Goal: Task Accomplishment & Management: Manage account settings

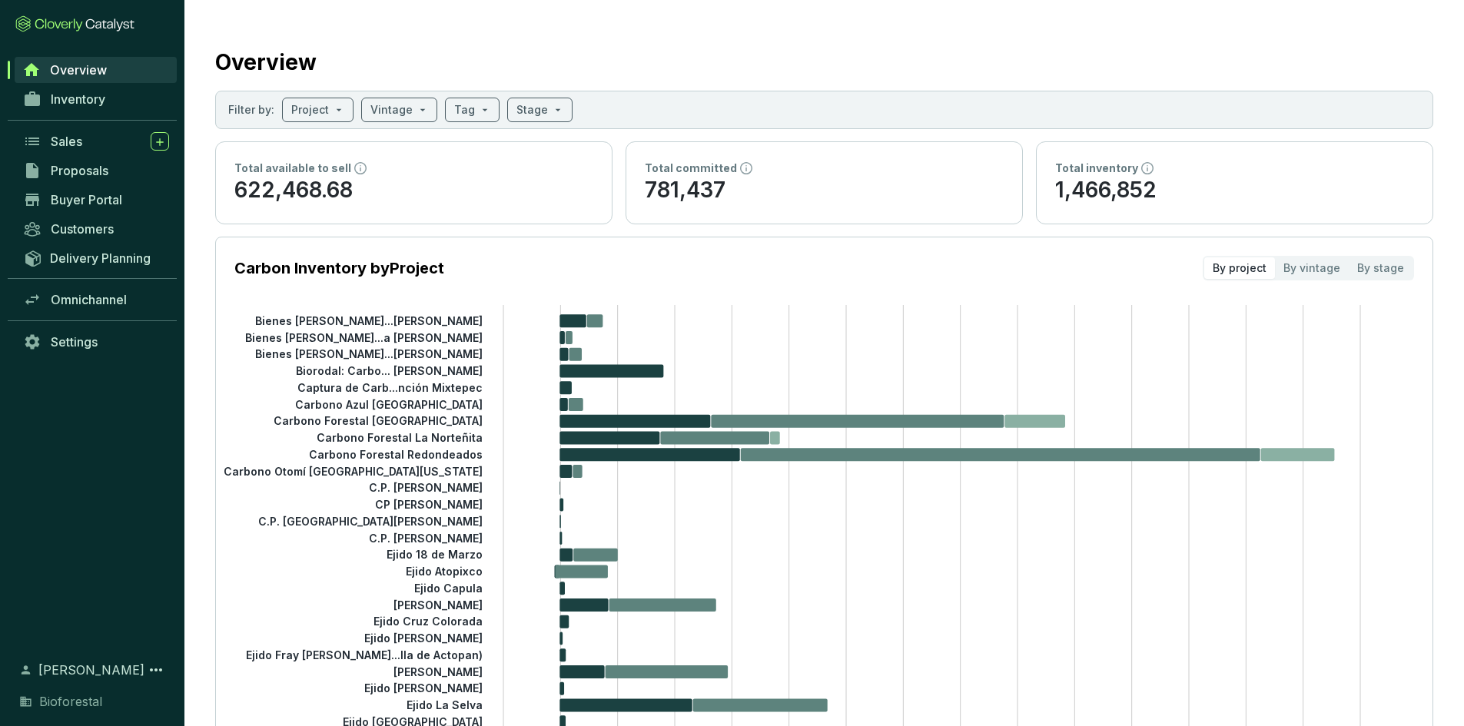
click at [62, 70] on span "Overview" at bounding box center [78, 69] width 57 height 15
click at [63, 93] on span "Inventory" at bounding box center [78, 98] width 55 height 15
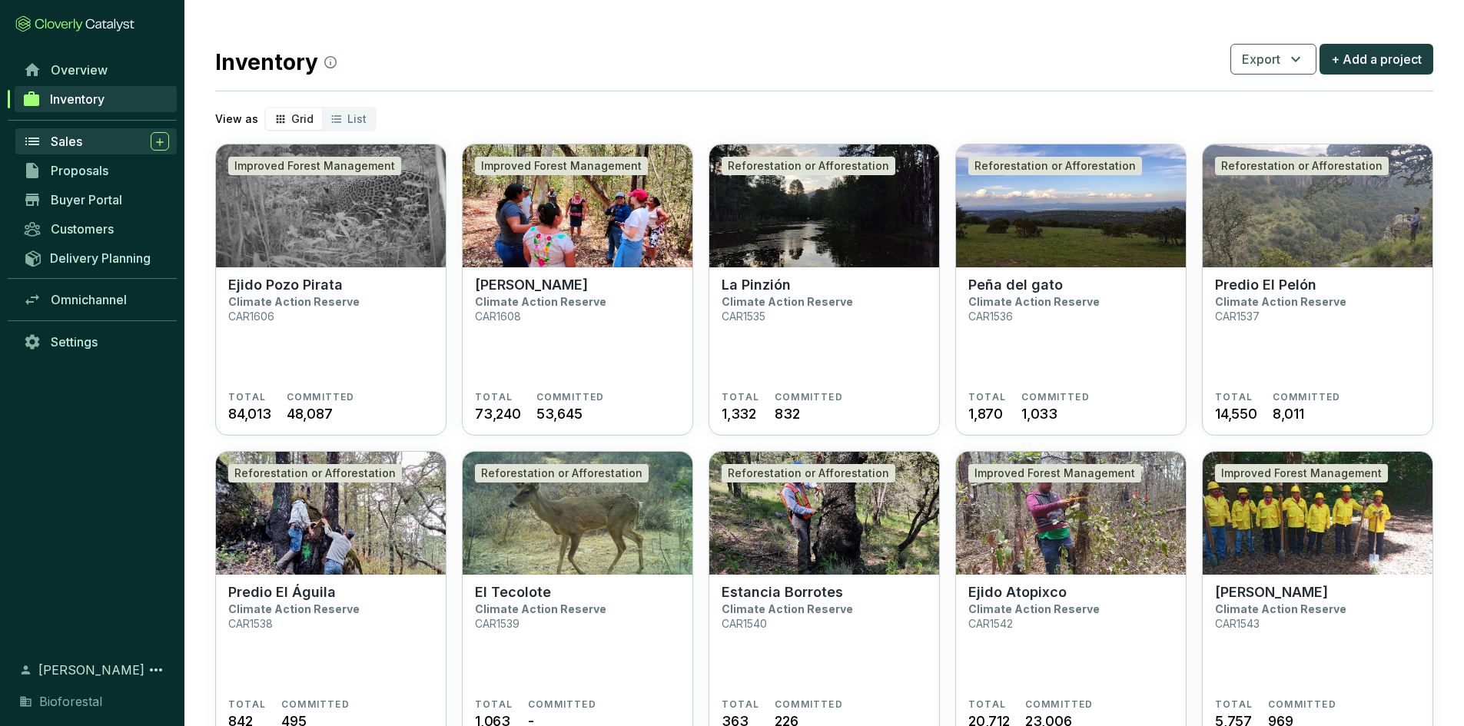
click at [90, 139] on div "Sales" at bounding box center [110, 141] width 118 height 18
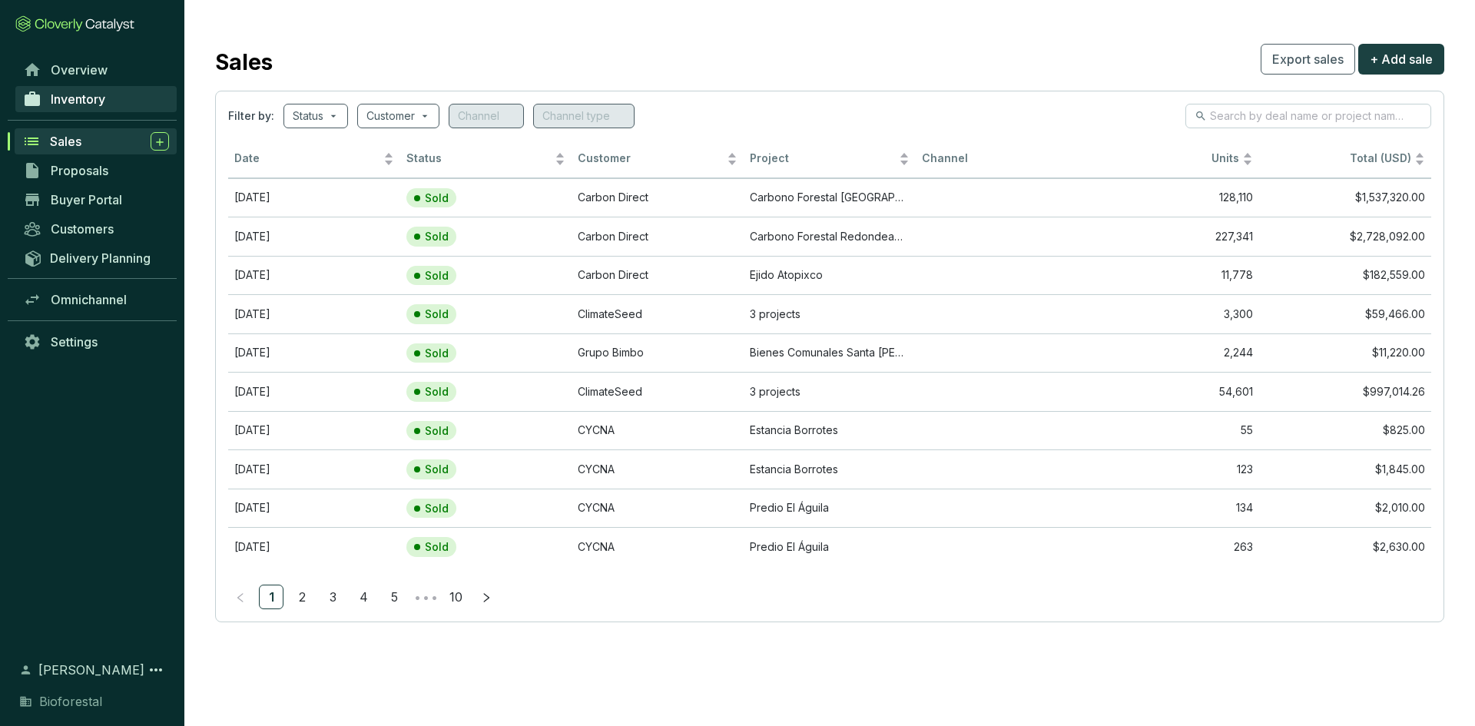
click at [95, 104] on span "Inventory" at bounding box center [78, 98] width 55 height 15
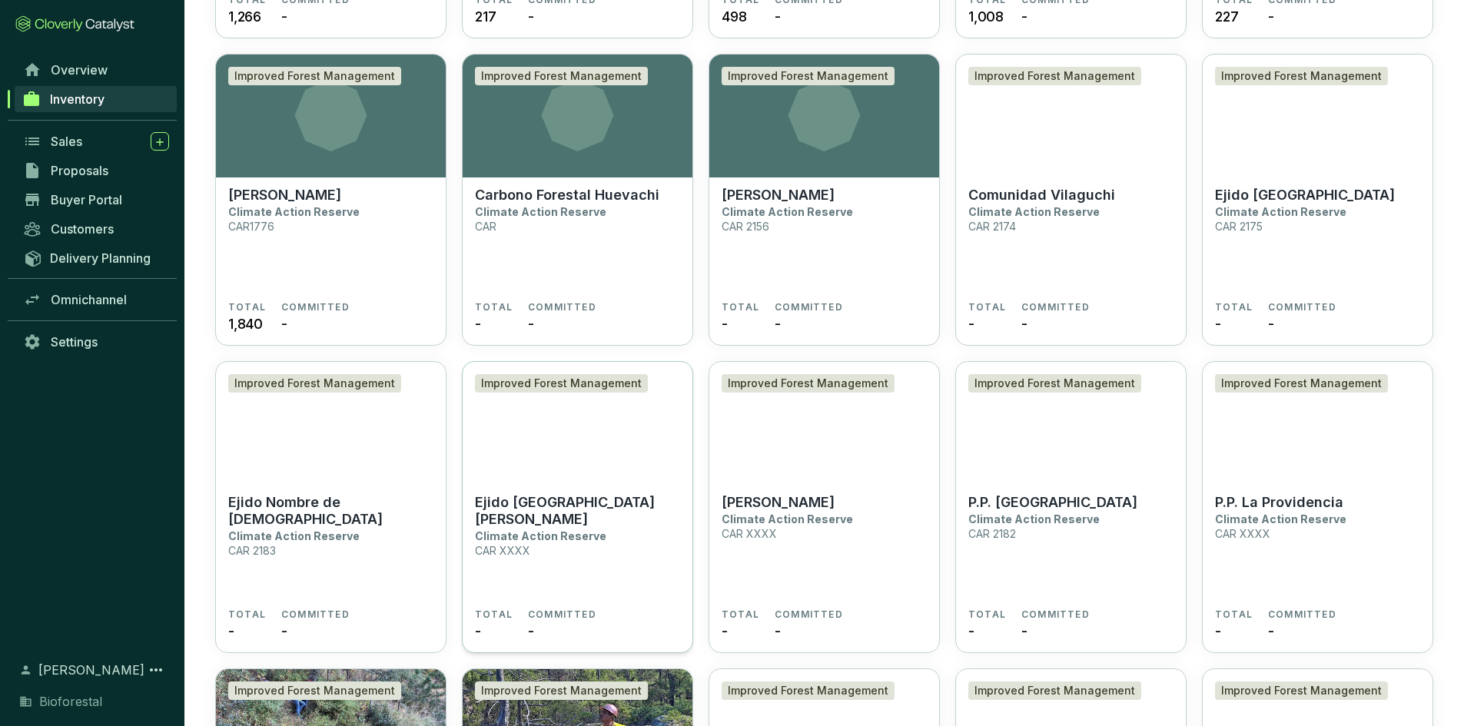
scroll to position [2977, 0]
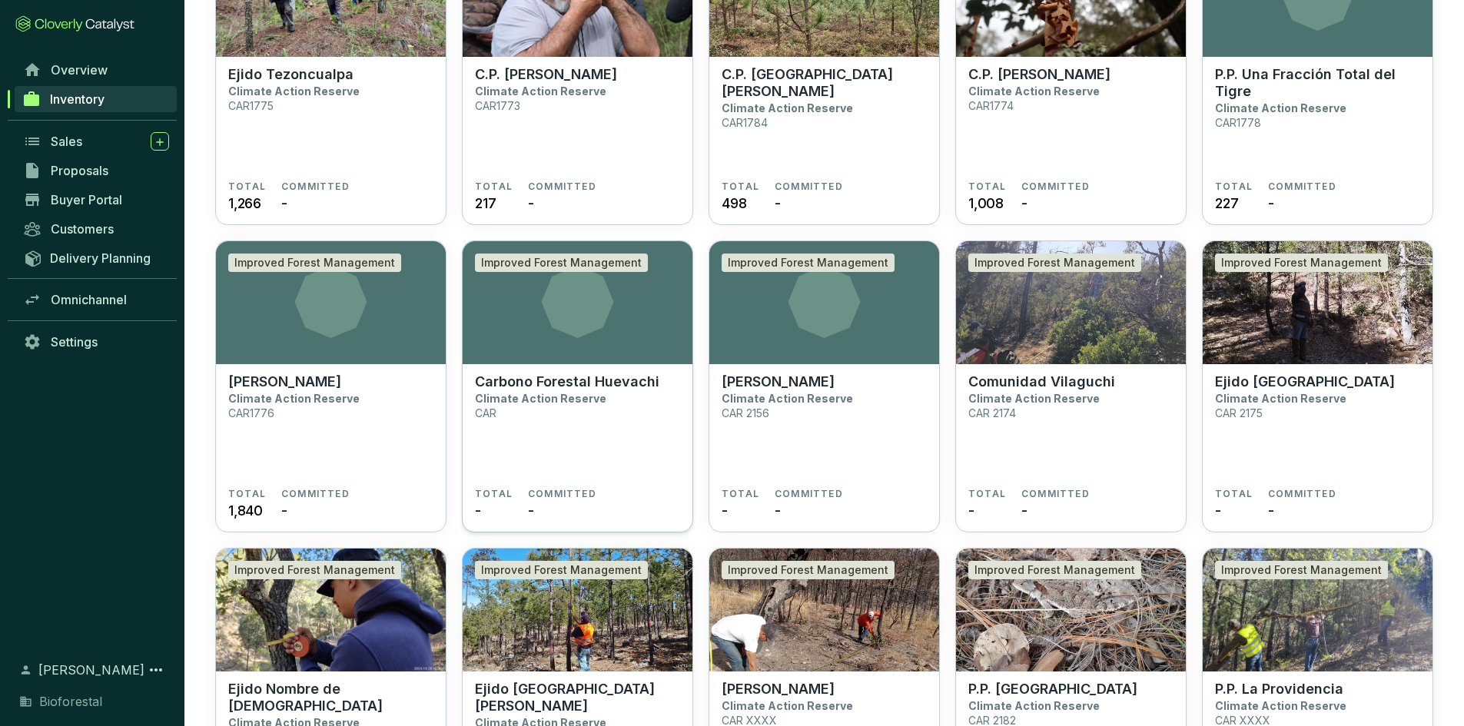
click at [602, 359] on section "Improved Forest Management" at bounding box center [578, 302] width 230 height 123
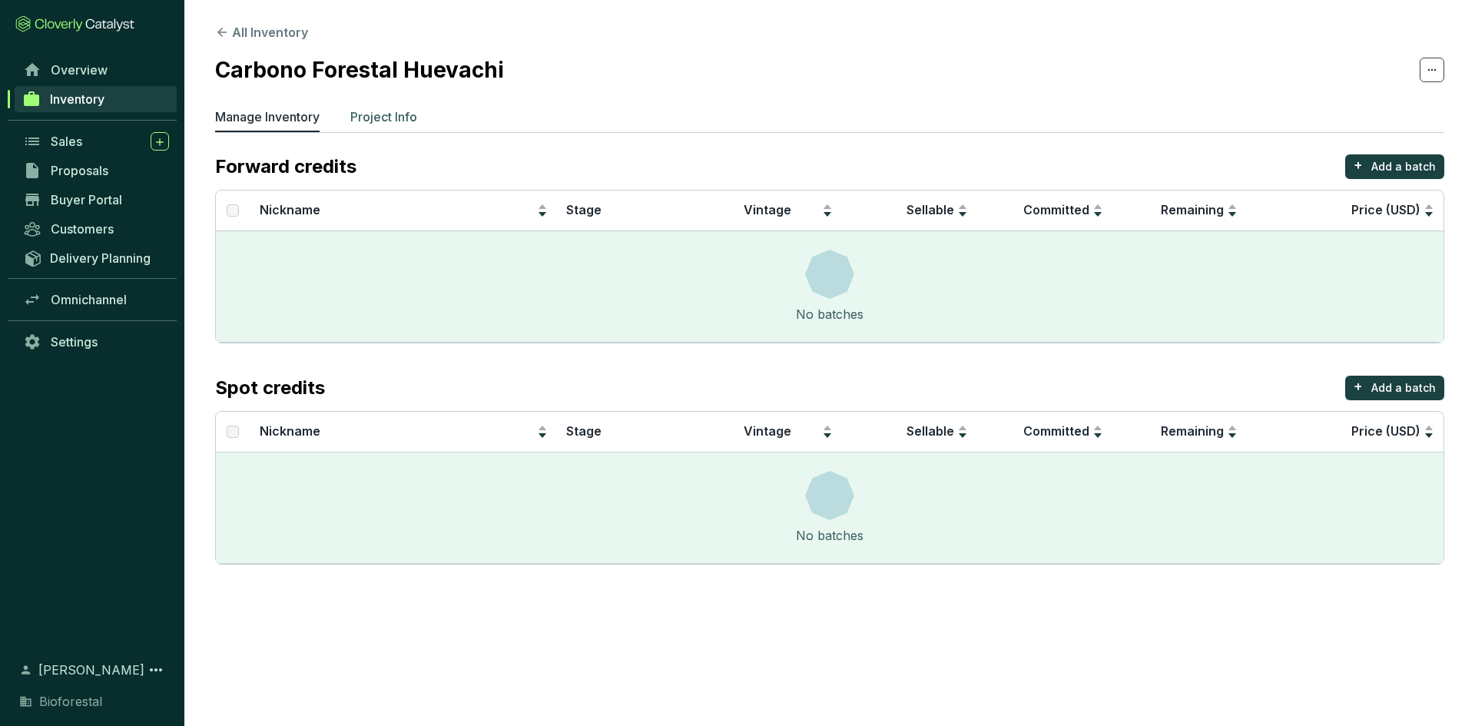
click at [382, 118] on p "Project Info" at bounding box center [383, 117] width 67 height 18
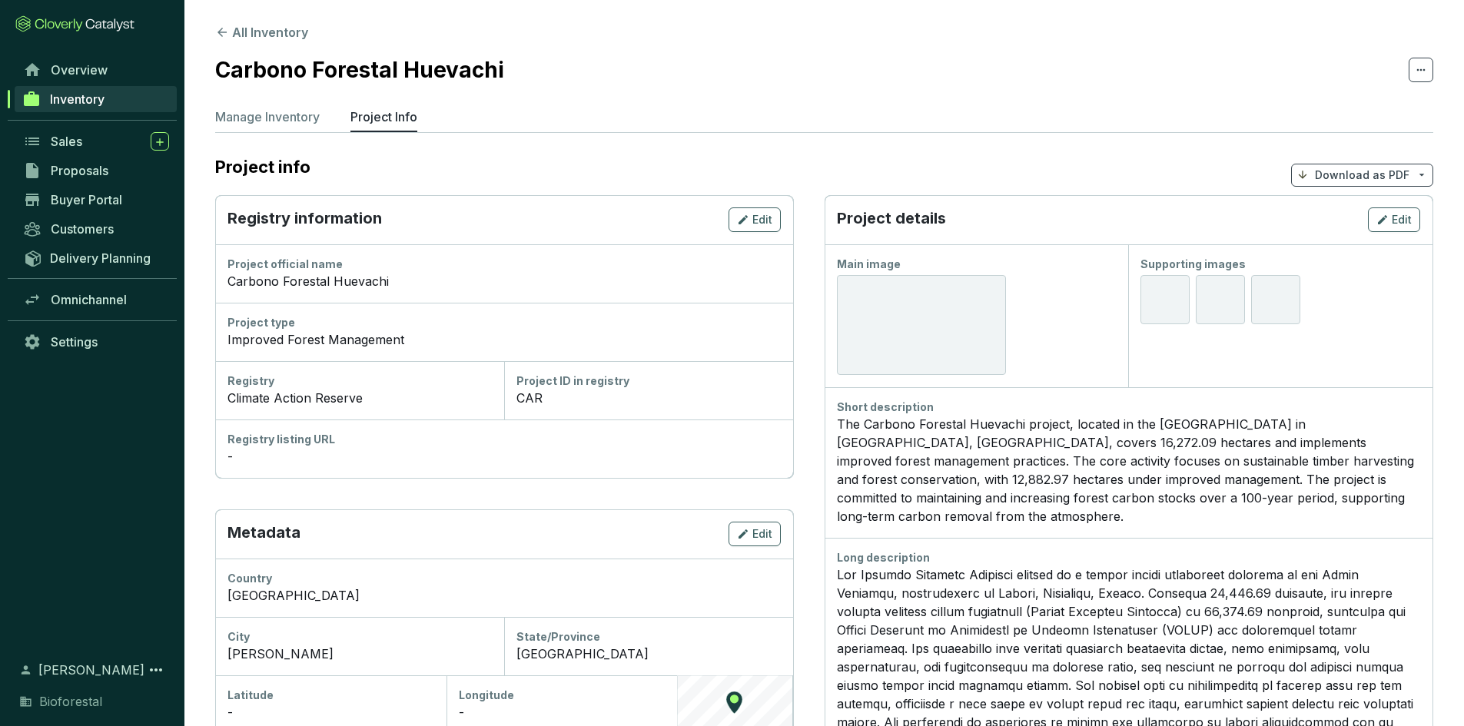
click at [413, 280] on div "Carbono Forestal Huevachi" at bounding box center [503, 281] width 553 height 18
click at [765, 219] on span "Edit" at bounding box center [762, 219] width 20 height 15
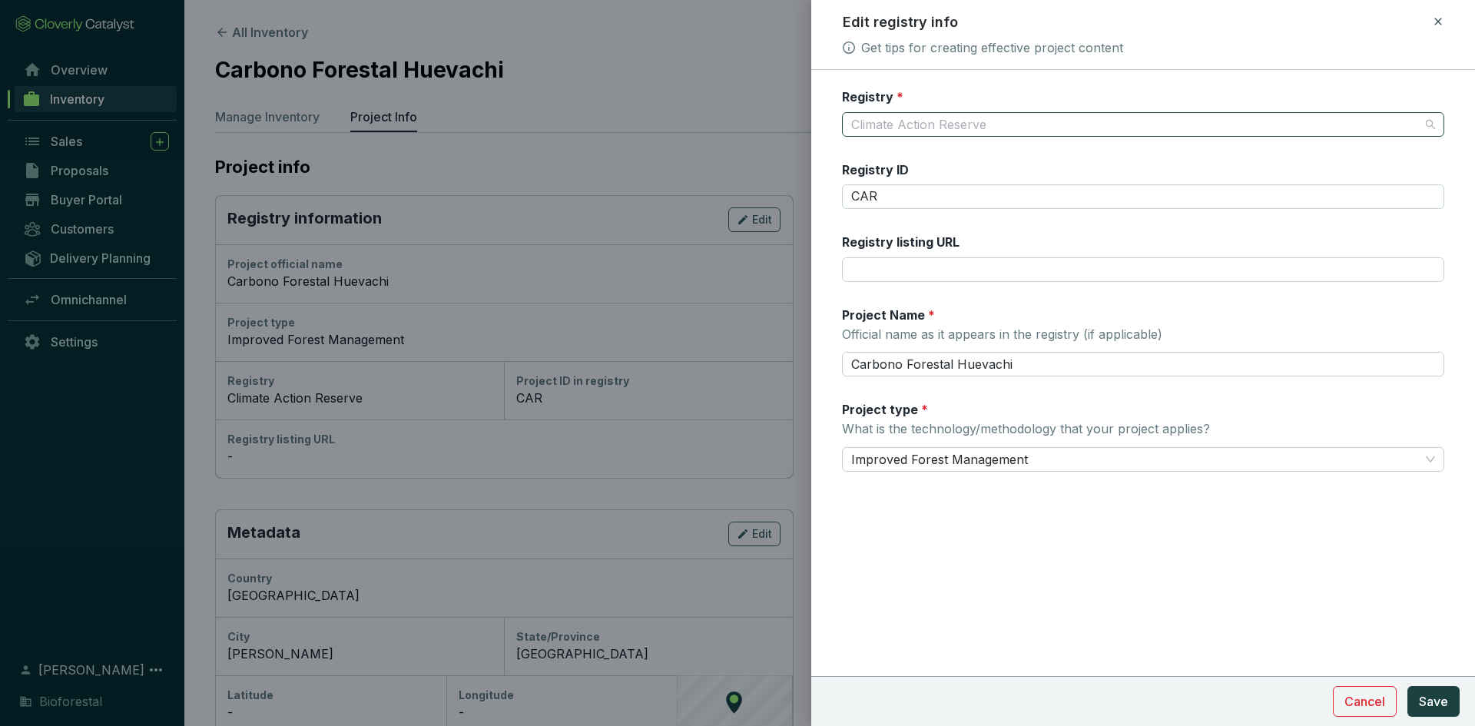
click at [937, 127] on span "Climate Action Reserve" at bounding box center [1143, 124] width 584 height 23
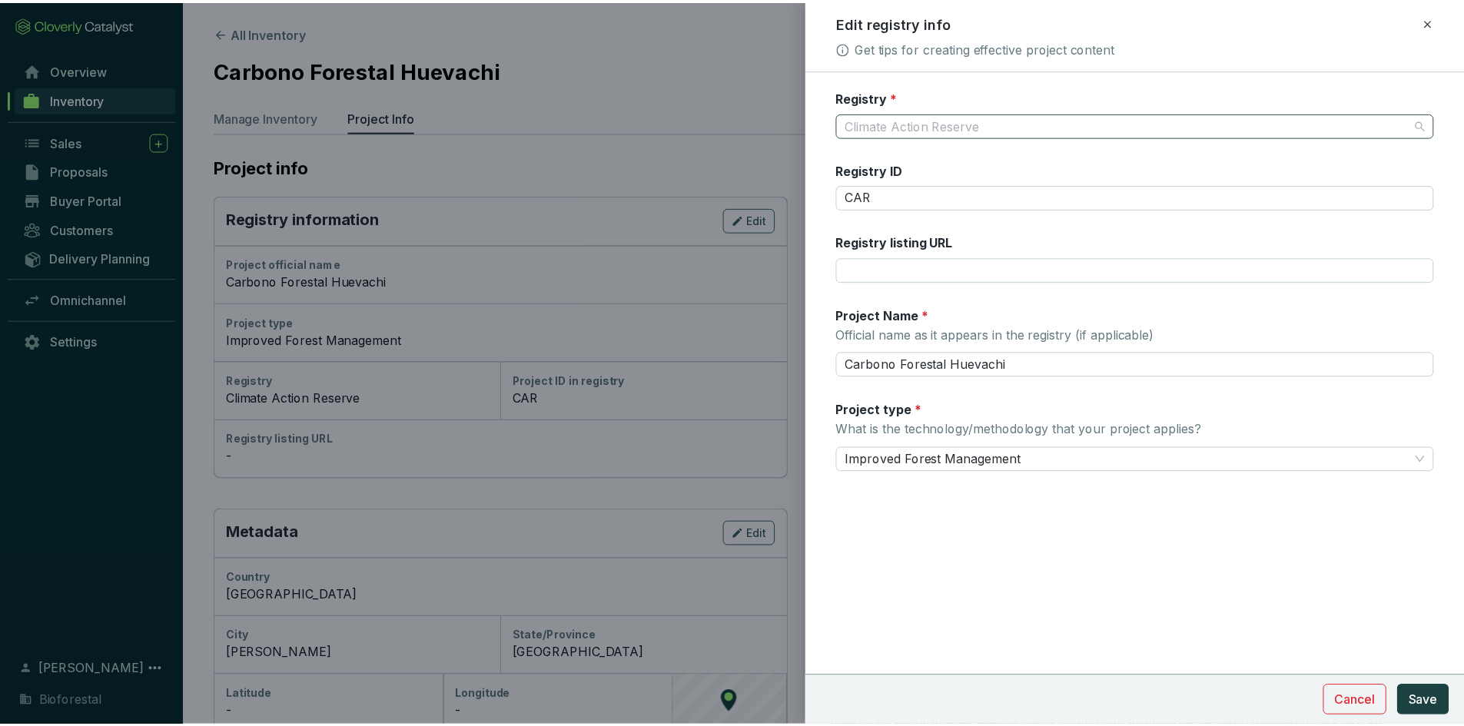
scroll to position [49, 0]
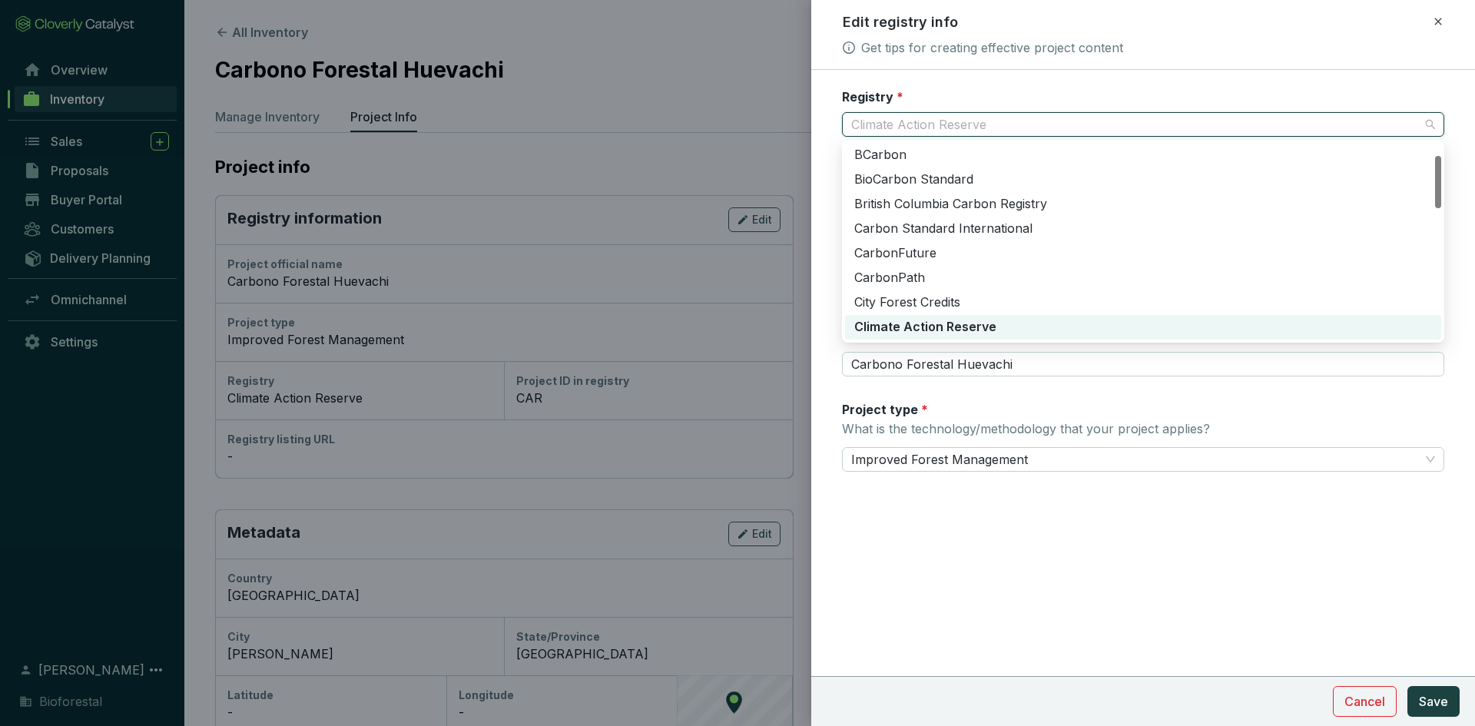
click at [1063, 410] on div "Project type * What is the technology/methodology that your project applies?" at bounding box center [1026, 421] width 368 height 40
click at [1063, 448] on input "Project type * What is the technology/methodology that your project applies?" at bounding box center [1135, 459] width 569 height 23
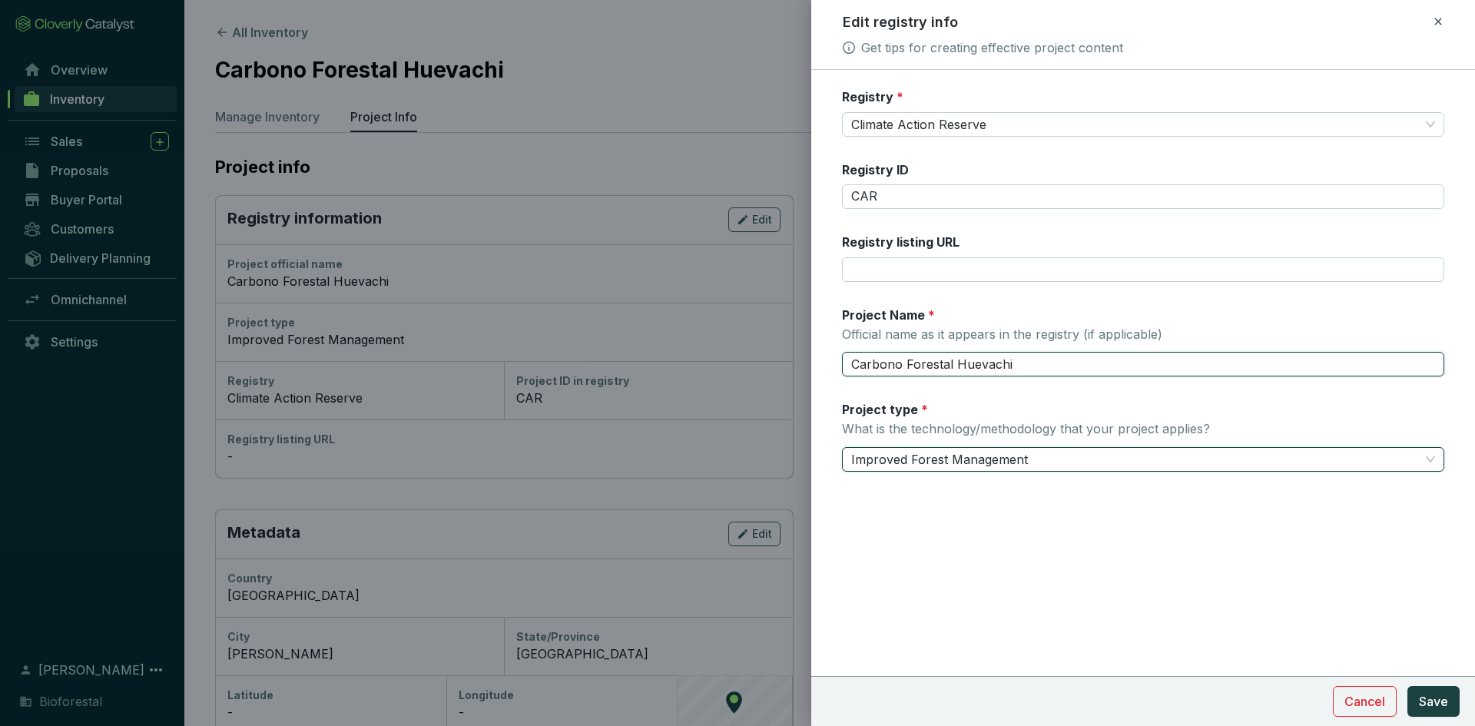
click at [954, 365] on input "Carbono Forestal Huevachi" at bounding box center [1143, 364] width 602 height 25
type input "Carbono Forestal [PERSON_NAME]"
click at [1086, 493] on form "Registry * Climate Action Reserve Registry ID CAR Registry listing URL Project …" at bounding box center [1143, 326] width 664 height 476
click at [1443, 705] on span "Save" at bounding box center [1433, 701] width 29 height 18
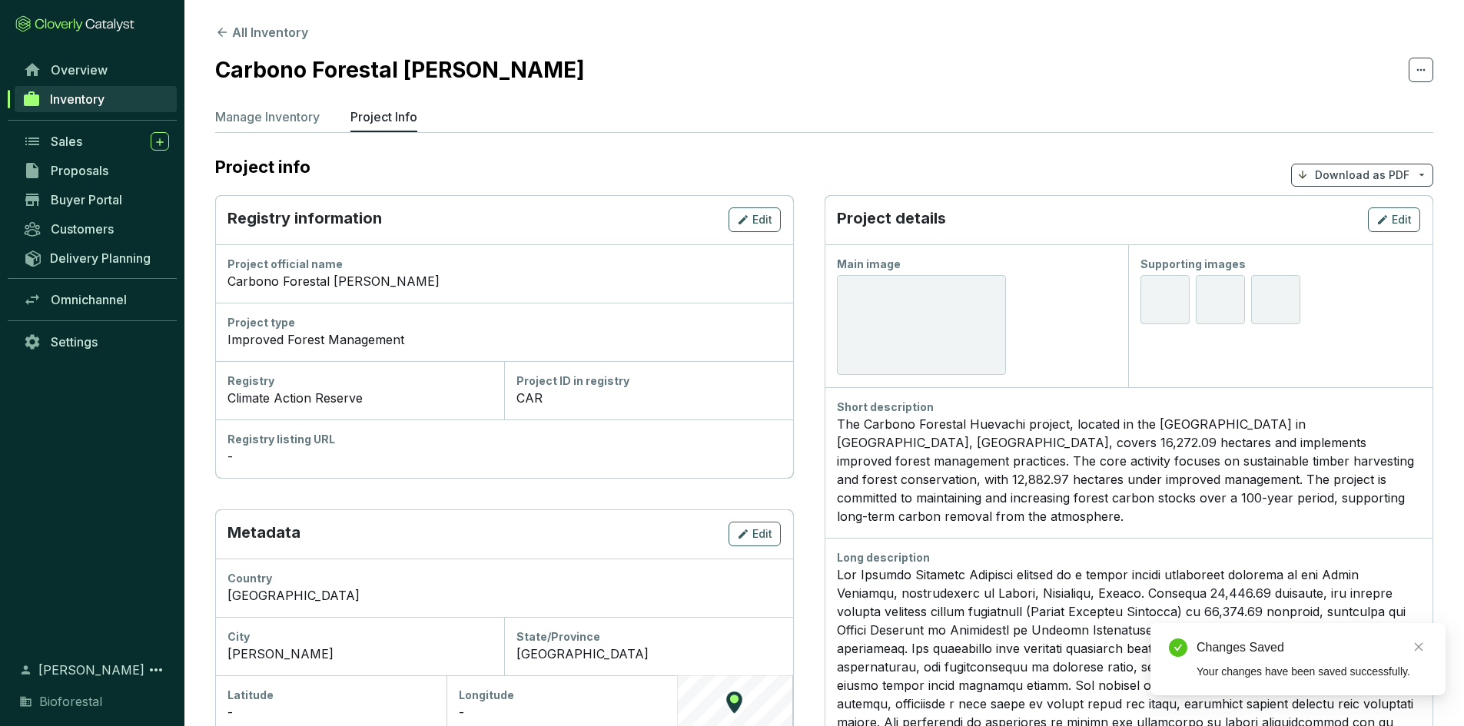
click at [439, 272] on div "Carbono Forestal [PERSON_NAME]" at bounding box center [503, 281] width 553 height 18
click at [750, 218] on div "Edit" at bounding box center [754, 220] width 35 height 18
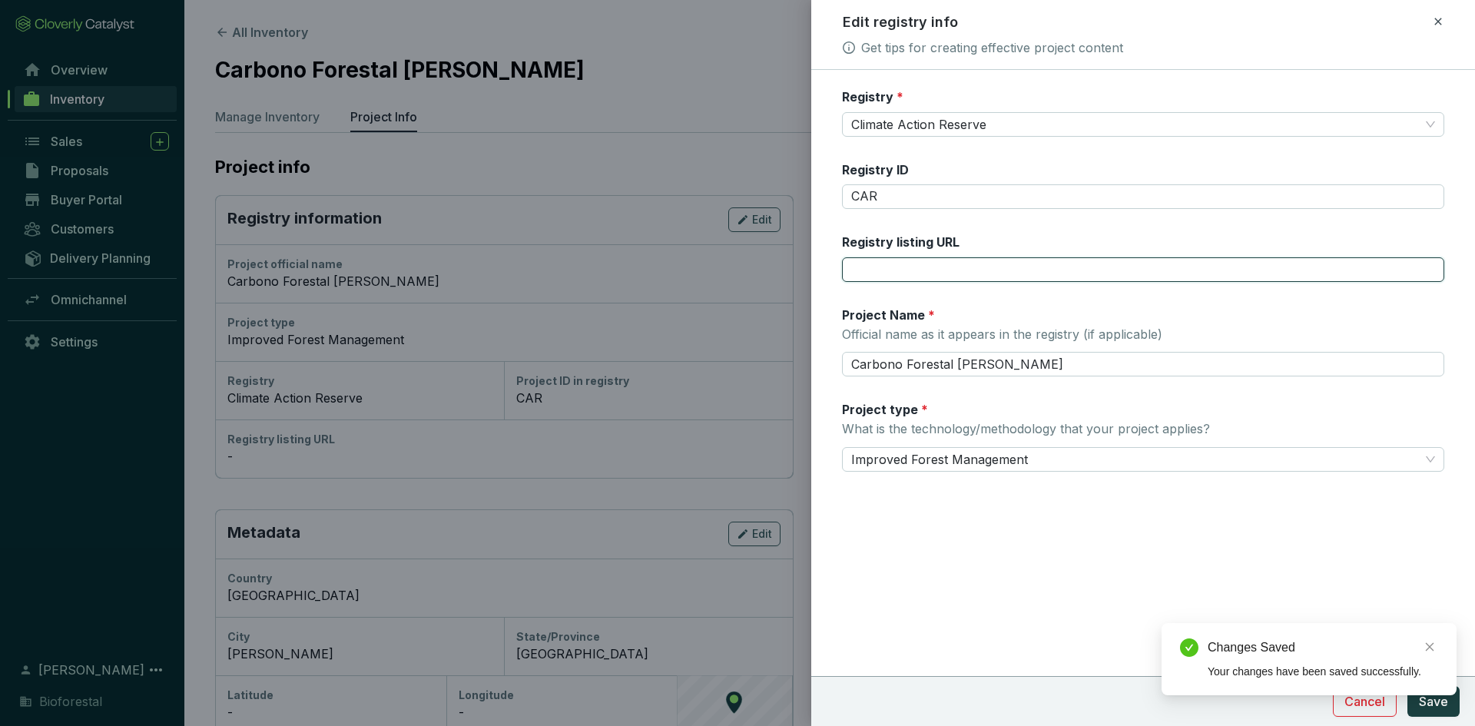
click at [904, 271] on input "Registry listing URL" at bounding box center [1143, 269] width 602 height 25
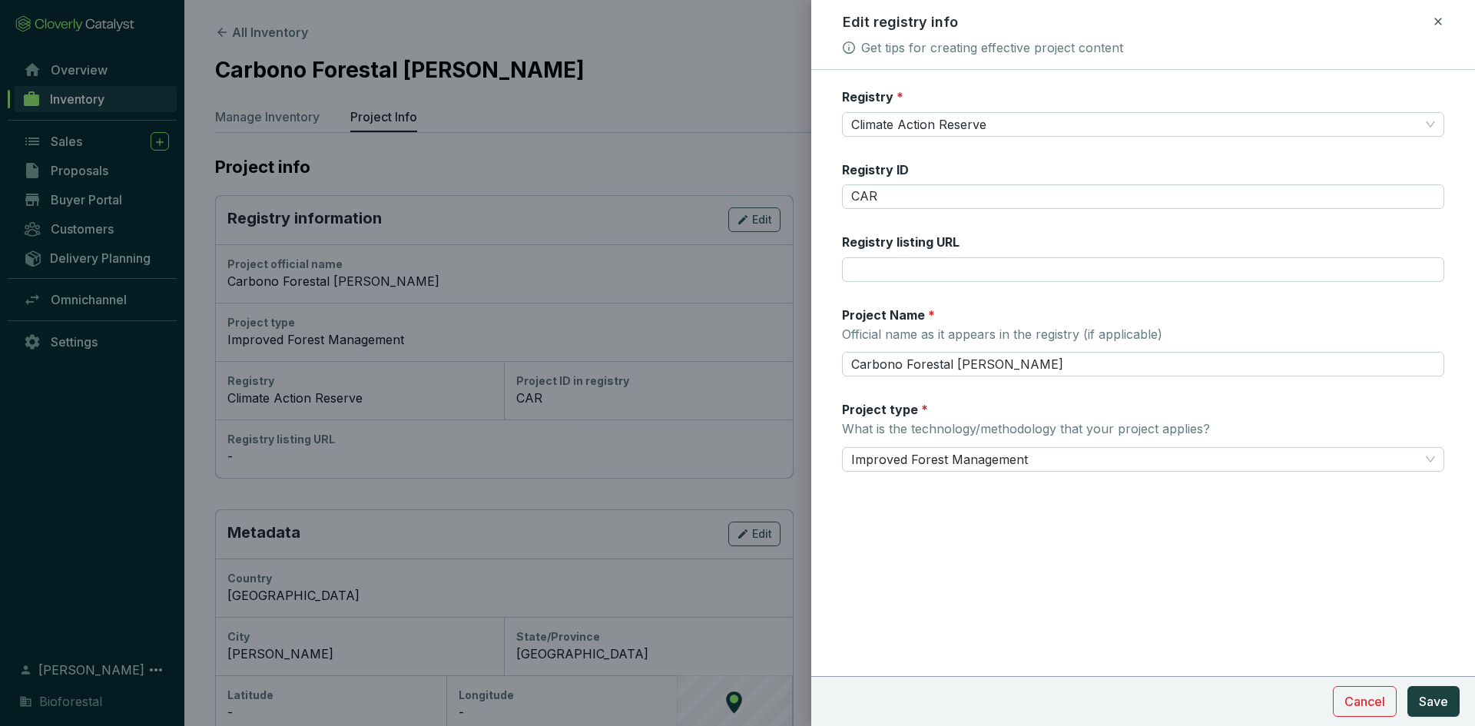
click at [662, 89] on div at bounding box center [737, 363] width 1475 height 726
click at [1442, 15] on icon at bounding box center [1438, 21] width 12 height 18
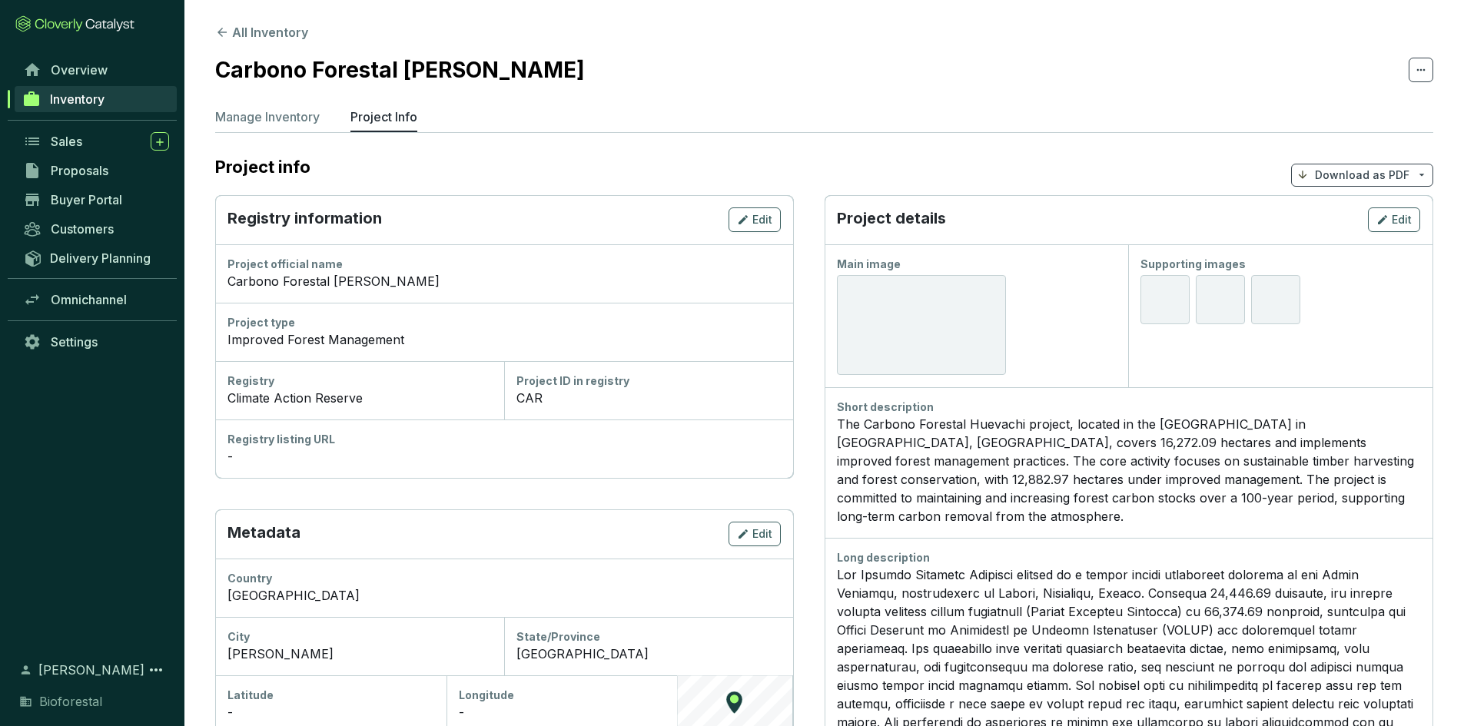
click at [546, 396] on div "CAR" at bounding box center [648, 398] width 264 height 18
click at [758, 208] on button "Edit" at bounding box center [754, 219] width 52 height 25
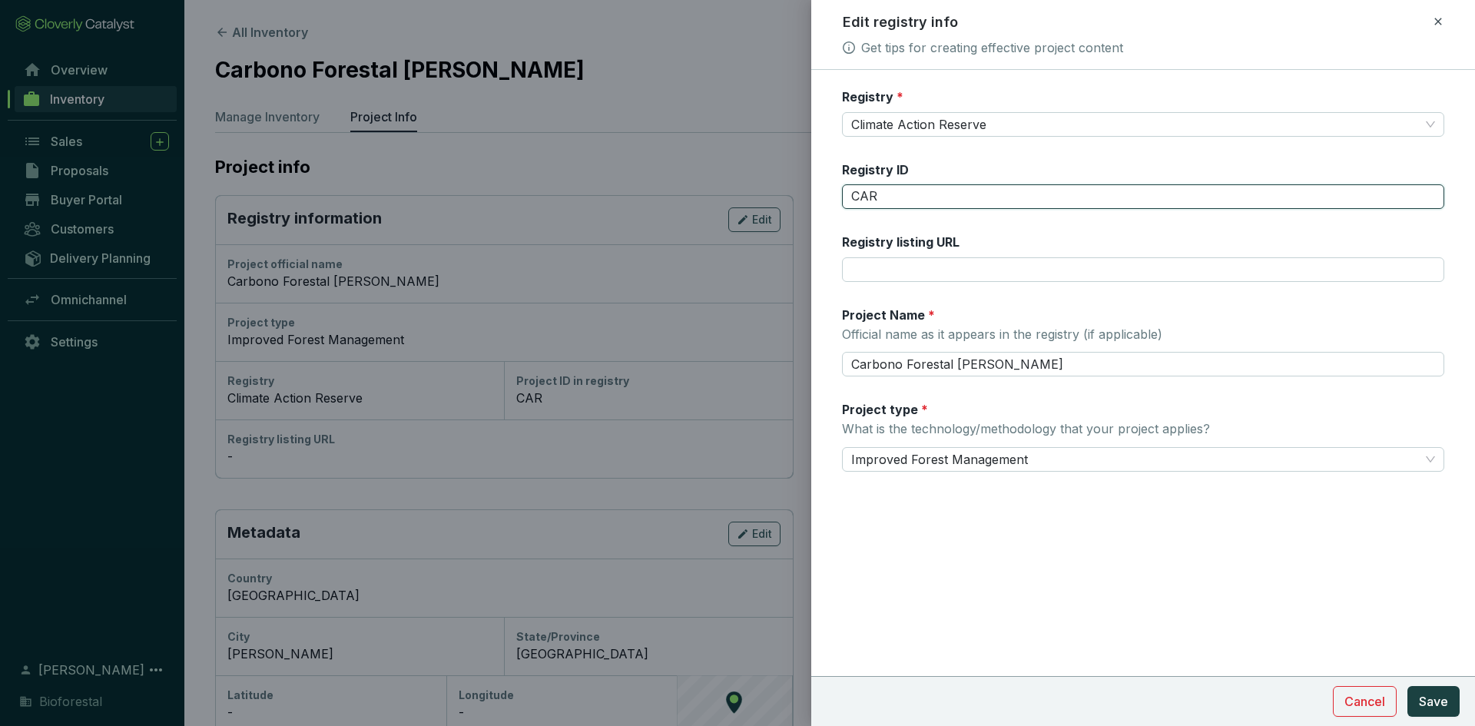
click at [890, 201] on input "CAR" at bounding box center [1143, 196] width 602 height 25
type input "CAR 2156"
click at [1447, 695] on span "Save" at bounding box center [1433, 701] width 29 height 18
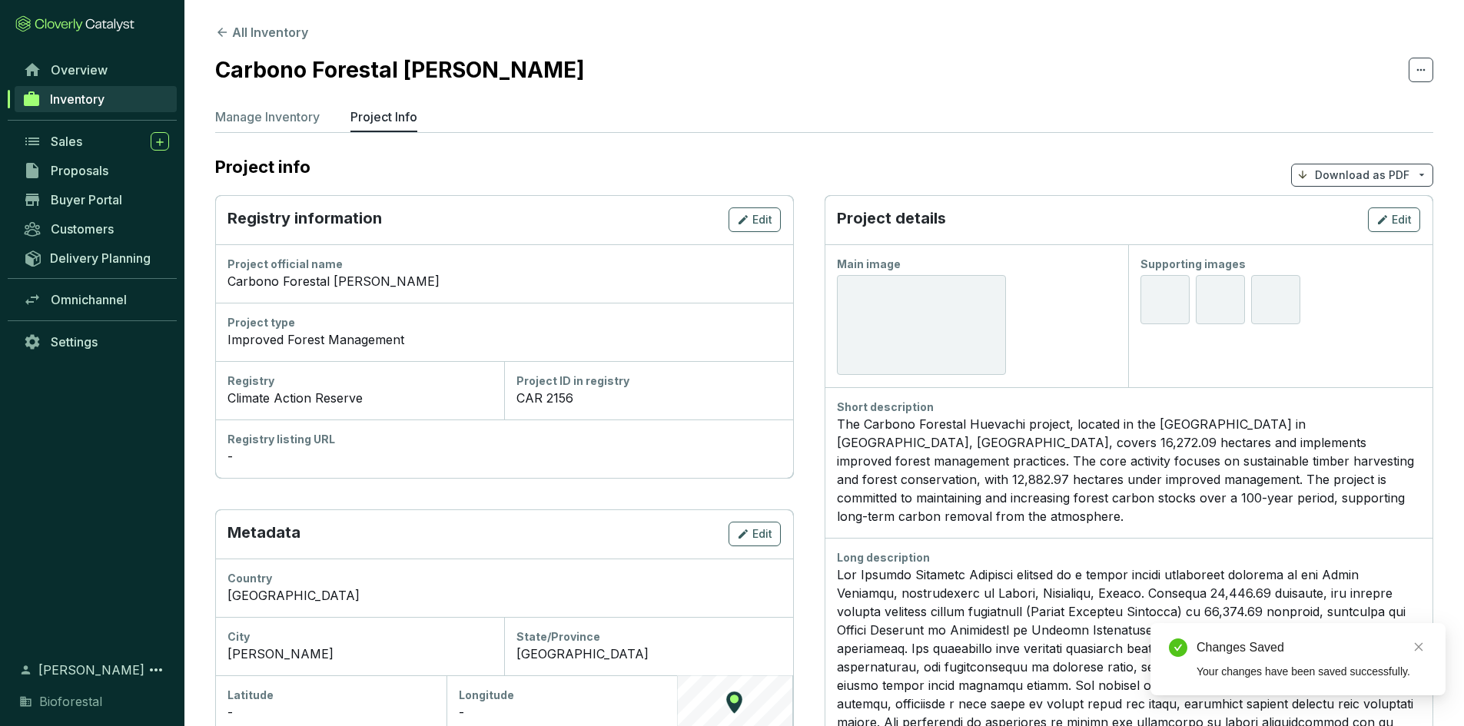
click at [122, 97] on link "Inventory" at bounding box center [96, 99] width 162 height 26
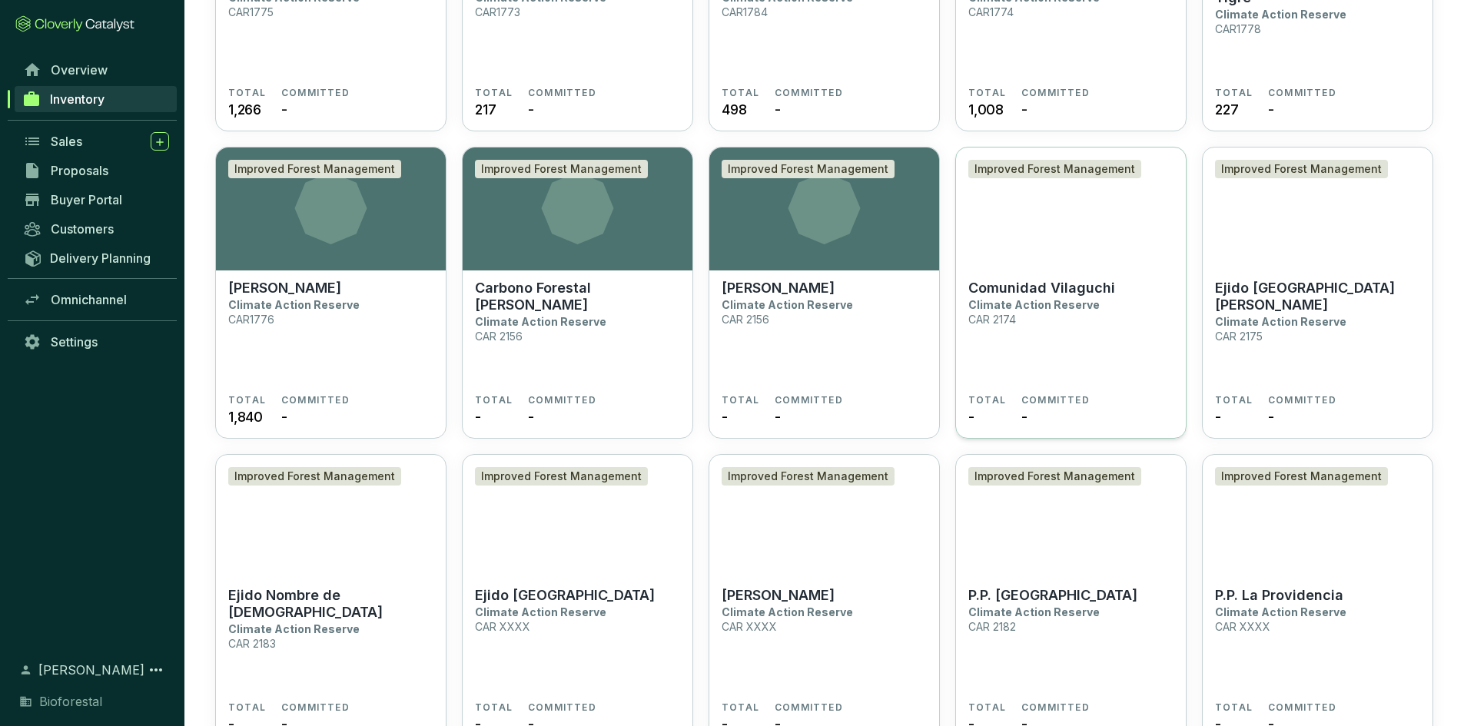
scroll to position [3073, 0]
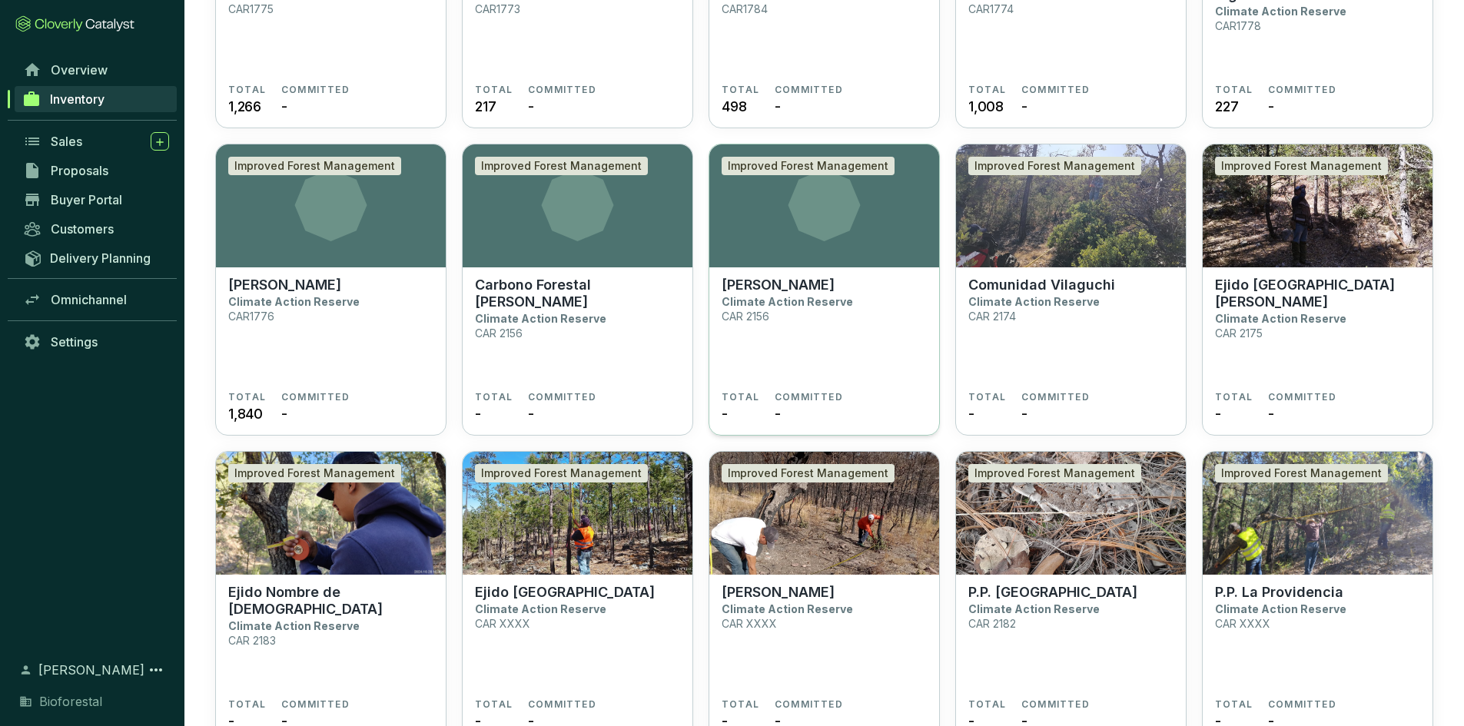
click at [874, 221] on icon at bounding box center [824, 205] width 230 height 72
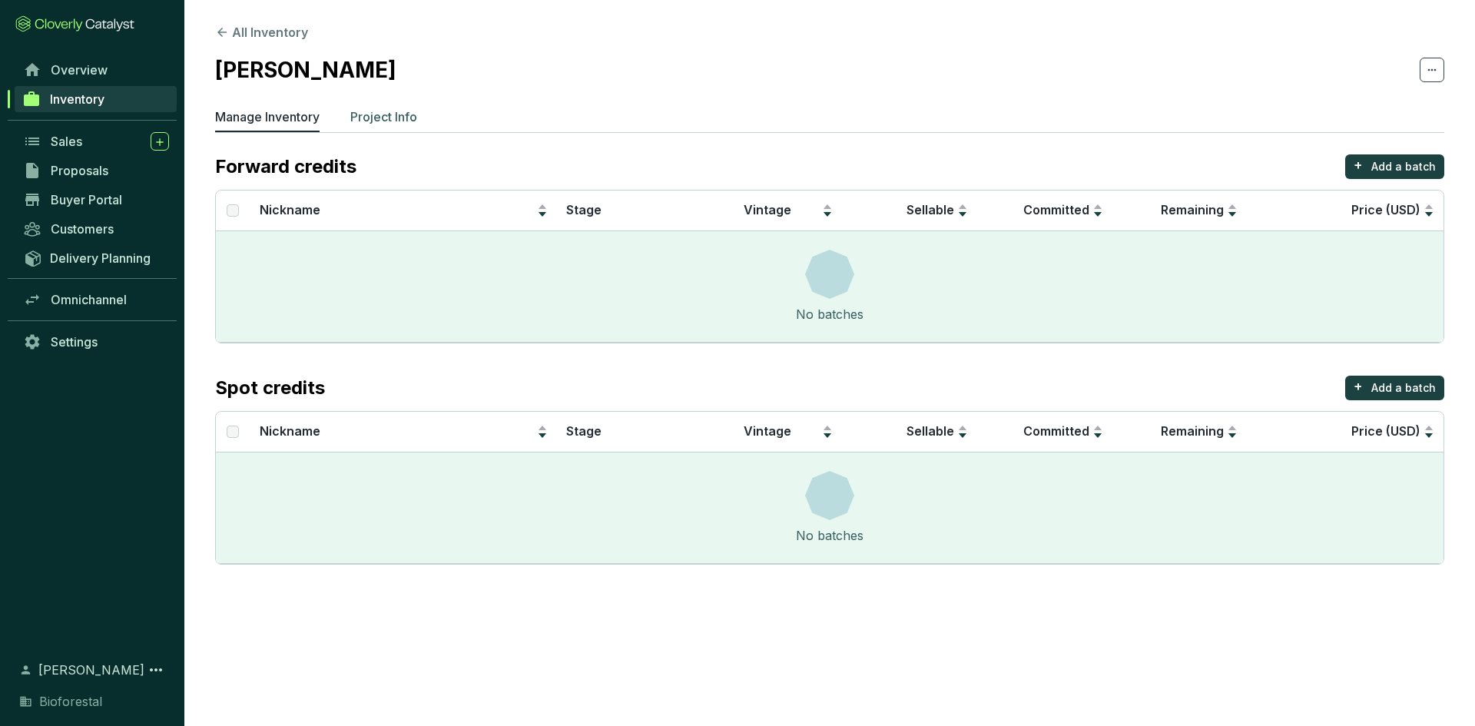
click at [384, 109] on p "Project Info" at bounding box center [383, 117] width 67 height 18
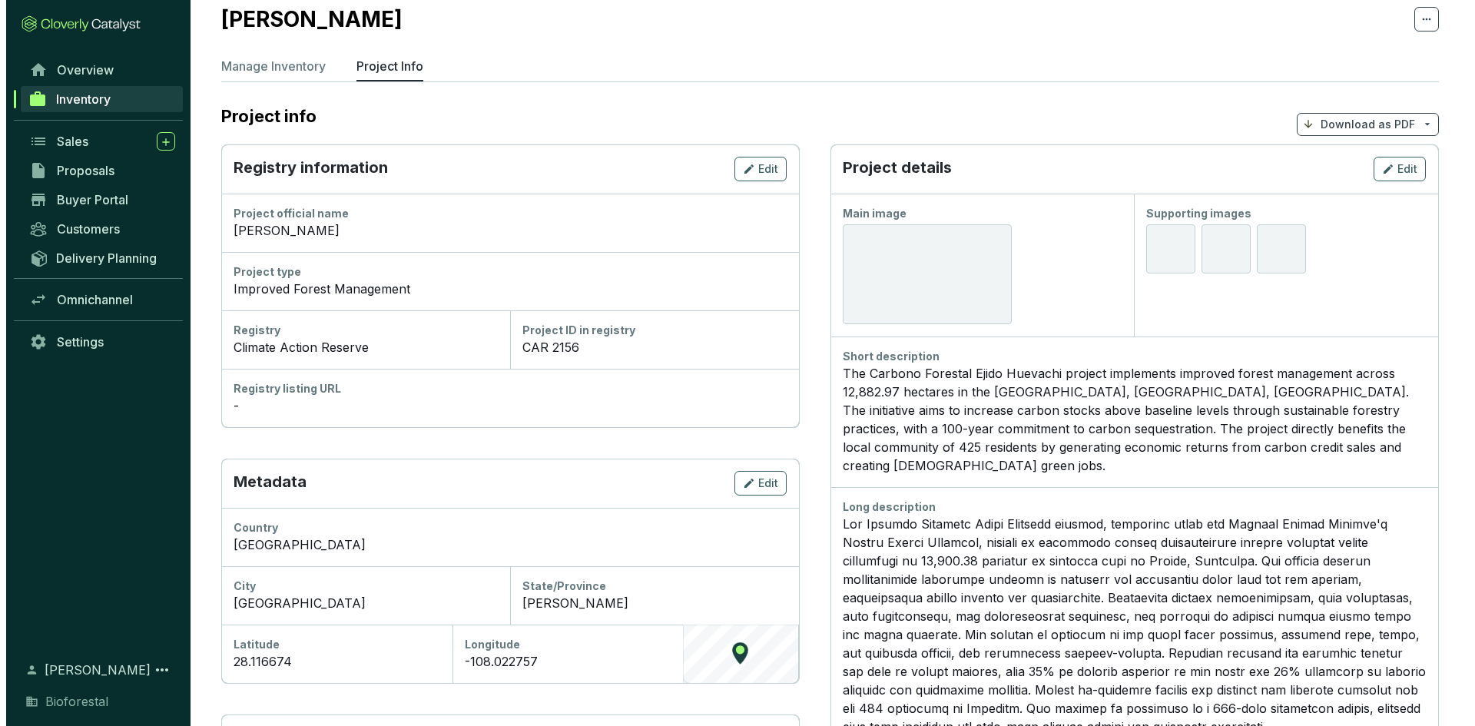
scroll to position [77, 0]
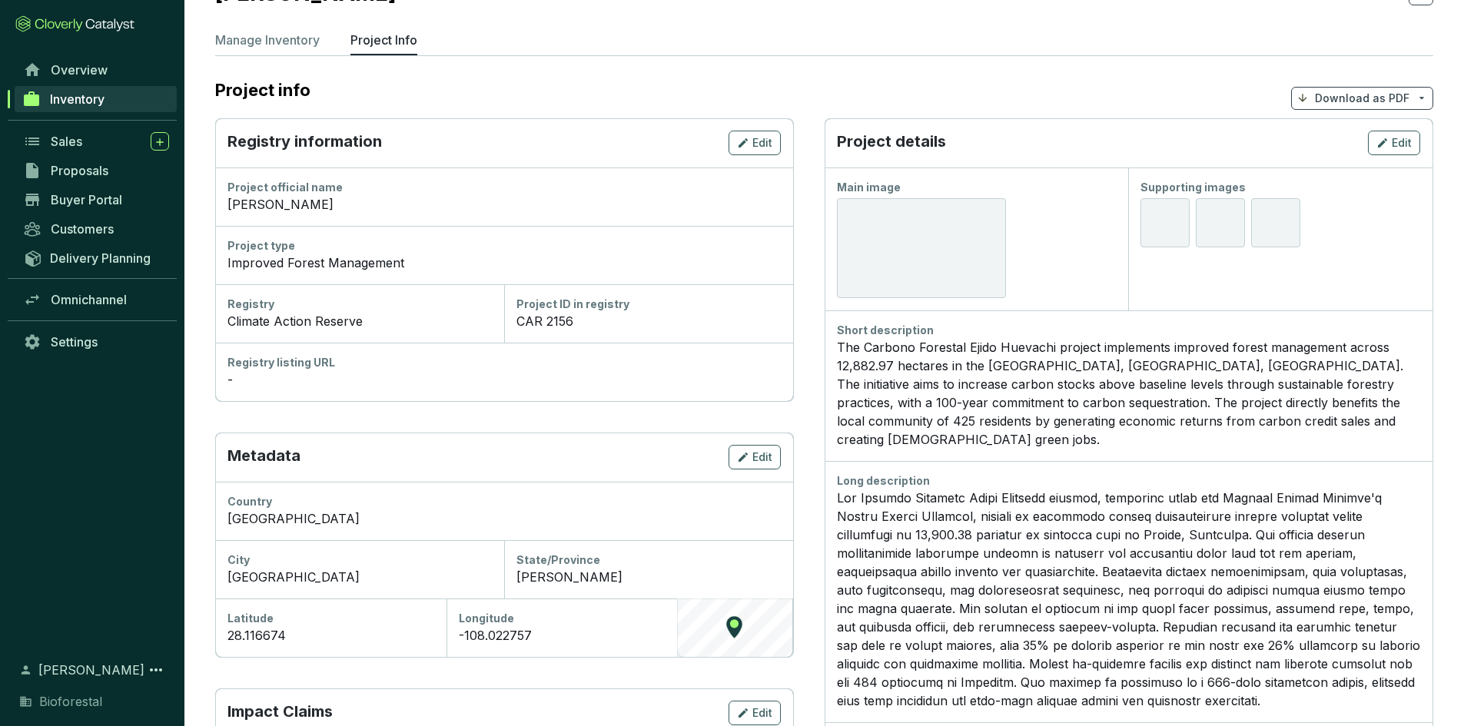
click at [907, 232] on div at bounding box center [921, 248] width 169 height 100
click at [1380, 144] on icon "button" at bounding box center [1382, 142] width 9 height 9
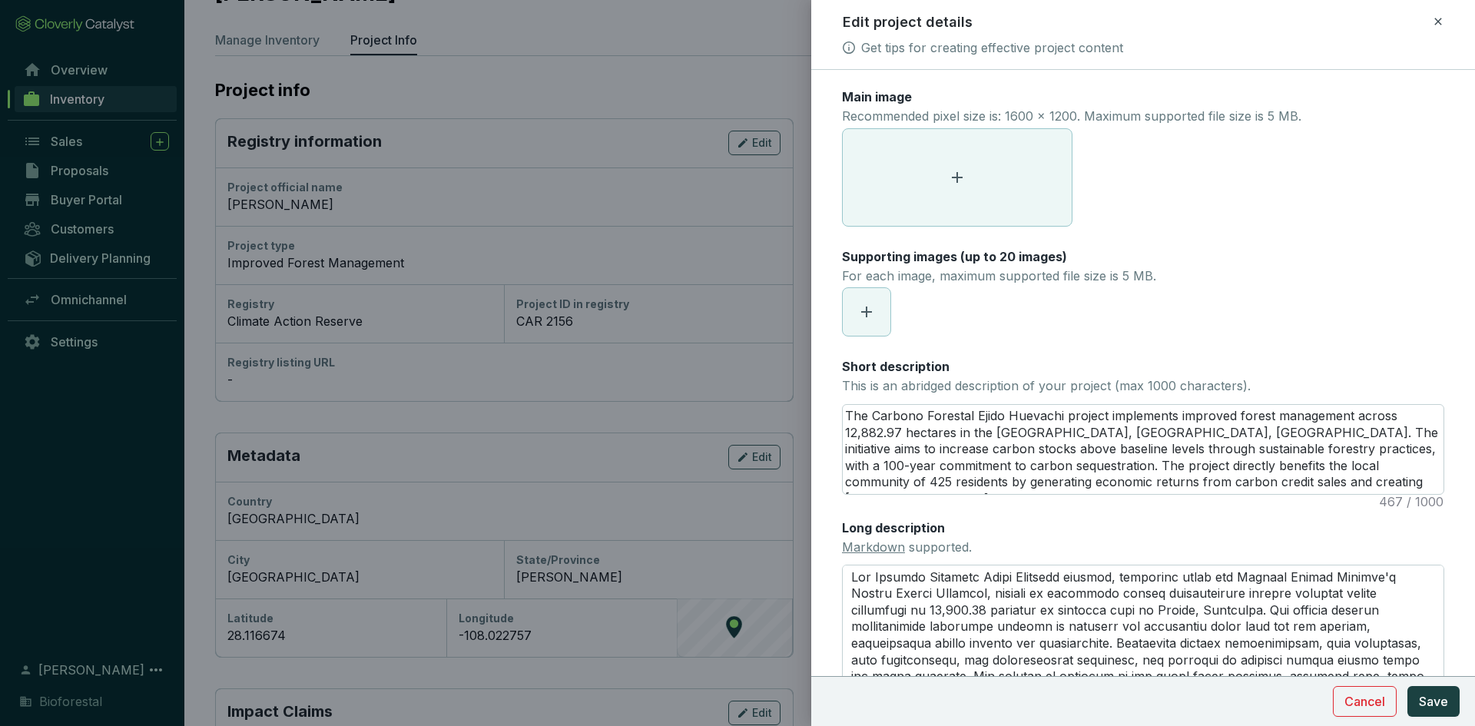
click at [957, 183] on icon at bounding box center [957, 177] width 18 height 18
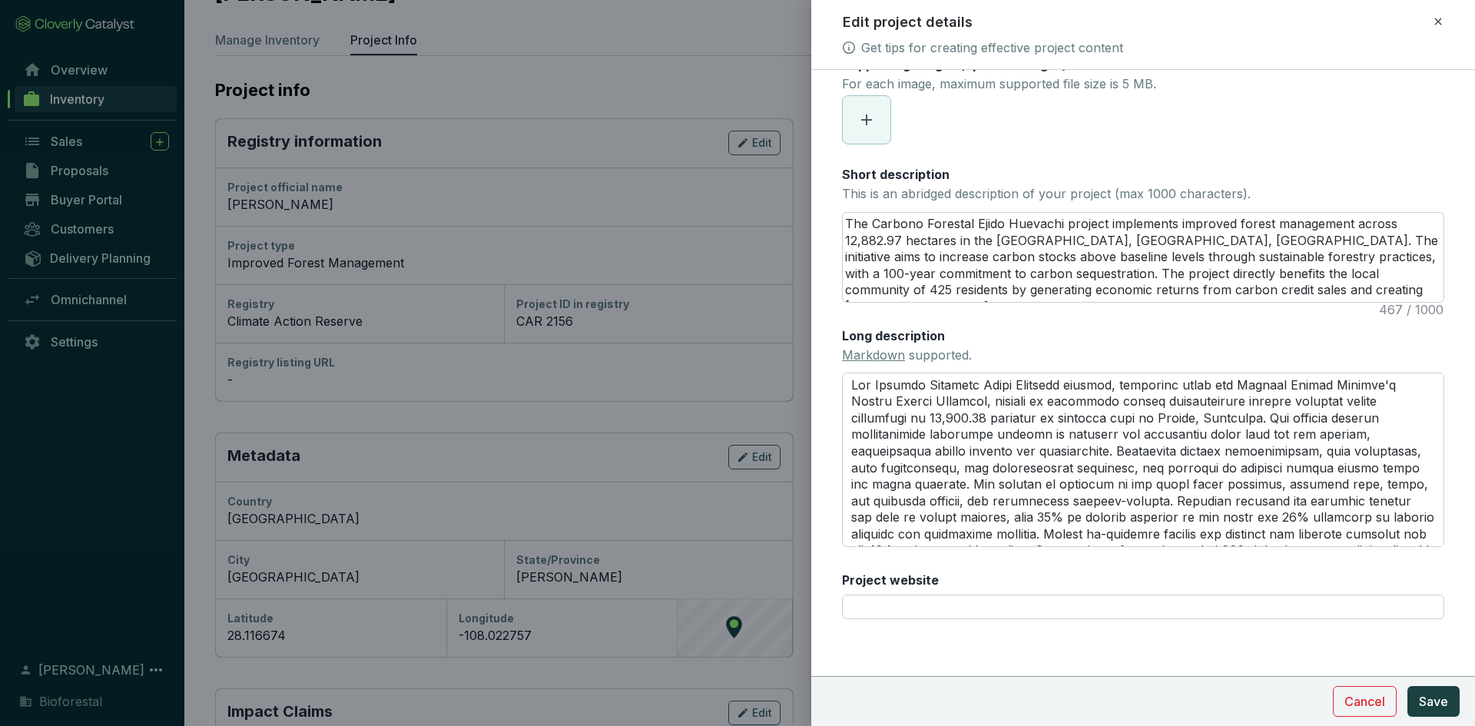
scroll to position [196, 0]
click at [1434, 701] on span "Save" at bounding box center [1433, 701] width 29 height 18
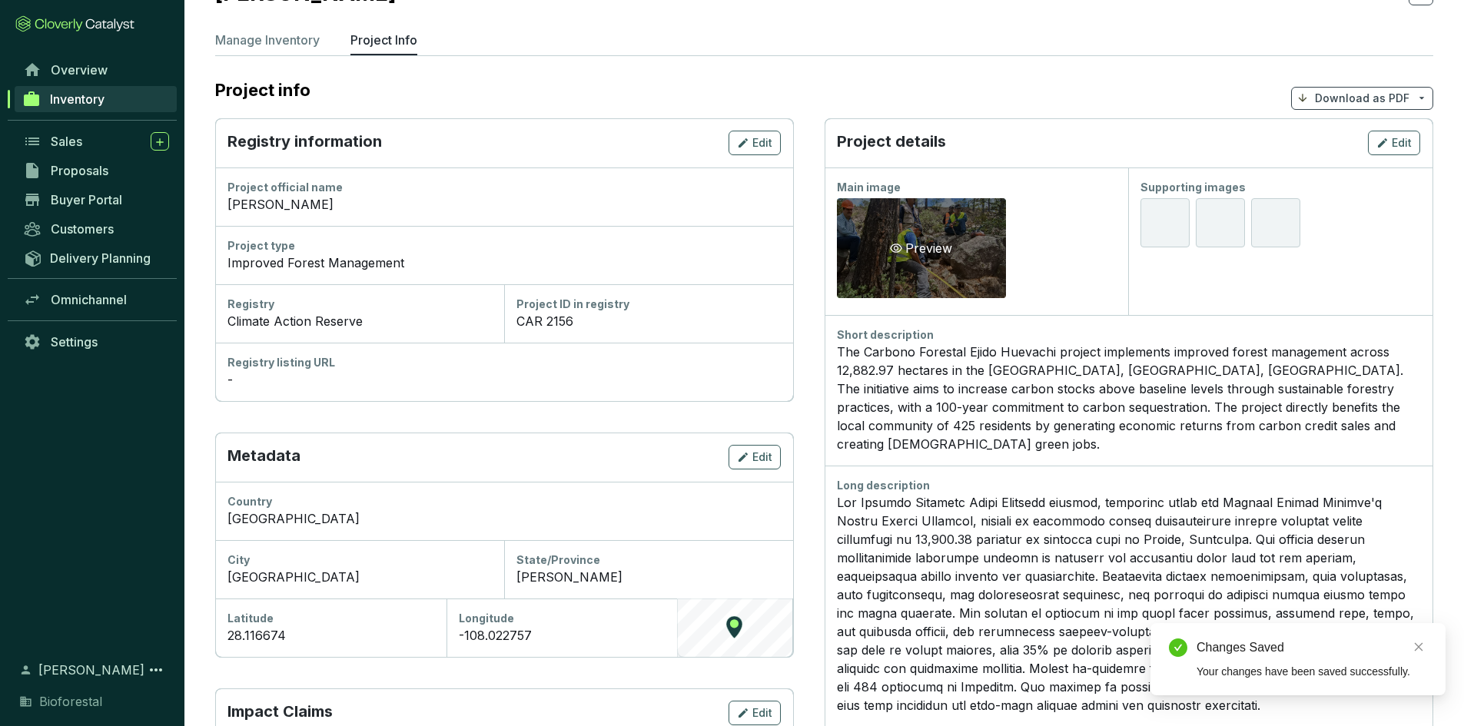
click at [876, 217] on div "Preview" at bounding box center [921, 248] width 169 height 100
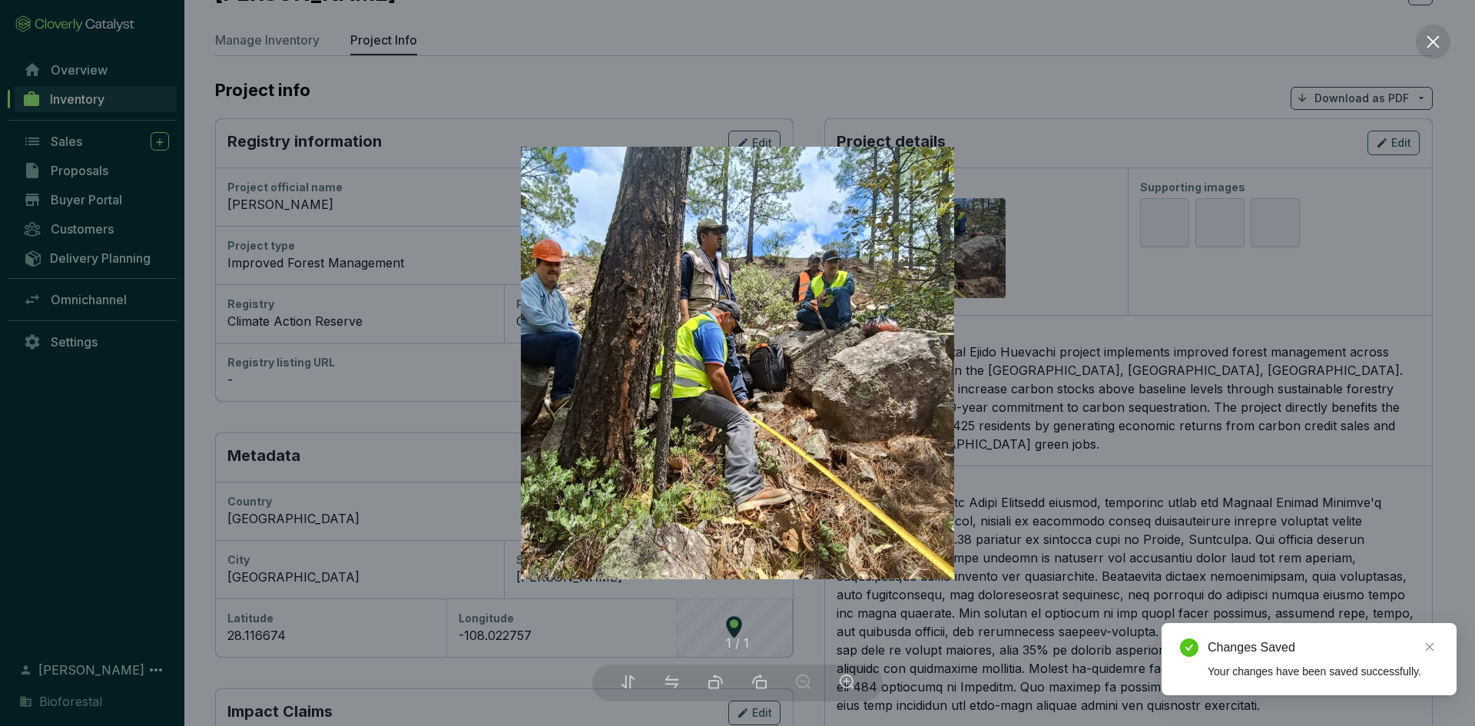
click at [1009, 272] on div at bounding box center [737, 363] width 1475 height 726
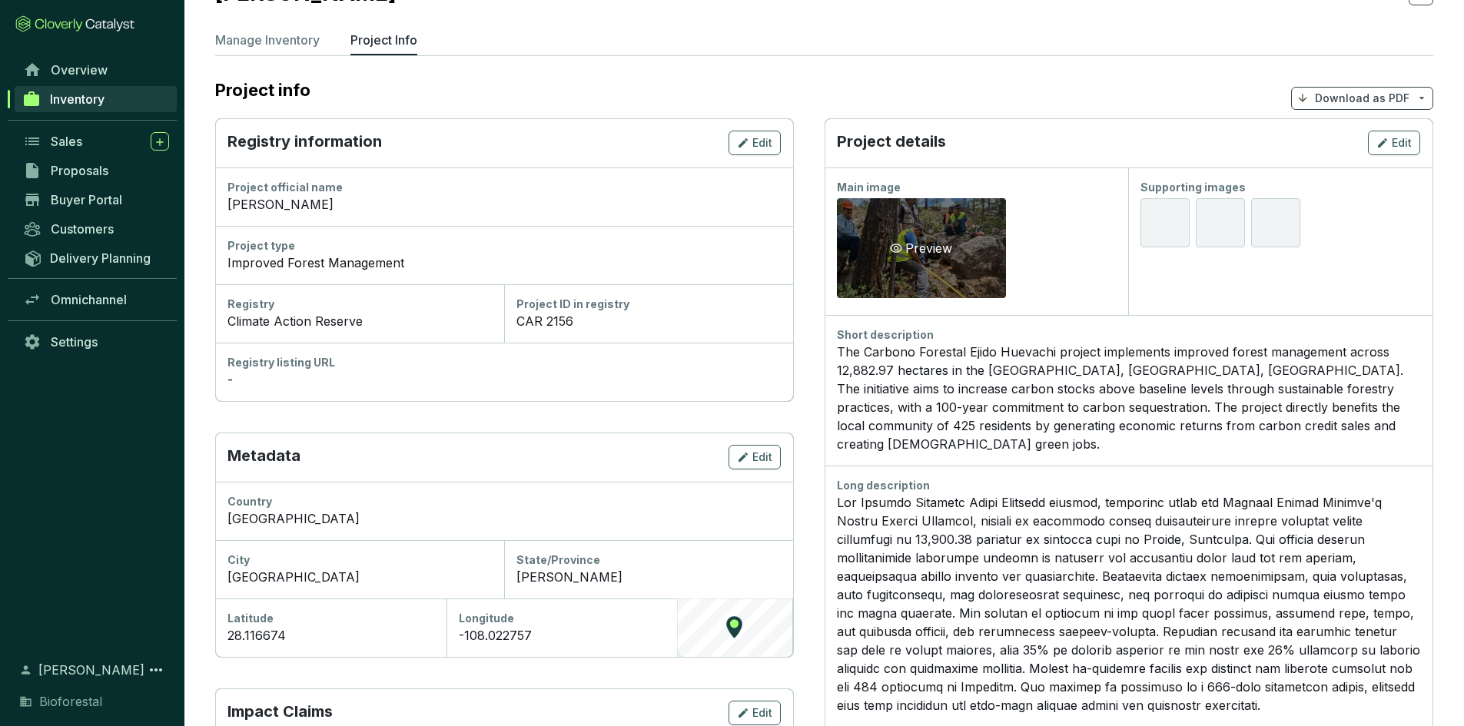
click at [947, 237] on div "Preview" at bounding box center [921, 248] width 169 height 100
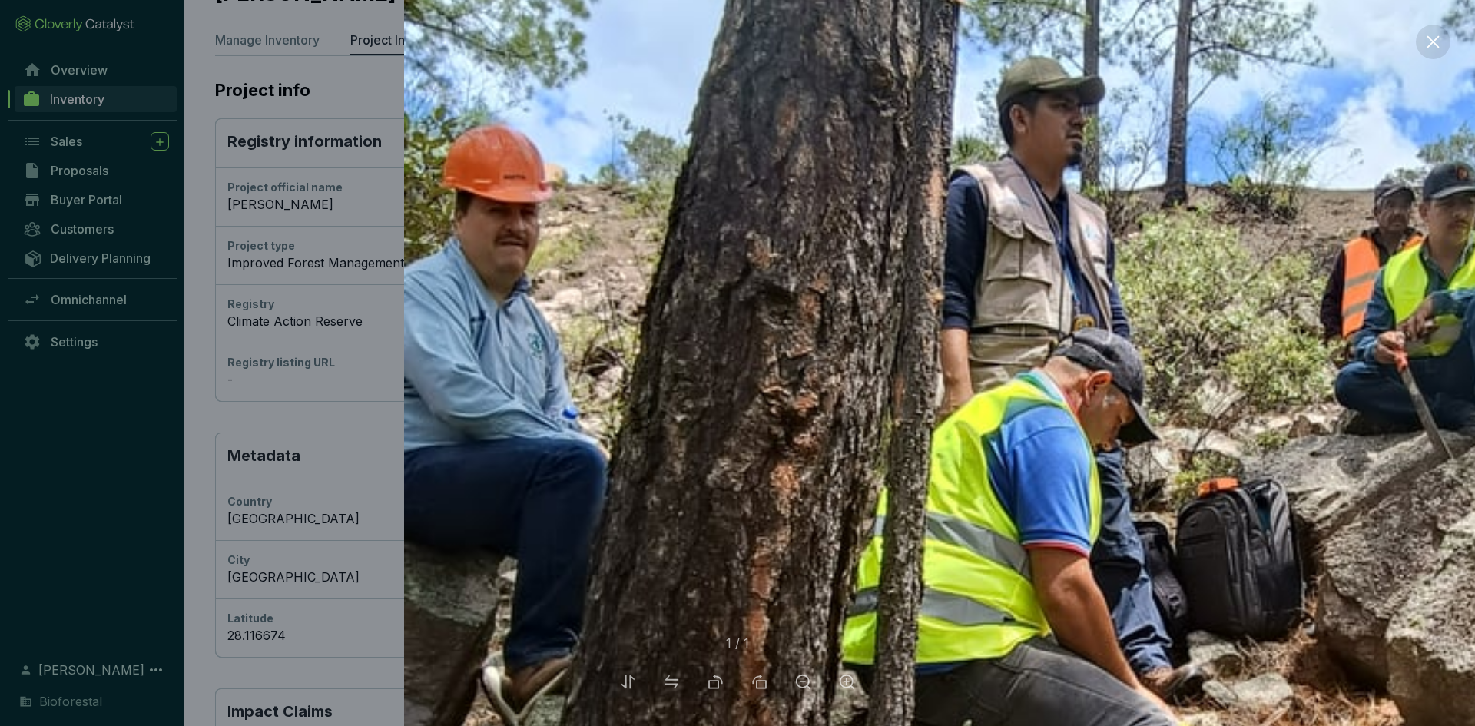
drag, startPoint x: 592, startPoint y: 277, endPoint x: 1128, endPoint y: 273, distance: 536.3
click at [1134, 294] on img at bounding box center [1134, 543] width 1461 height 1461
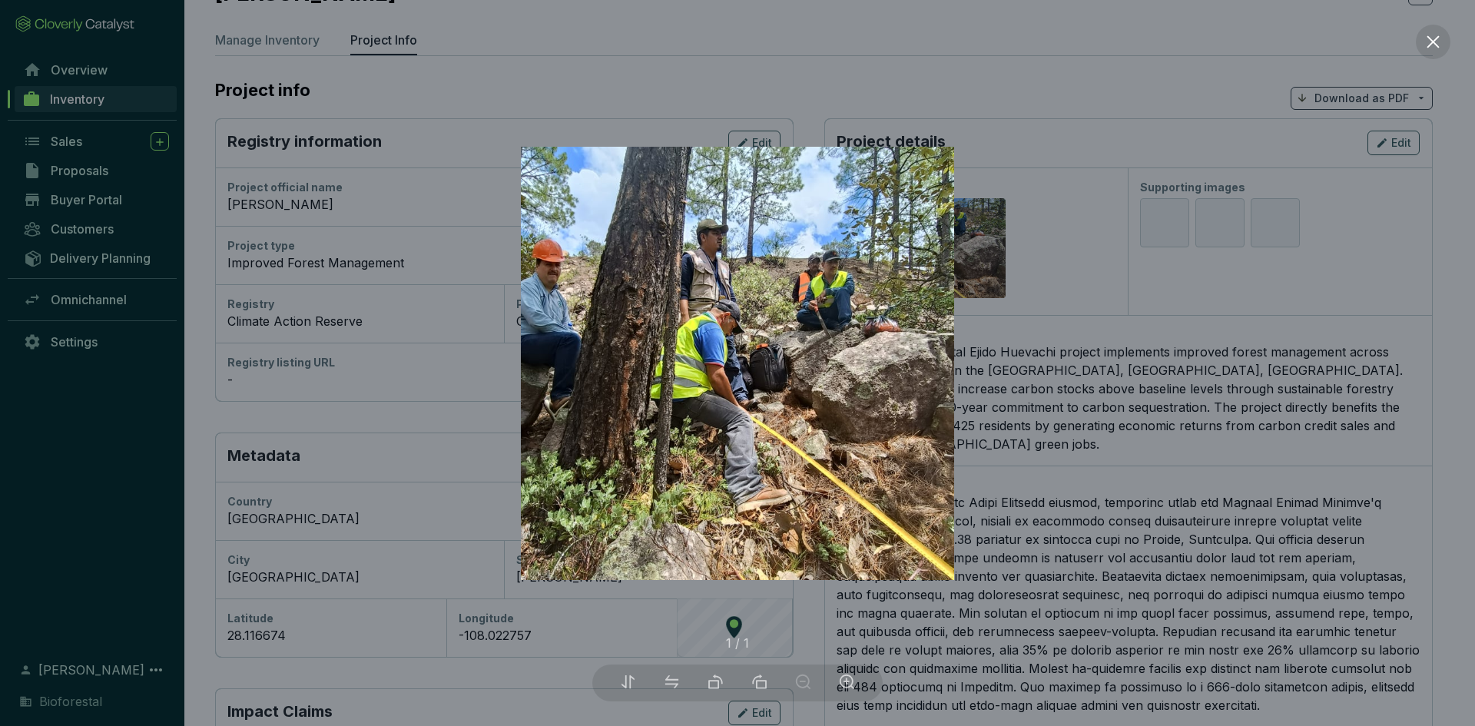
click at [1103, 189] on div at bounding box center [737, 363] width 1475 height 726
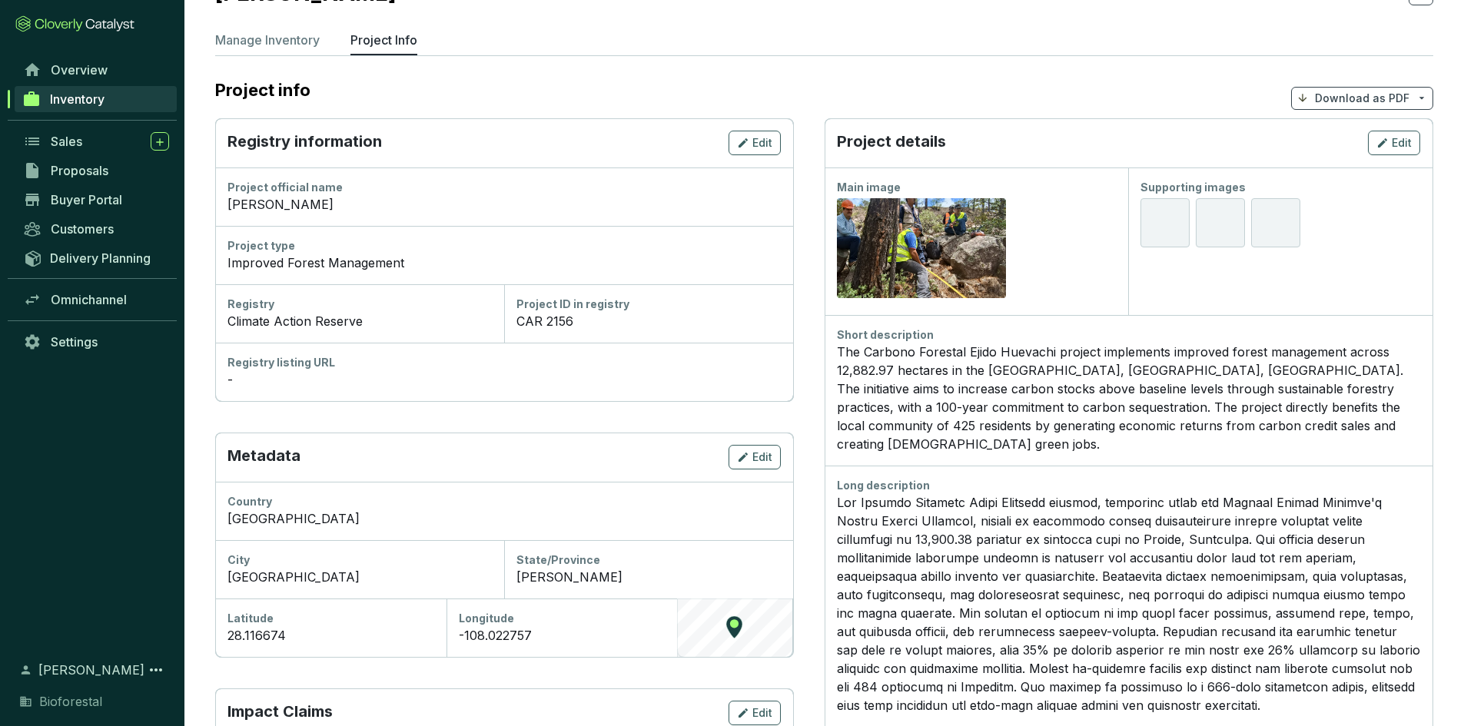
click at [86, 95] on span "Inventory" at bounding box center [77, 98] width 55 height 15
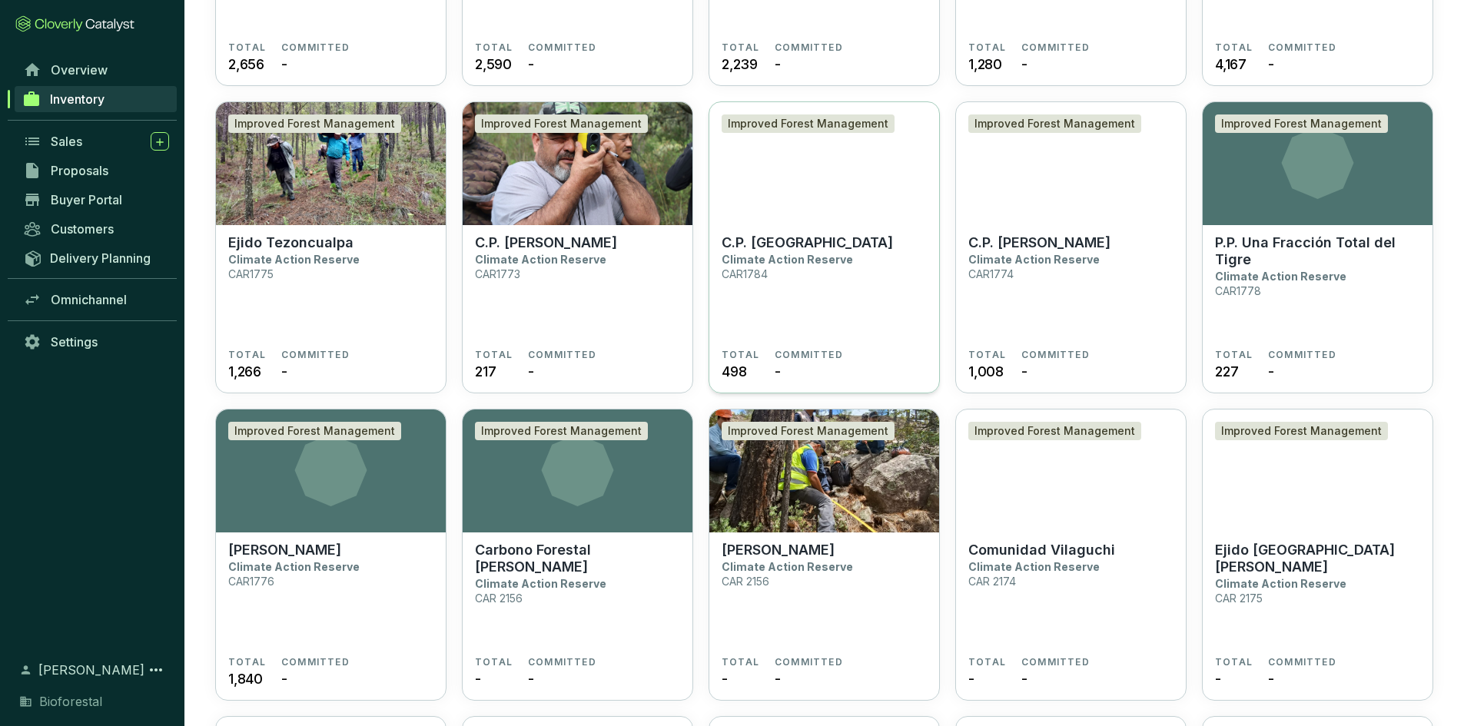
scroll to position [2997, 0]
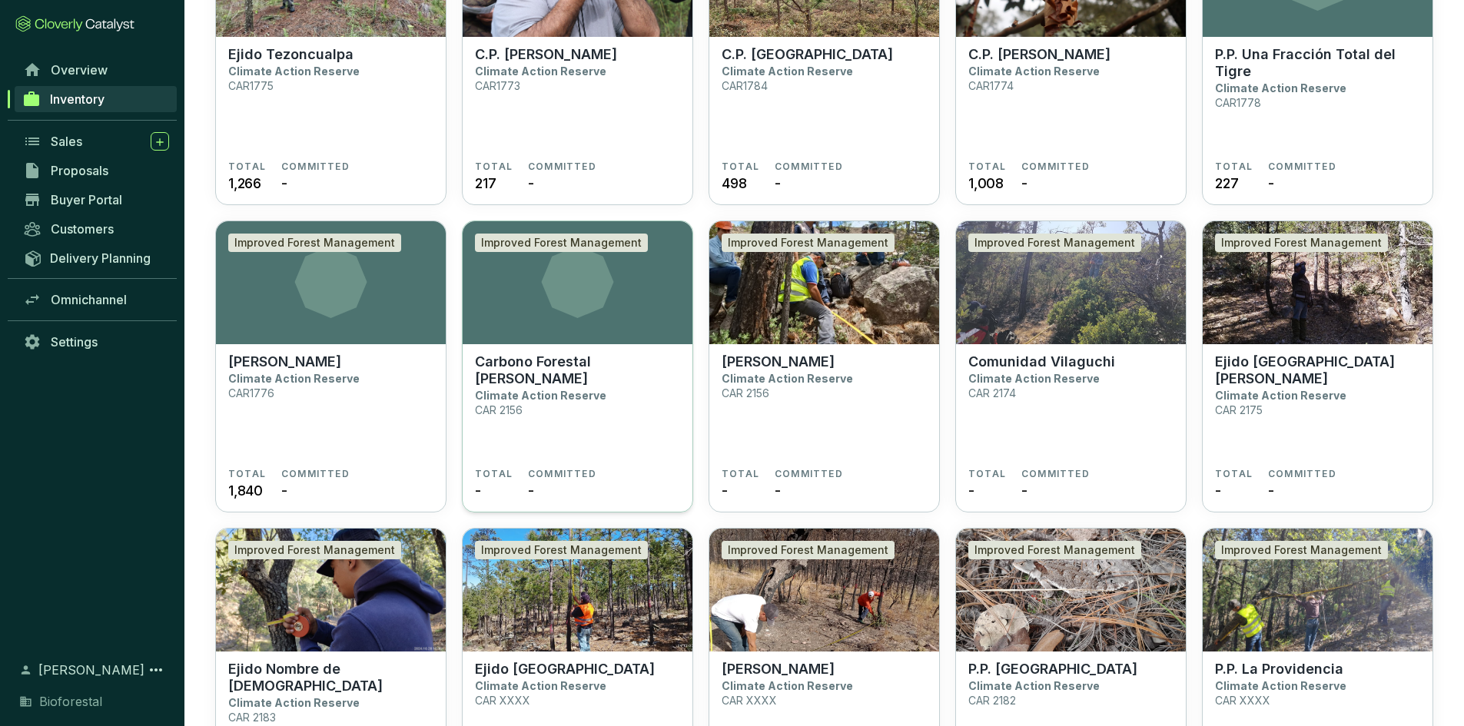
click at [506, 298] on icon at bounding box center [578, 282] width 230 height 72
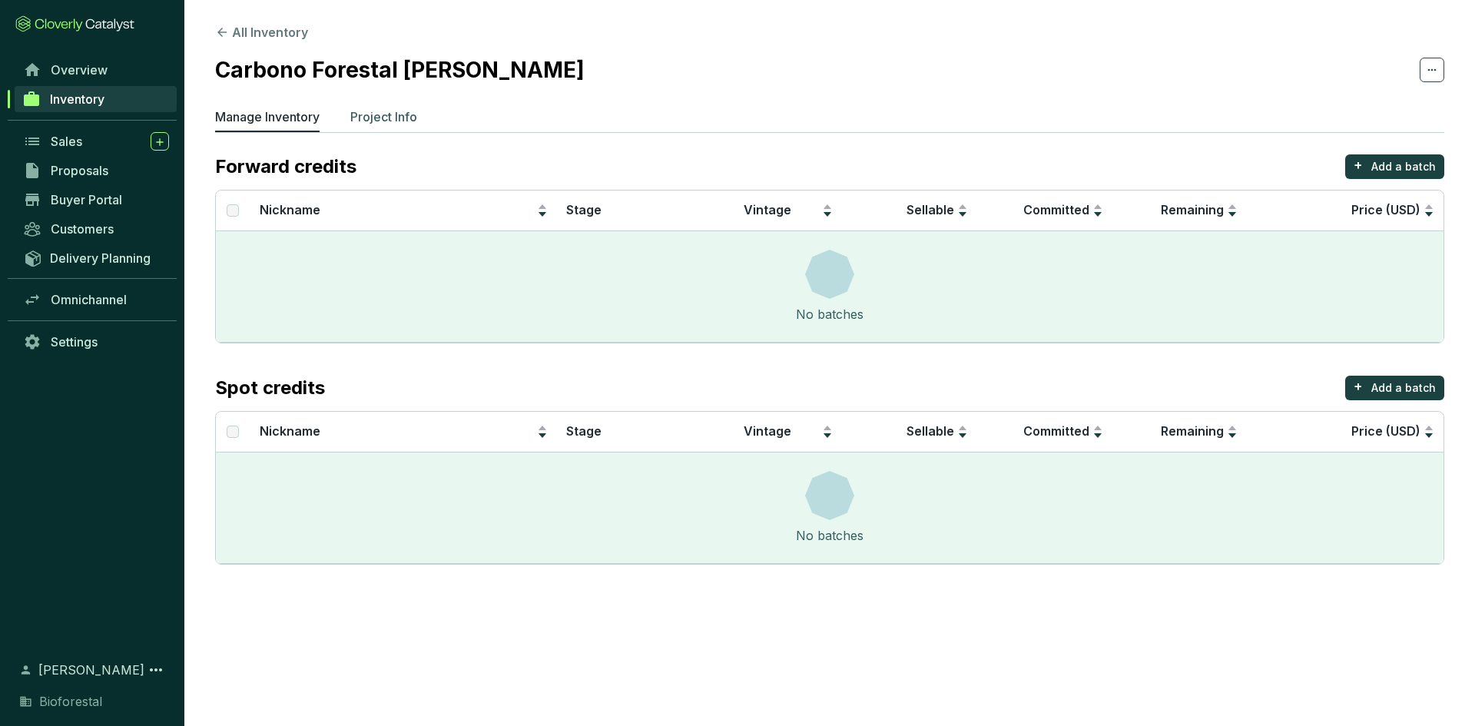
click at [406, 115] on p "Project Info" at bounding box center [383, 117] width 67 height 18
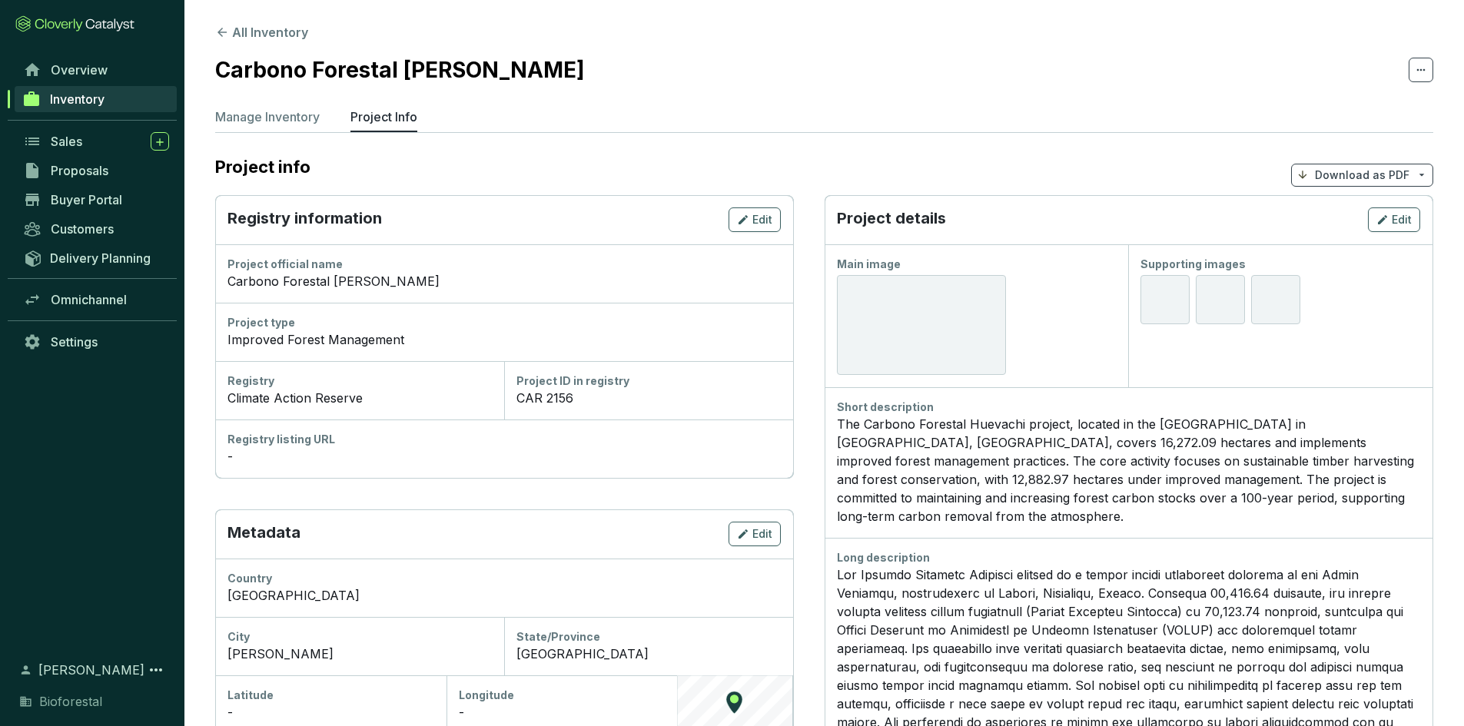
click at [91, 106] on span "Inventory" at bounding box center [77, 98] width 55 height 15
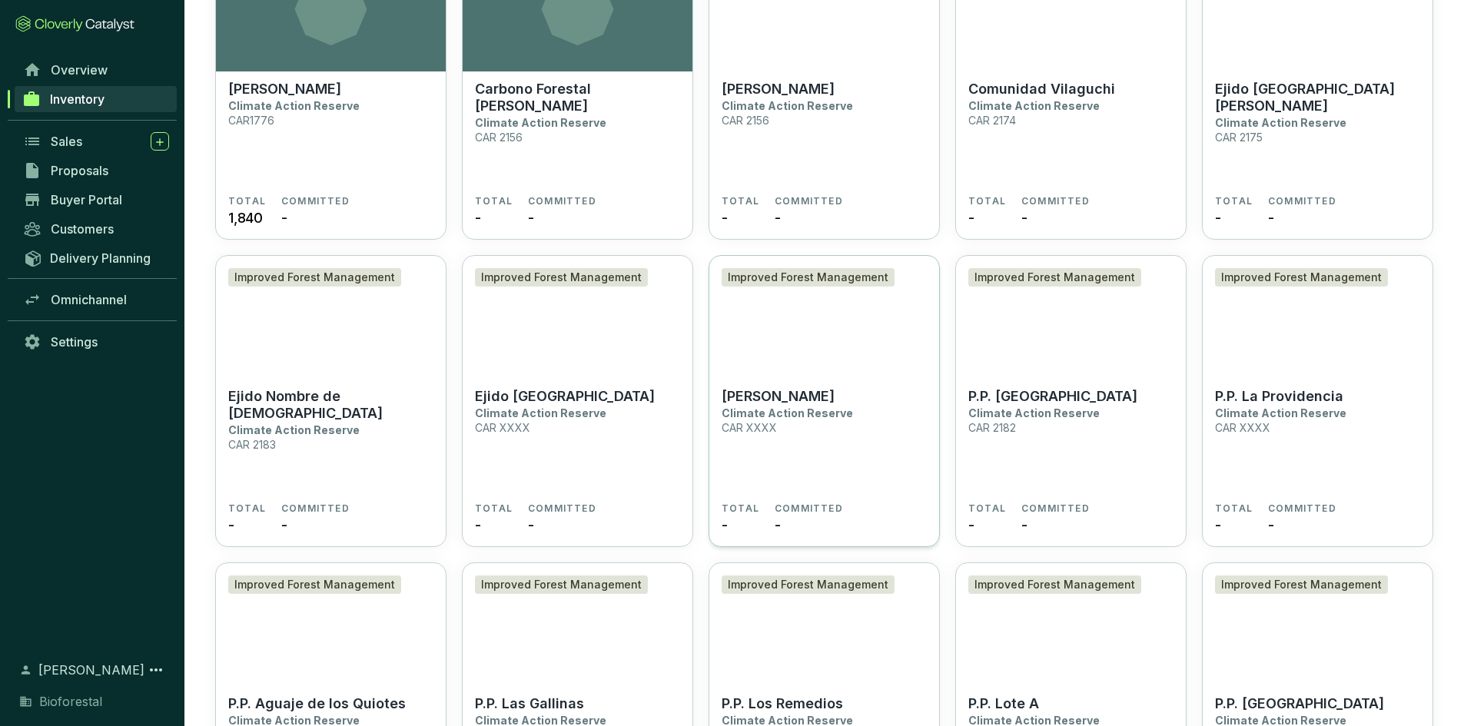
scroll to position [3150, 0]
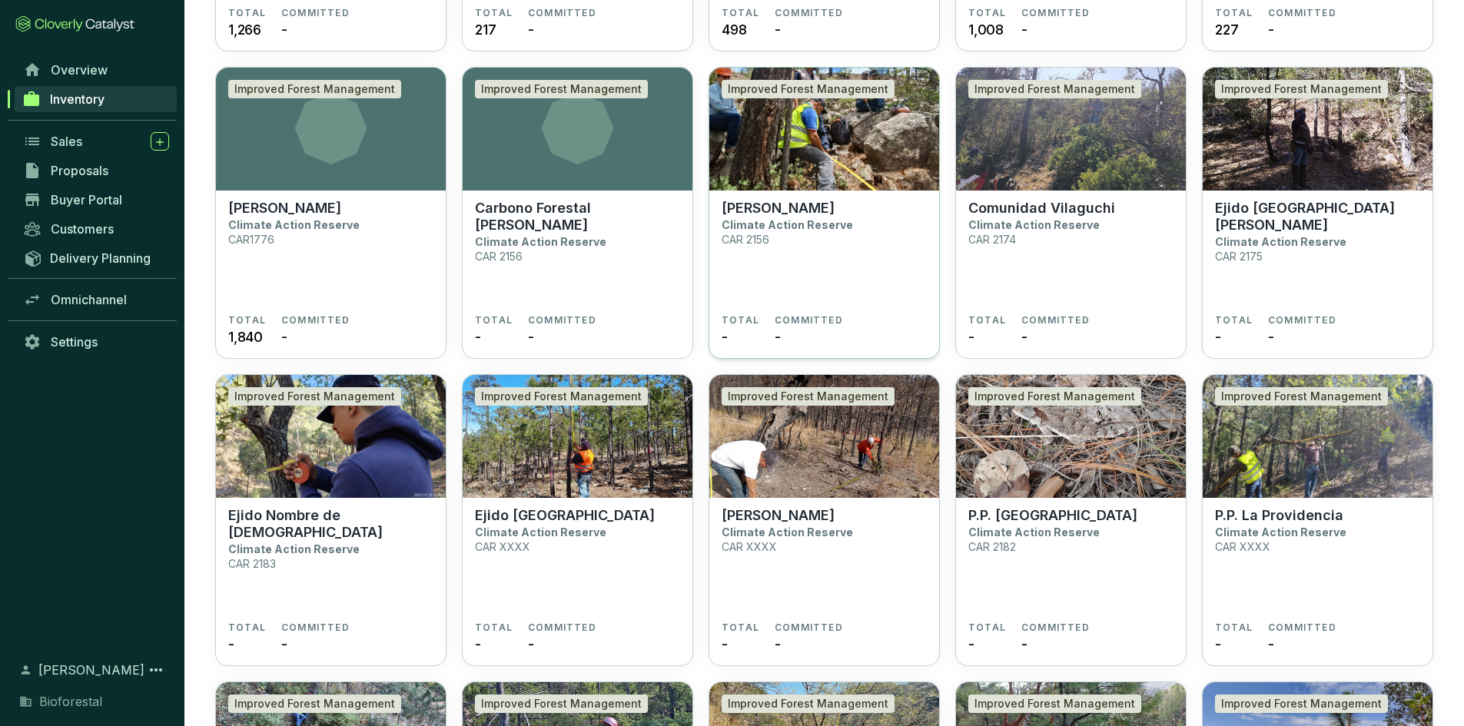
click at [836, 166] on img at bounding box center [824, 129] width 230 height 123
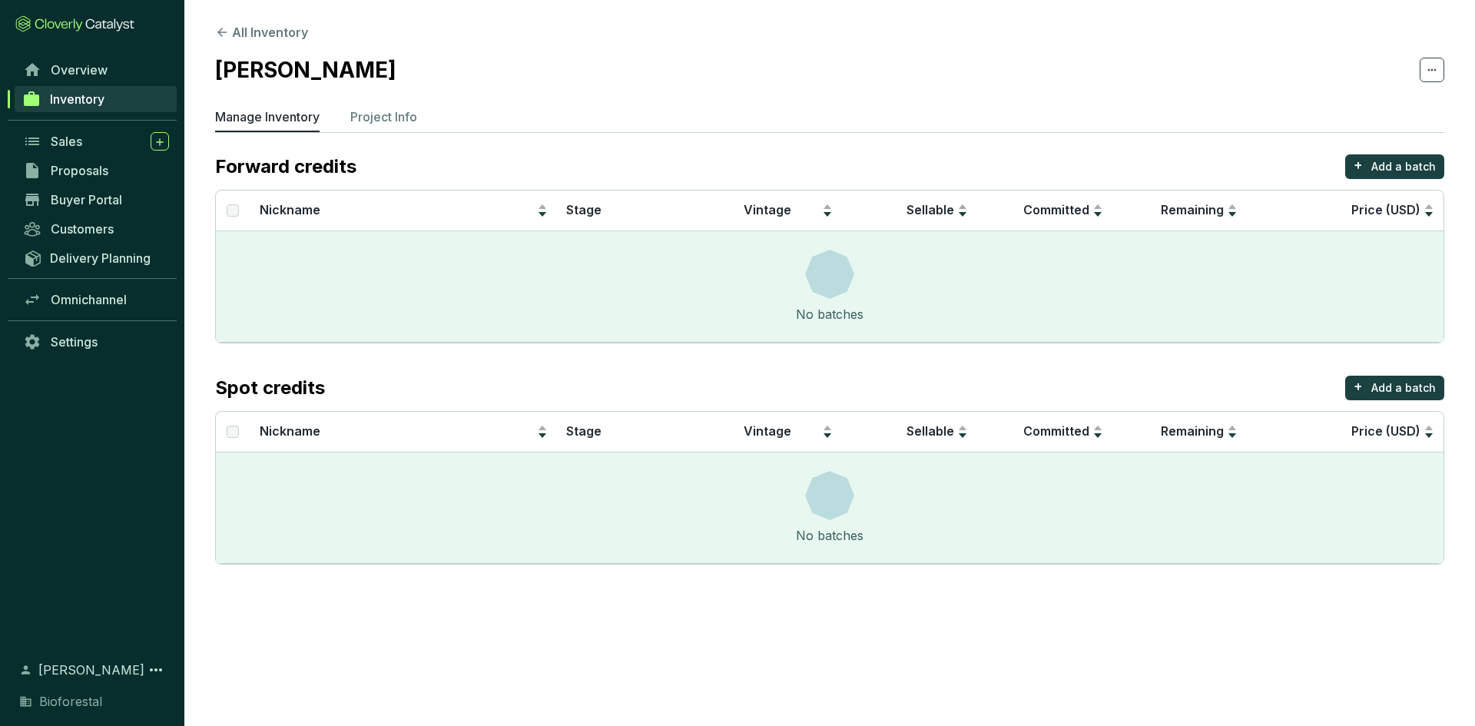
click at [1423, 74] on span at bounding box center [1432, 70] width 25 height 25
click at [1382, 98] on div "Delete project" at bounding box center [1380, 110] width 114 height 32
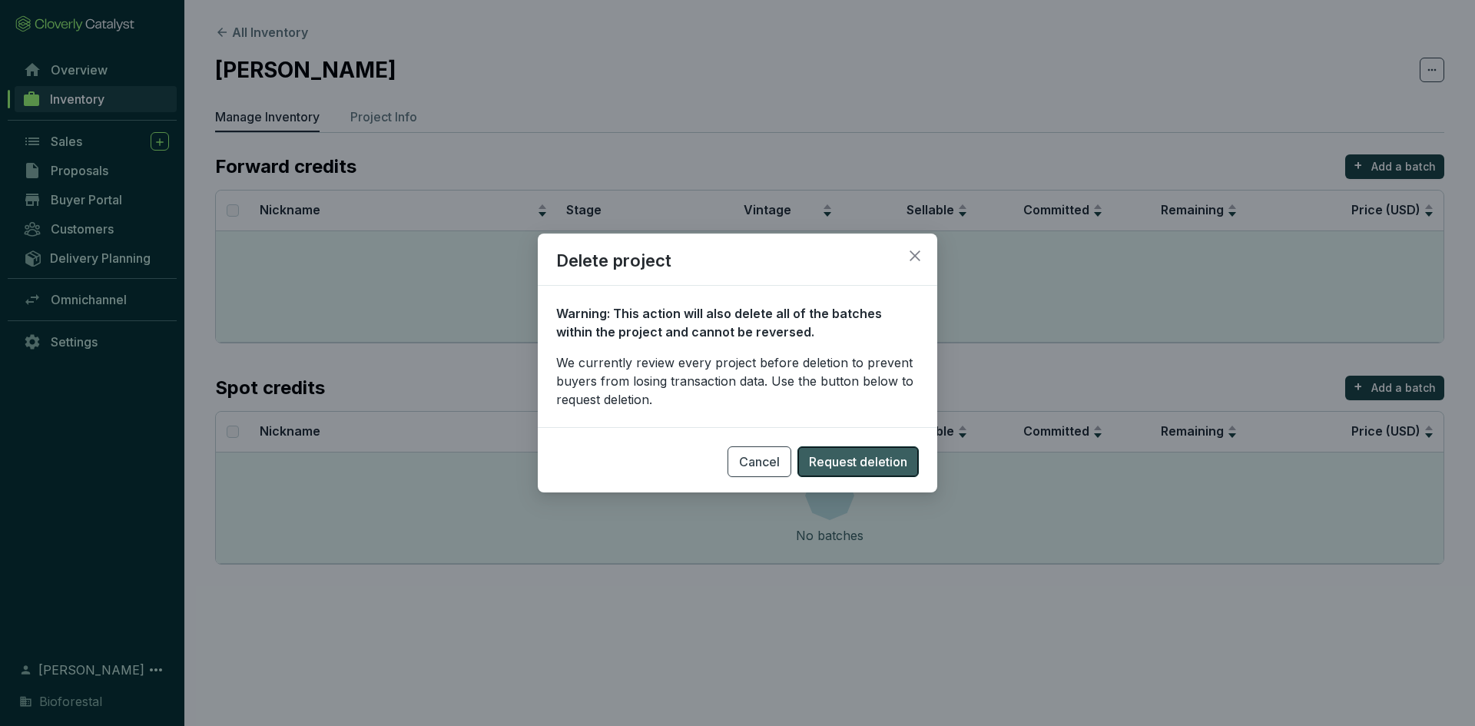
click at [854, 459] on span "Request deletion" at bounding box center [858, 462] width 98 height 18
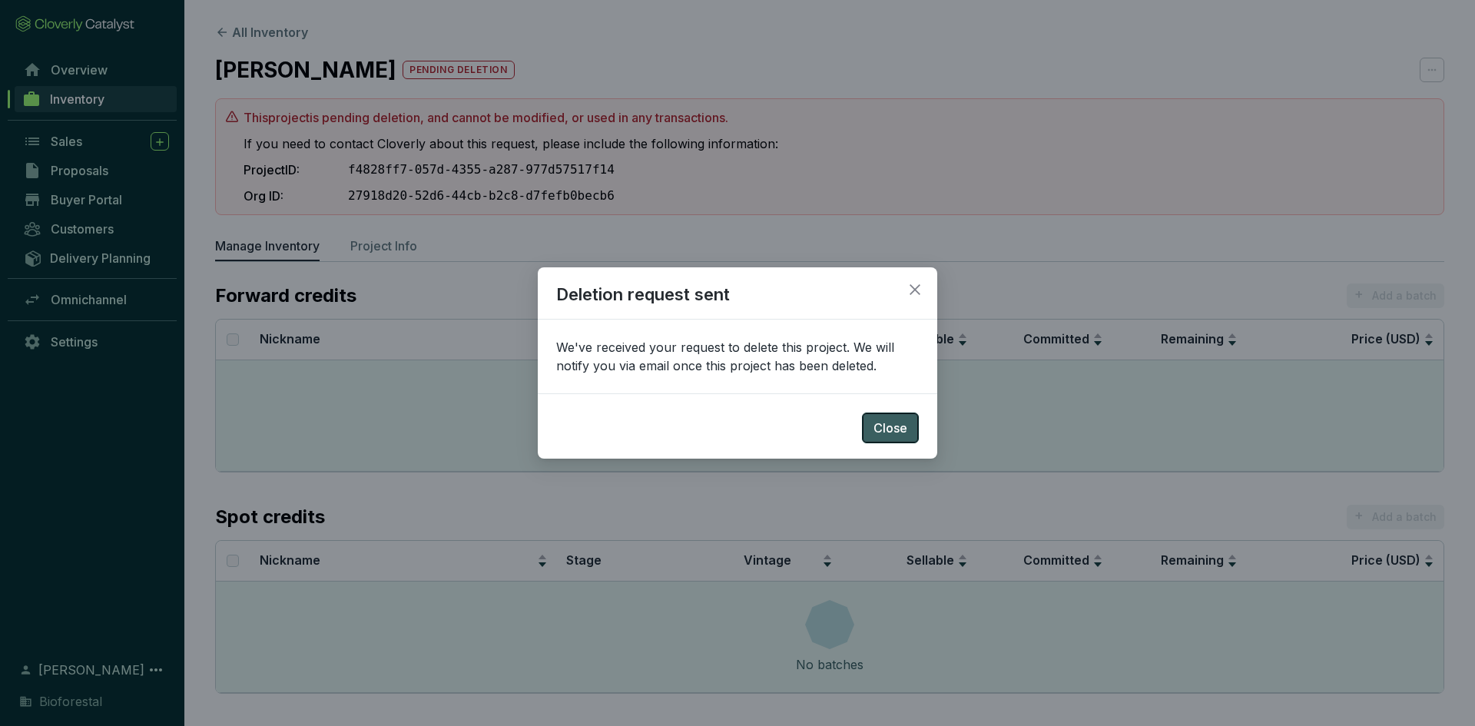
click at [882, 433] on span "Close" at bounding box center [891, 428] width 34 height 18
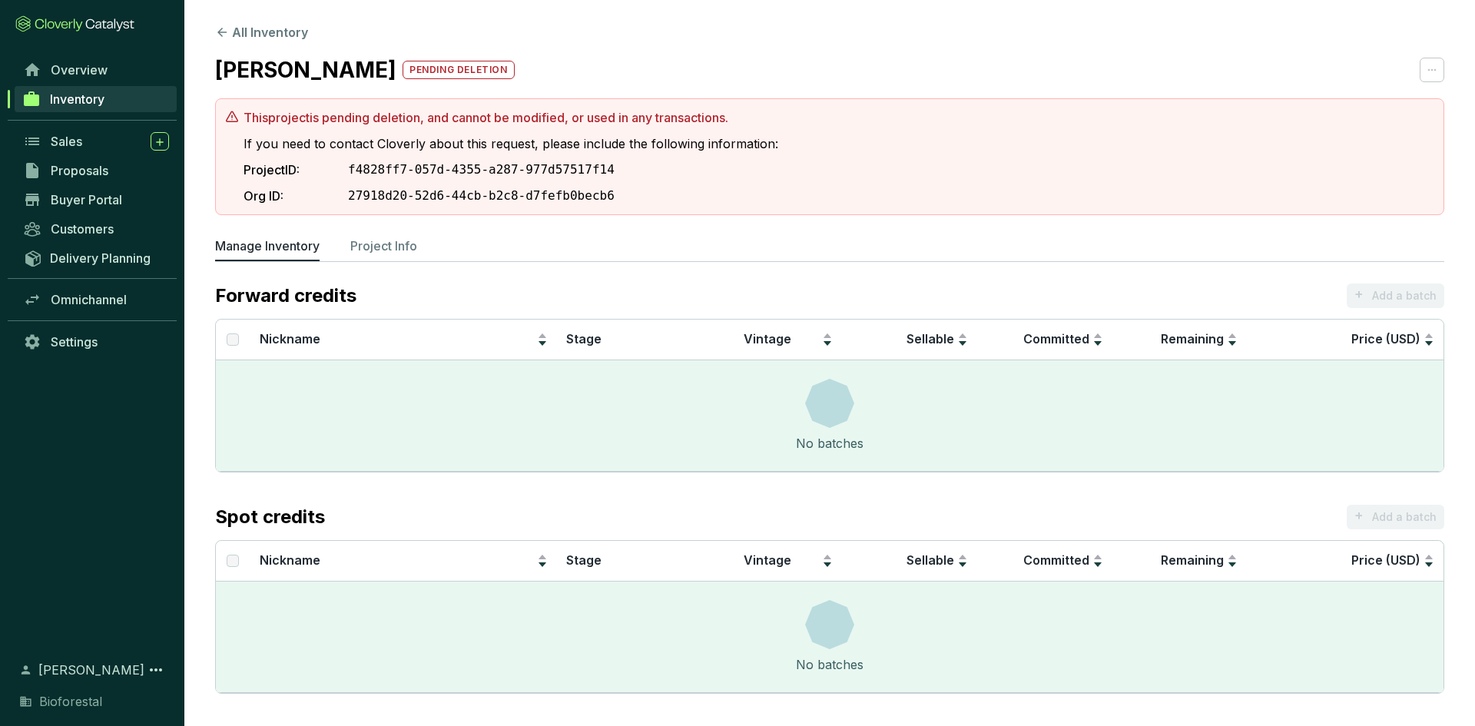
drag, startPoint x: 749, startPoint y: 114, endPoint x: 320, endPoint y: 98, distance: 429.0
click at [241, 114] on section "This project is pending deletion, and cannot be modified, or used in any transa…" at bounding box center [829, 156] width 1209 height 97
click at [952, 109] on section "This project is pending deletion, and cannot be modified, or used in any transa…" at bounding box center [829, 156] width 1209 height 97
click at [920, 78] on section "Ejido Huevachi pending deletion" at bounding box center [829, 70] width 1229 height 32
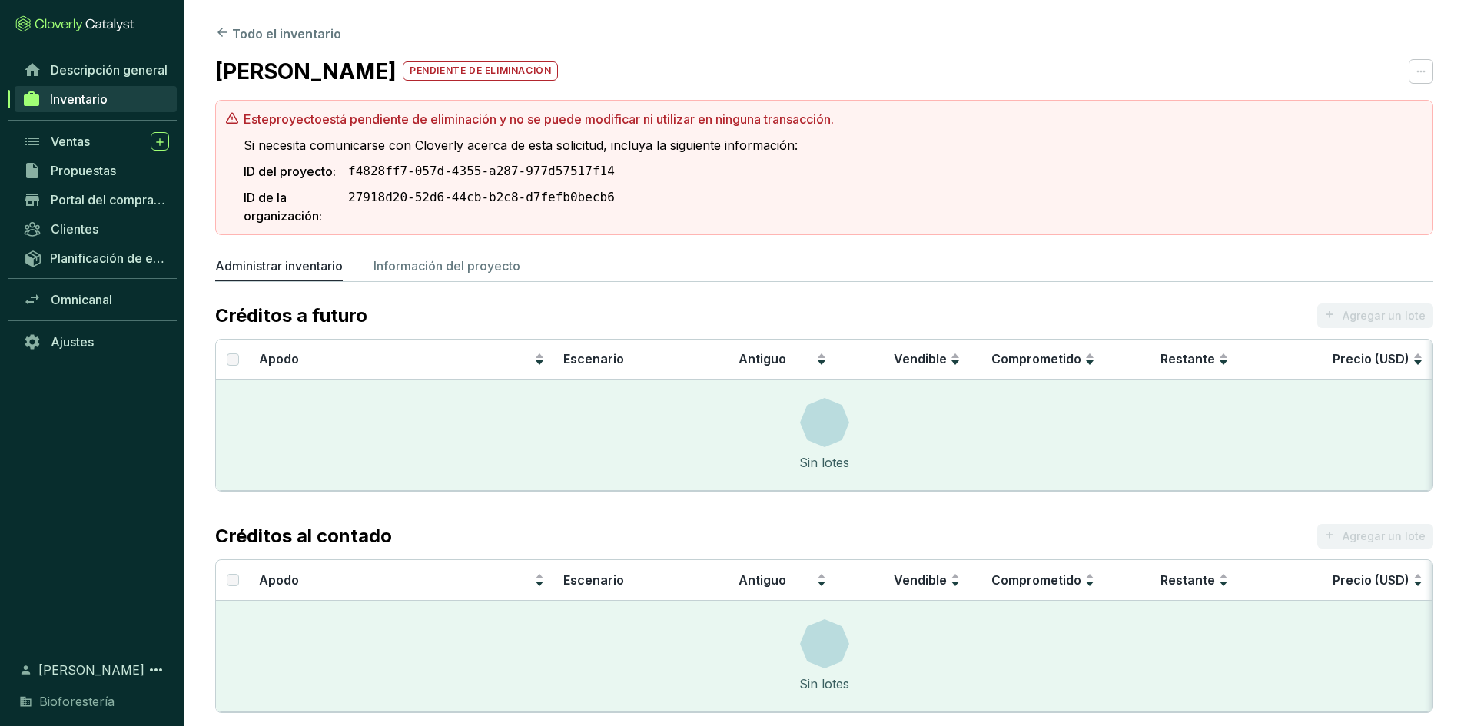
click at [507, 79] on p "pendiente de eliminación" at bounding box center [480, 70] width 155 height 18
click at [78, 101] on font "Inventario" at bounding box center [79, 98] width 58 height 15
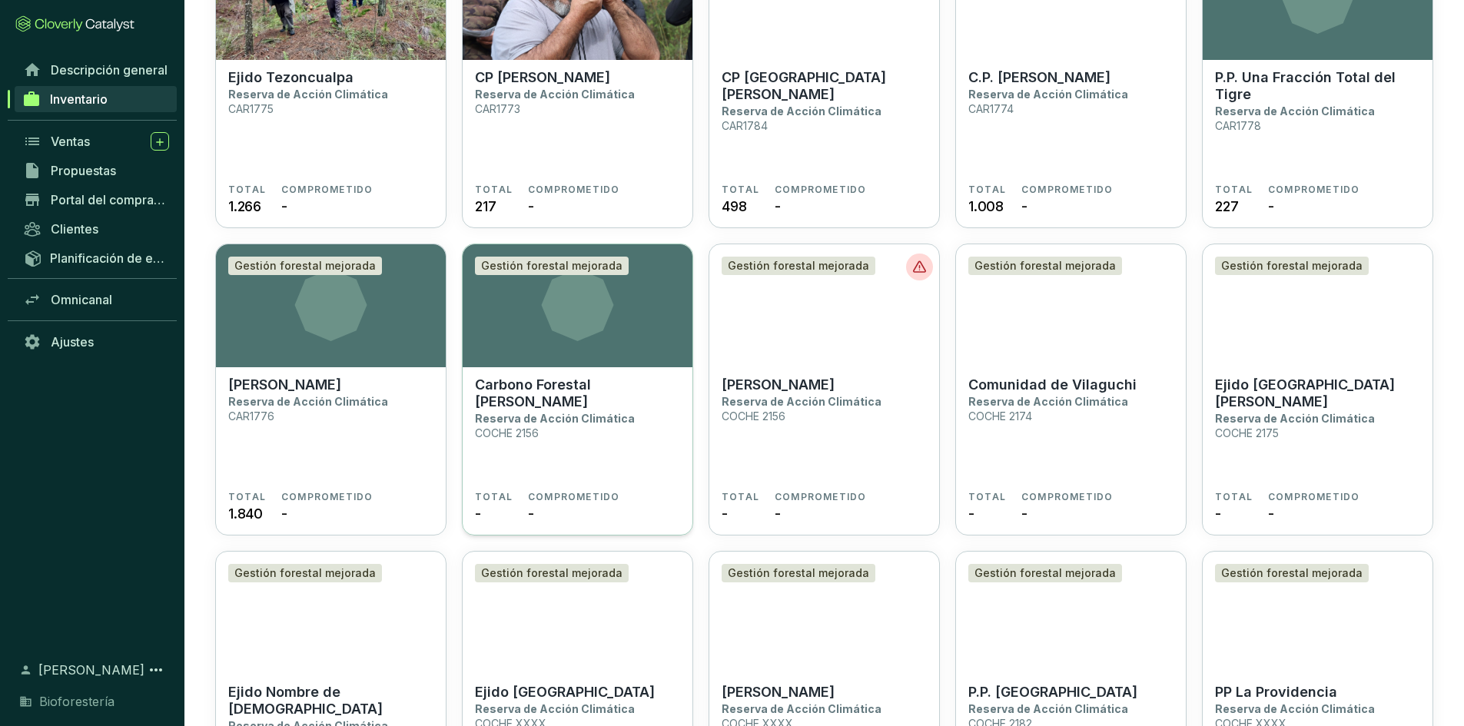
scroll to position [2997, 0]
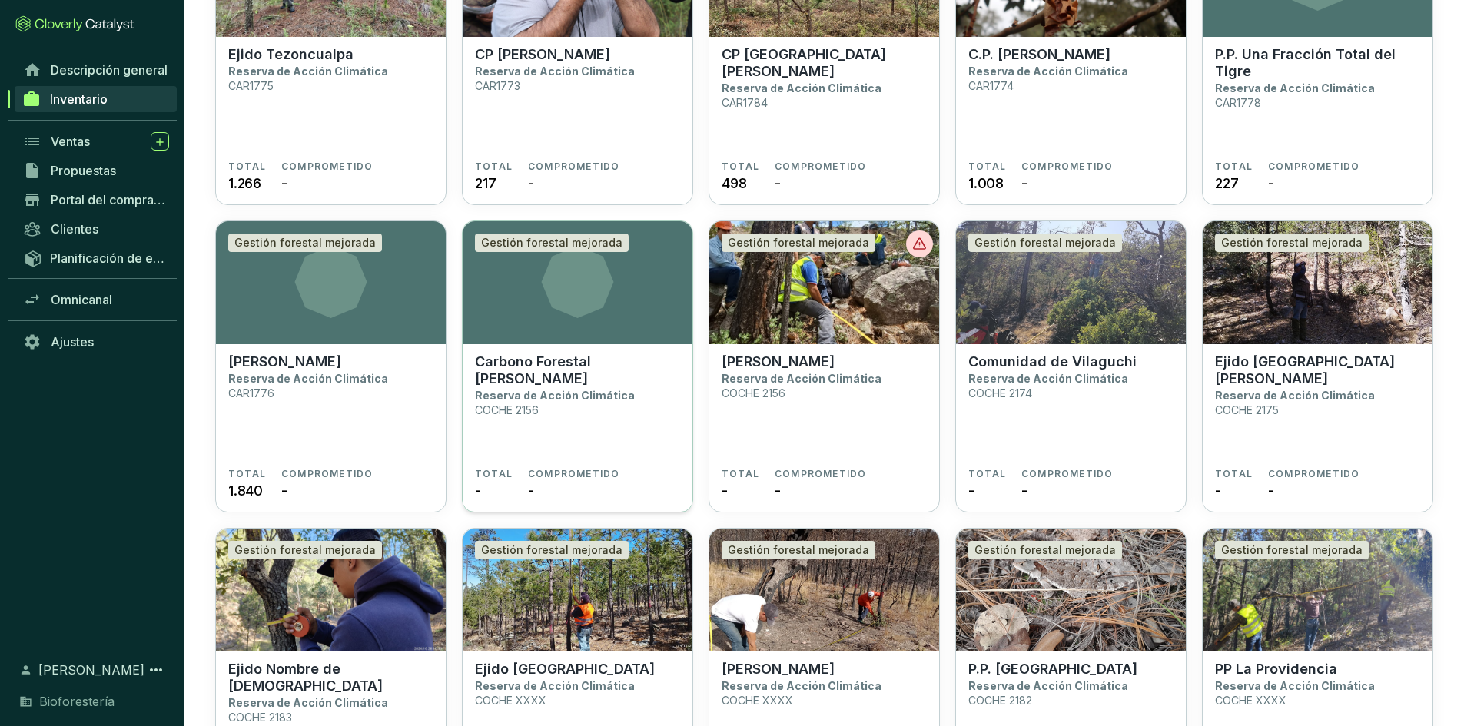
click at [605, 318] on section "Gestión forestal mejorada" at bounding box center [578, 282] width 230 height 123
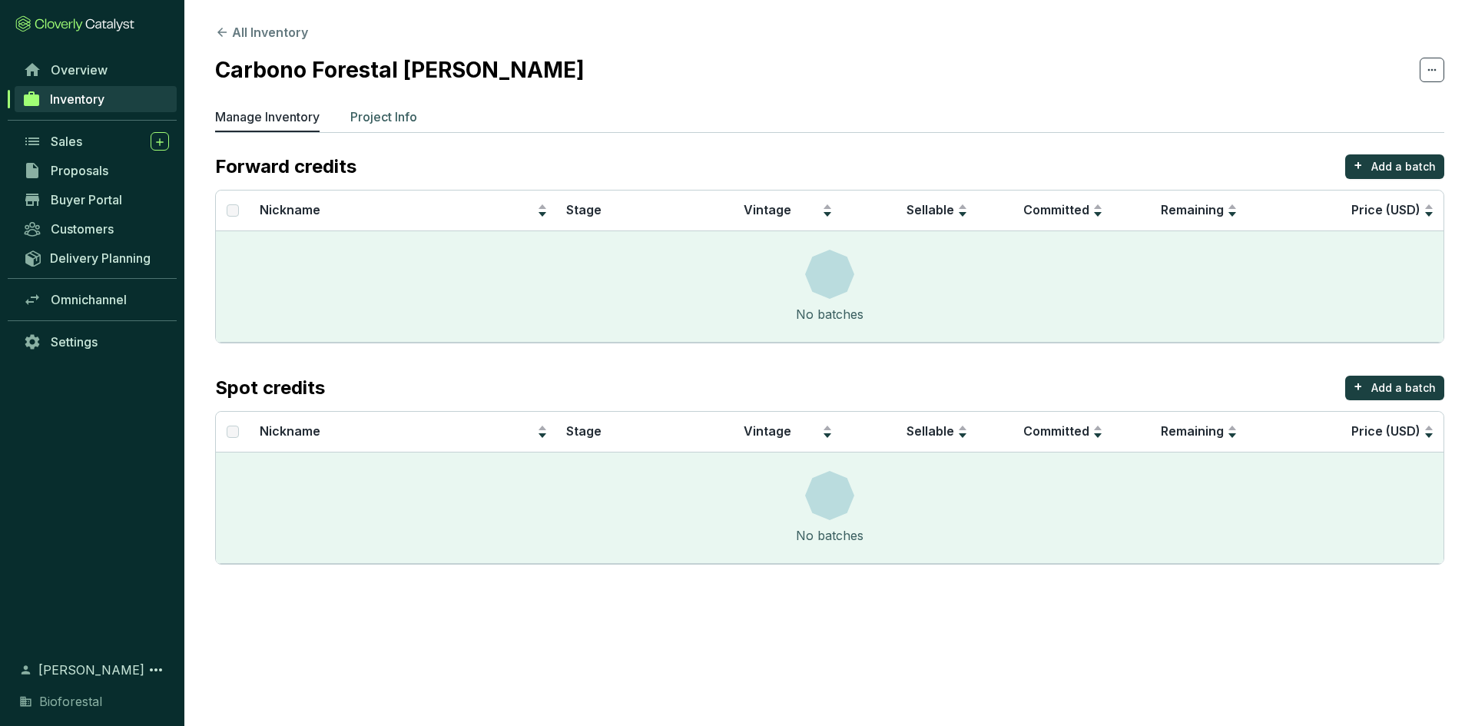
click at [390, 110] on p "Project Info" at bounding box center [383, 117] width 67 height 18
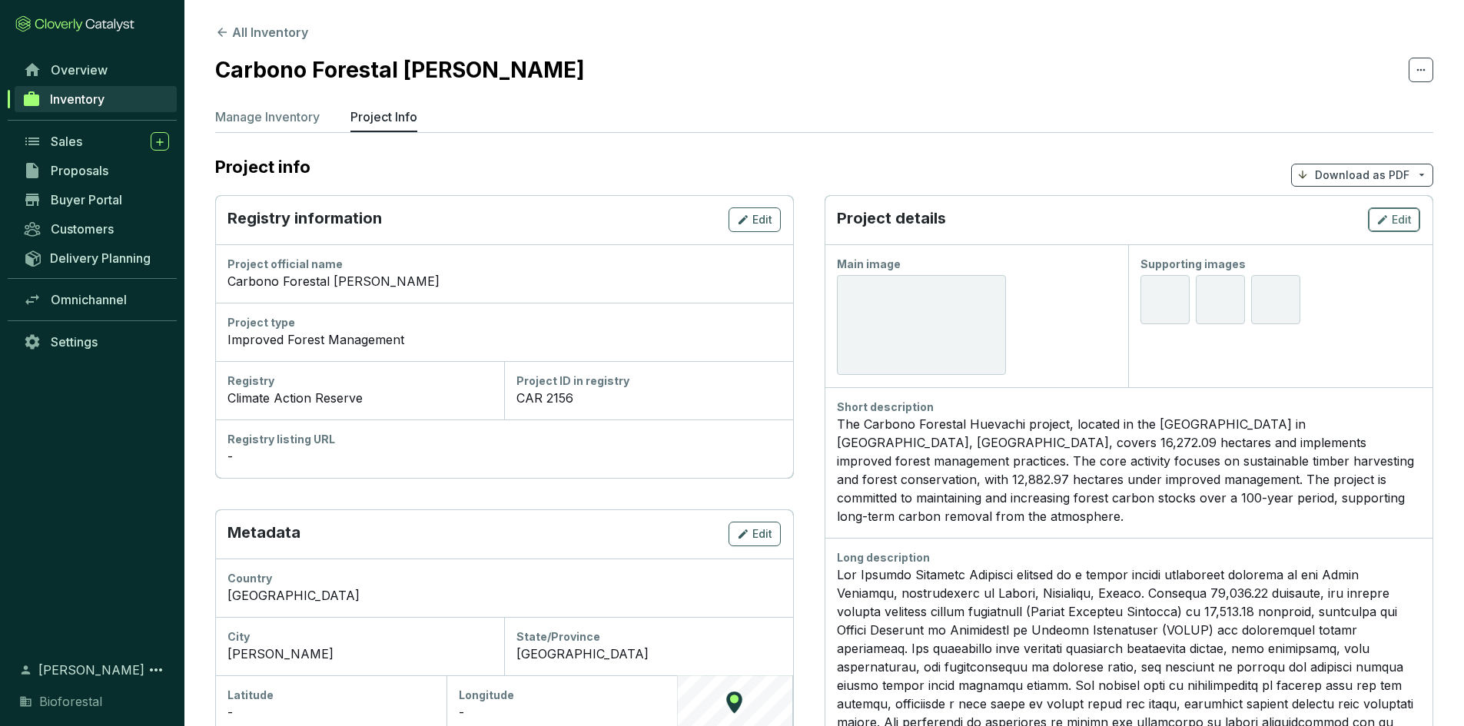
click at [1388, 211] on icon "button" at bounding box center [1382, 220] width 12 height 18
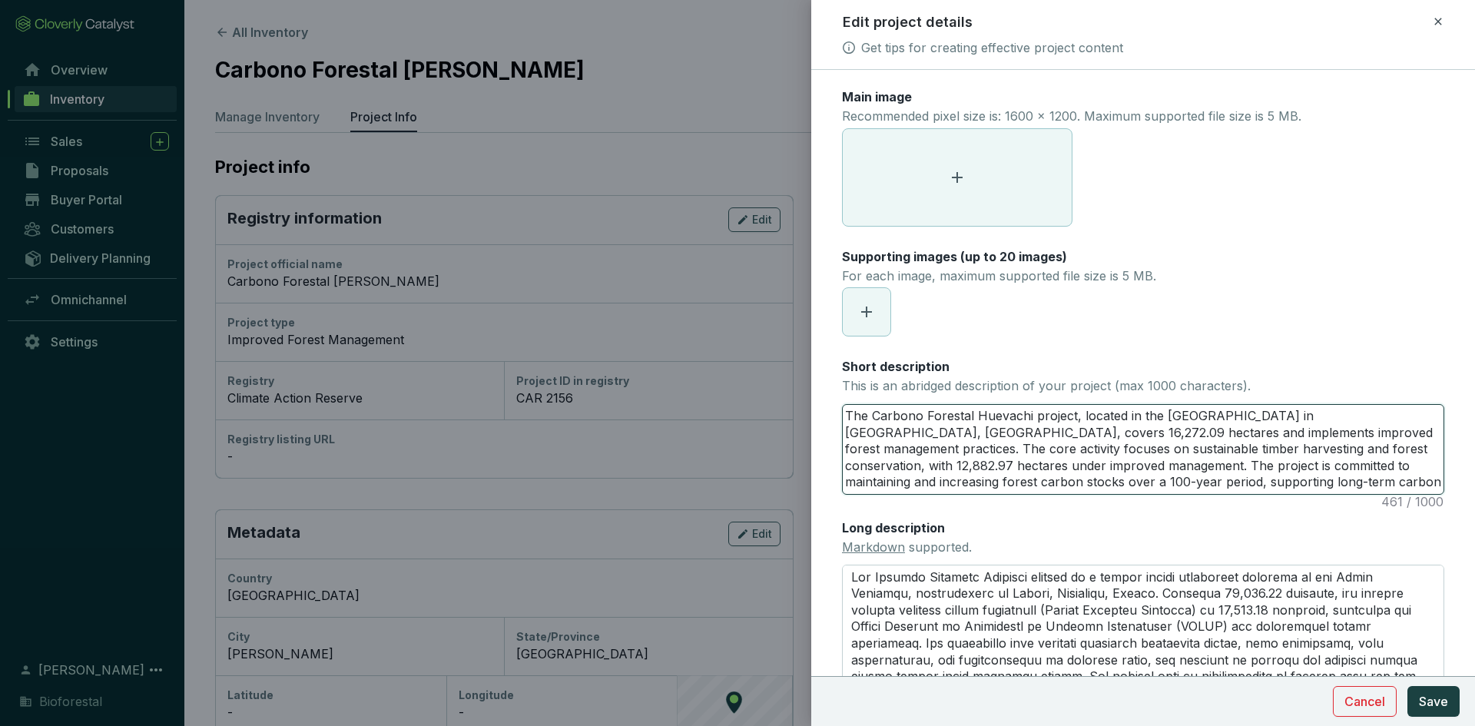
click at [975, 415] on textarea "The Carbono Forestal Huevachi project, located in the [GEOGRAPHIC_DATA] in [GEO…" at bounding box center [1143, 449] width 601 height 89
type textarea "The Carbono Forestal EHuevachi project, located in the Ejido Huevachi in Ocampo…"
type textarea "The Carbono Forestal EjHuevachi project, located in the Ejido Huevachi in Ocamp…"
type textarea "The Carbono Forestal EjiHuevachi project, located in the Ejido Huevachi in Ocam…"
type textarea "The Carbono Forestal EjidHuevachi project, located in the Ejido Huevachi in Oca…"
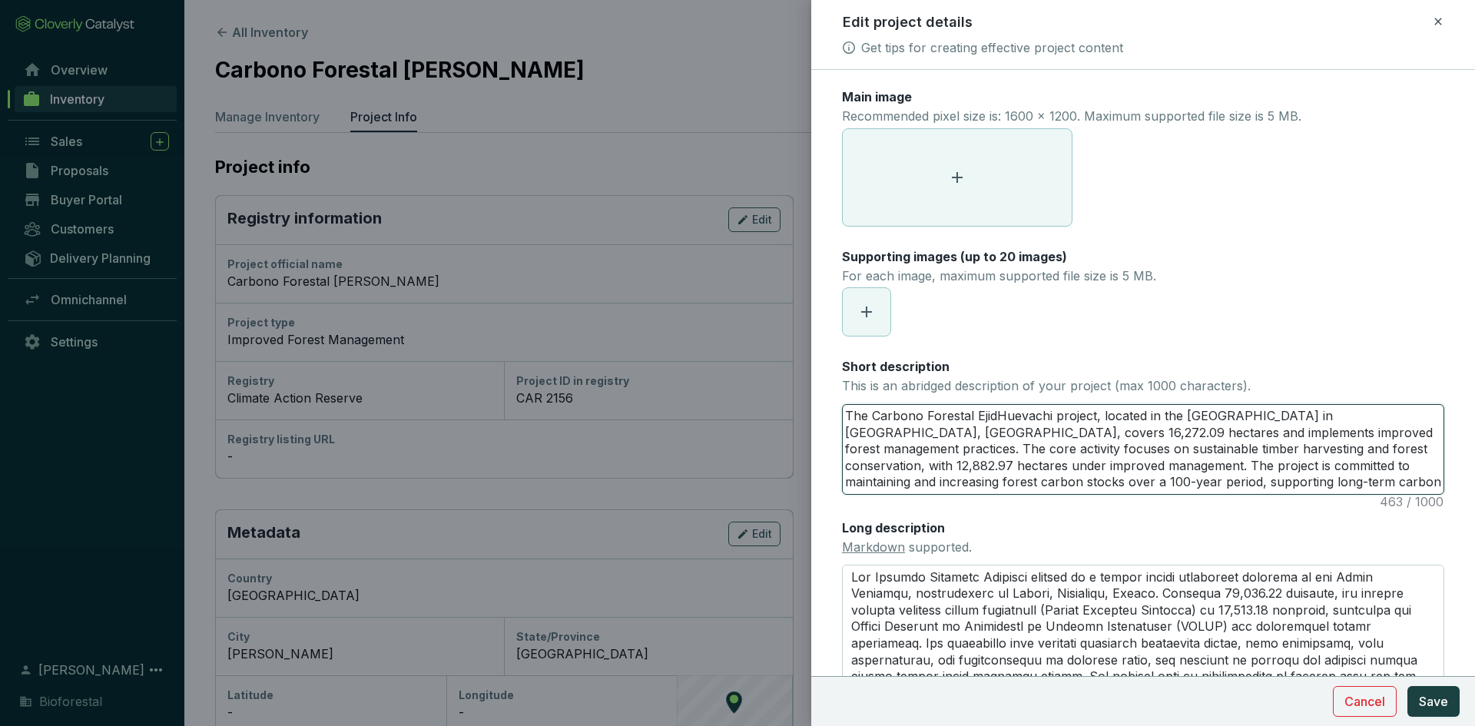
type textarea "The Carbono Forestal EjidoHuevachi project, located in the Ejido Huevachi in Oc…"
type textarea "The Carbono Forestal Ejido Huevachi project, located in the Ejido Huevachi in O…"
click at [972, 171] on span at bounding box center [957, 177] width 229 height 97
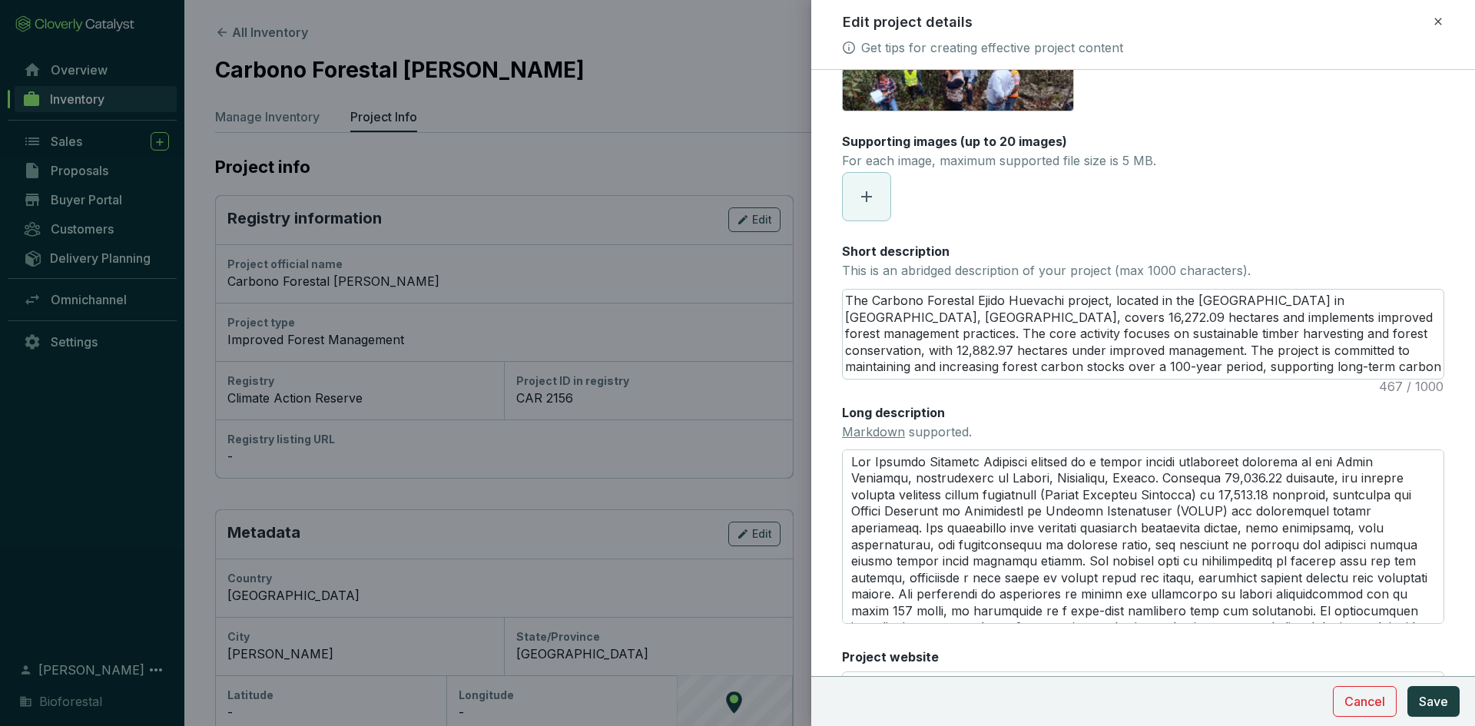
scroll to position [196, 0]
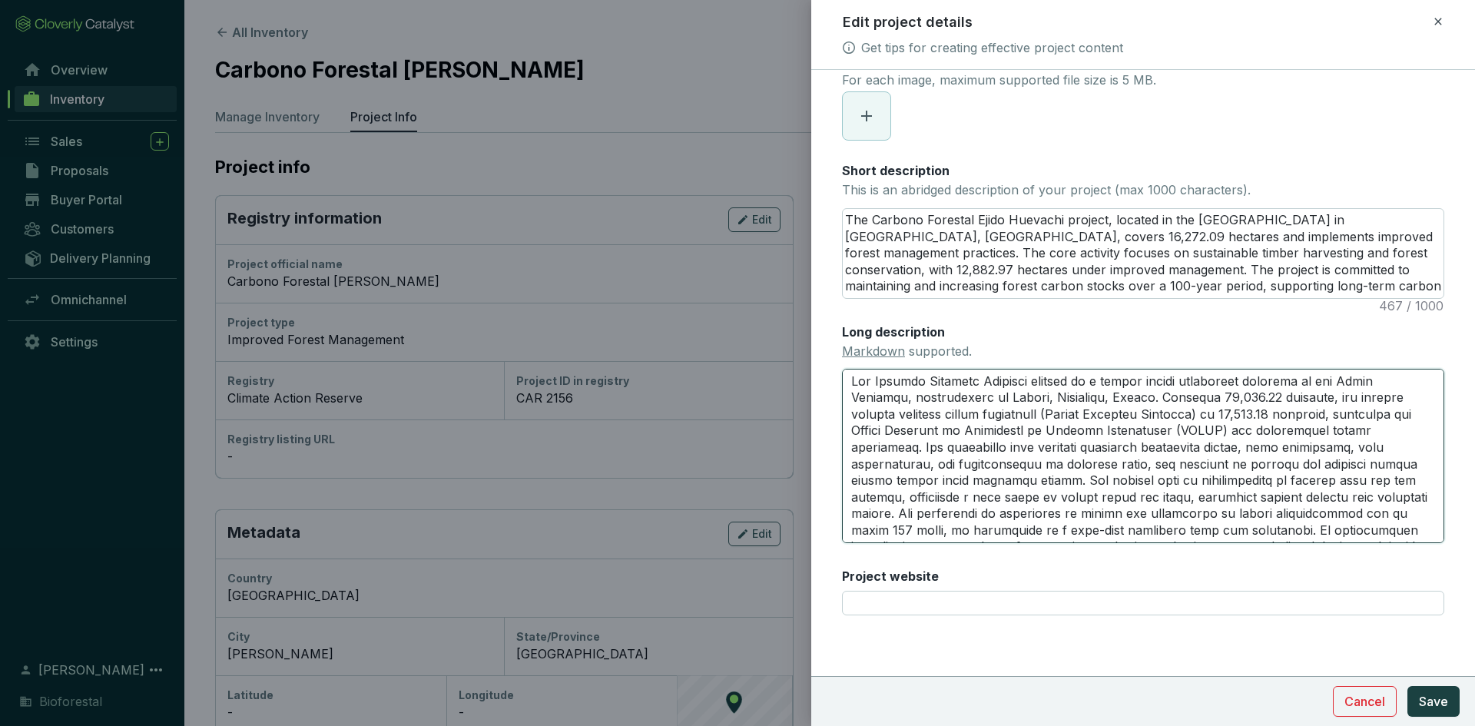
click at [980, 383] on textarea "Long description Markdown supported." at bounding box center [1143, 456] width 602 height 174
type textarea "The Carbono Forestal EHuevachi project is a forest carbon initiative situated i…"
type textarea "The Carbono Forestal EjHuevachi project is a forest carbon initiative situated …"
type textarea "The Carbono Forestal EjiHuevachi project is a forest carbon initiative situated…"
type textarea "The Carbono Forestal EjidHuevachi project is a forest carbon initiative situate…"
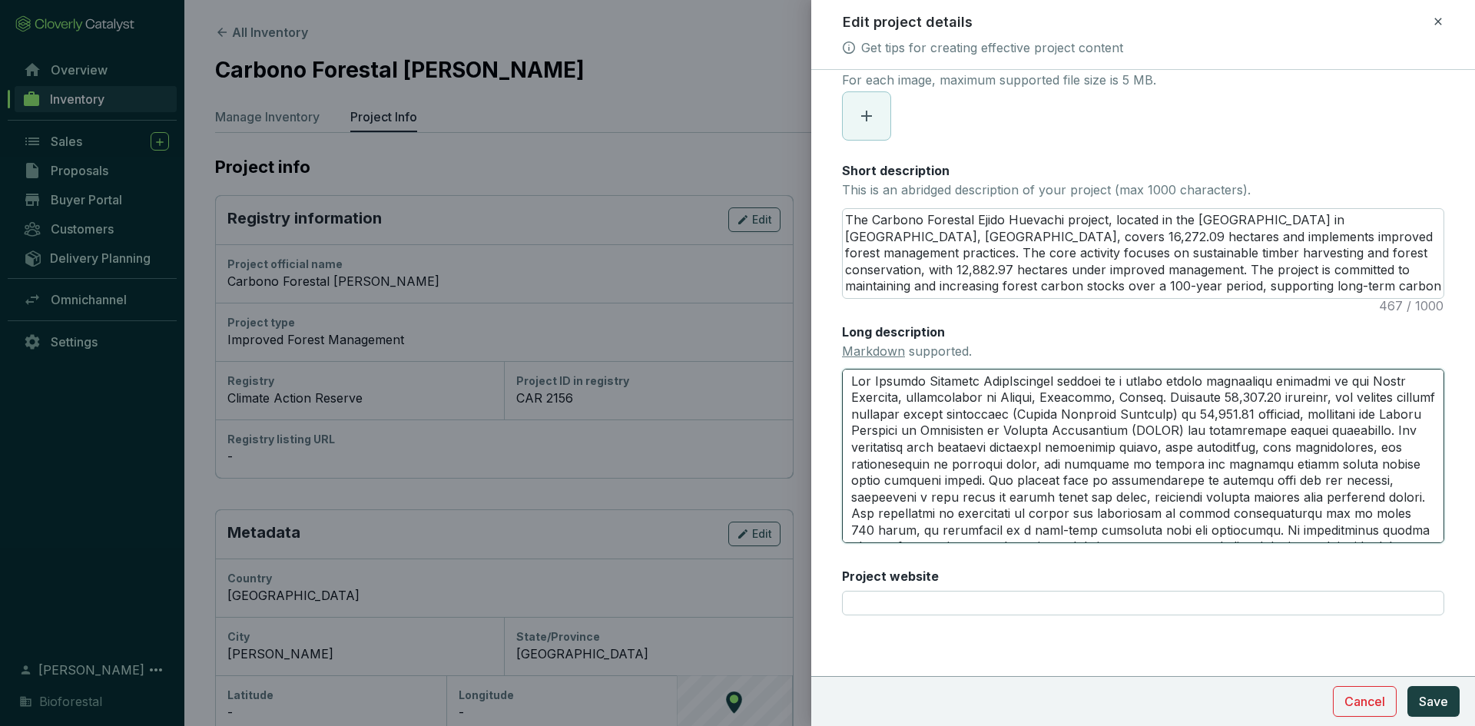
type textarea "The Carbono Forestal EjidoHuevachi project is a forest carbon initiative situat…"
type textarea "The Carbono Forestal Ejido Huevachi project is a forest carbon initiative situa…"
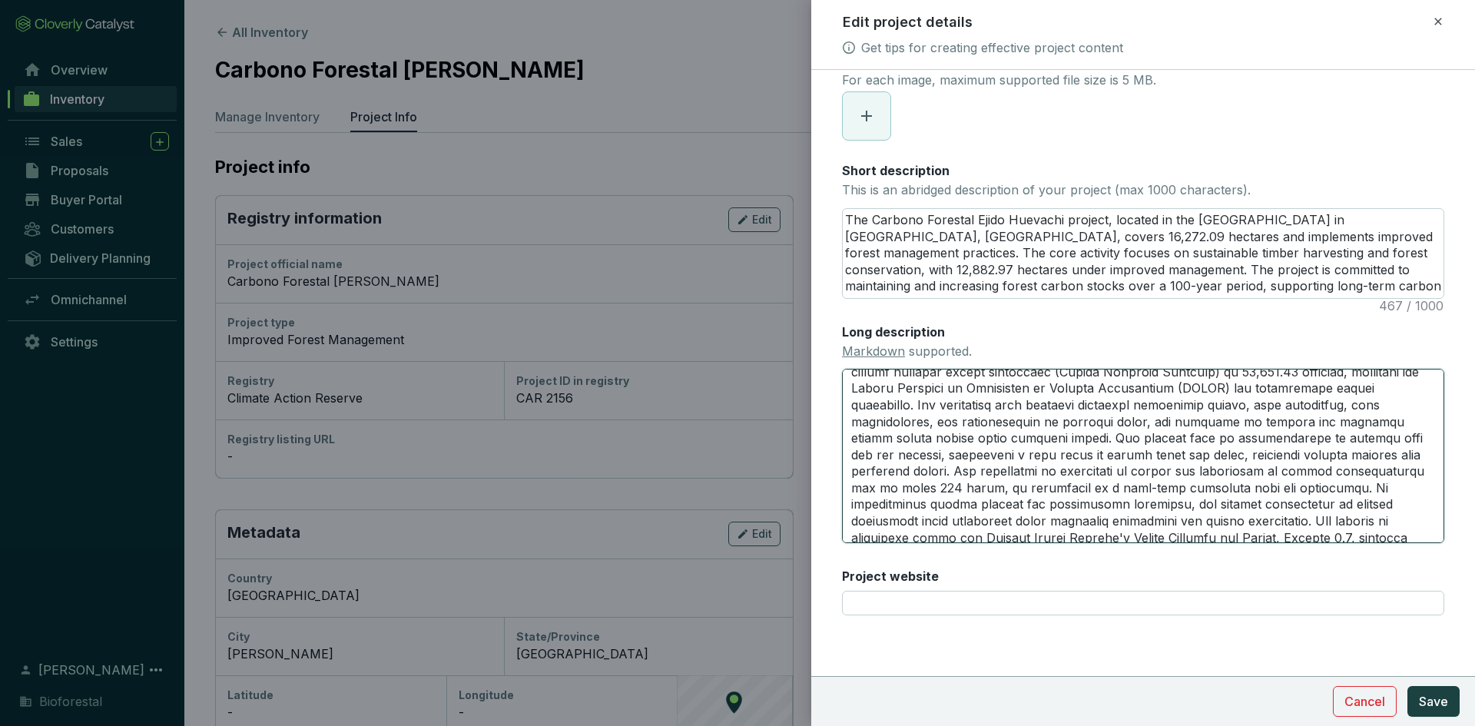
scroll to position [66, 0]
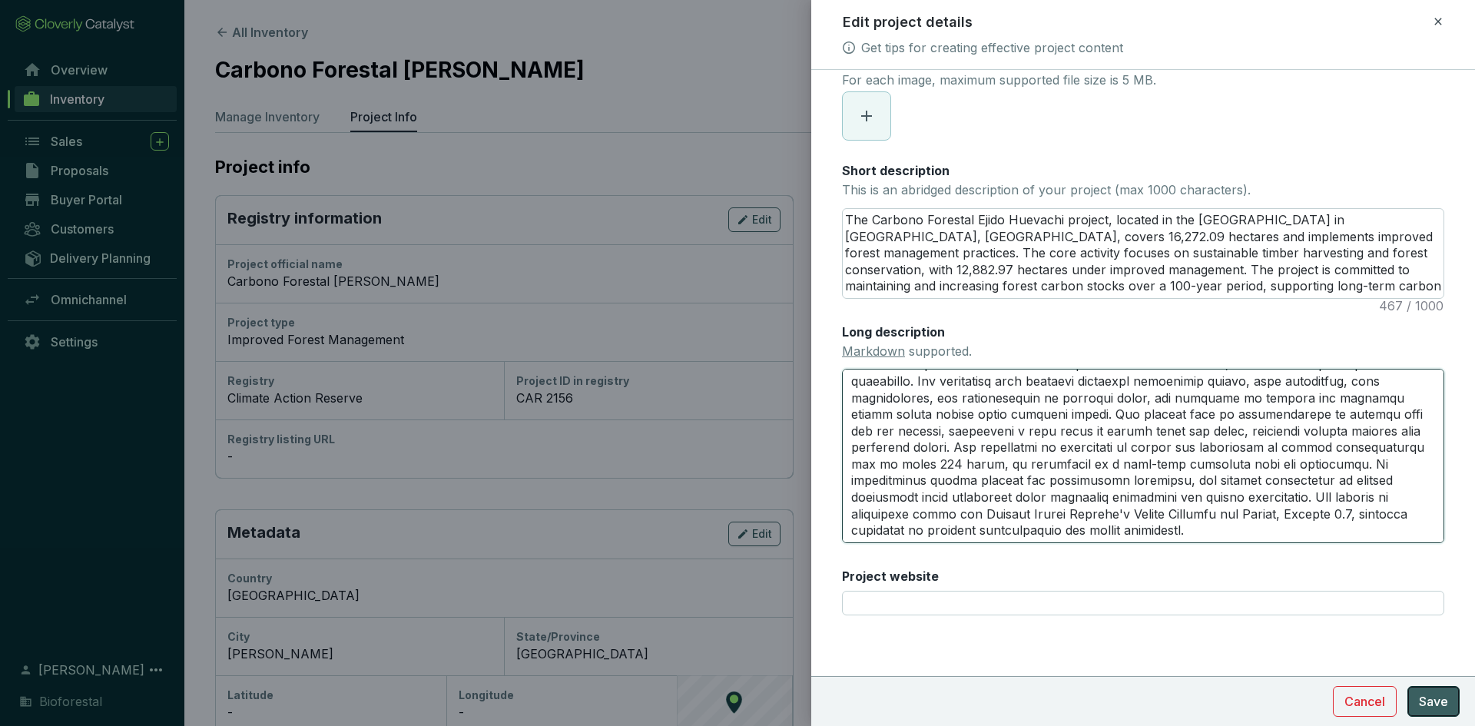
type textarea "The Carbono Forestal Ejido Huevachi project is a forest carbon initiative situa…"
click at [1431, 693] on span "Save" at bounding box center [1433, 701] width 29 height 18
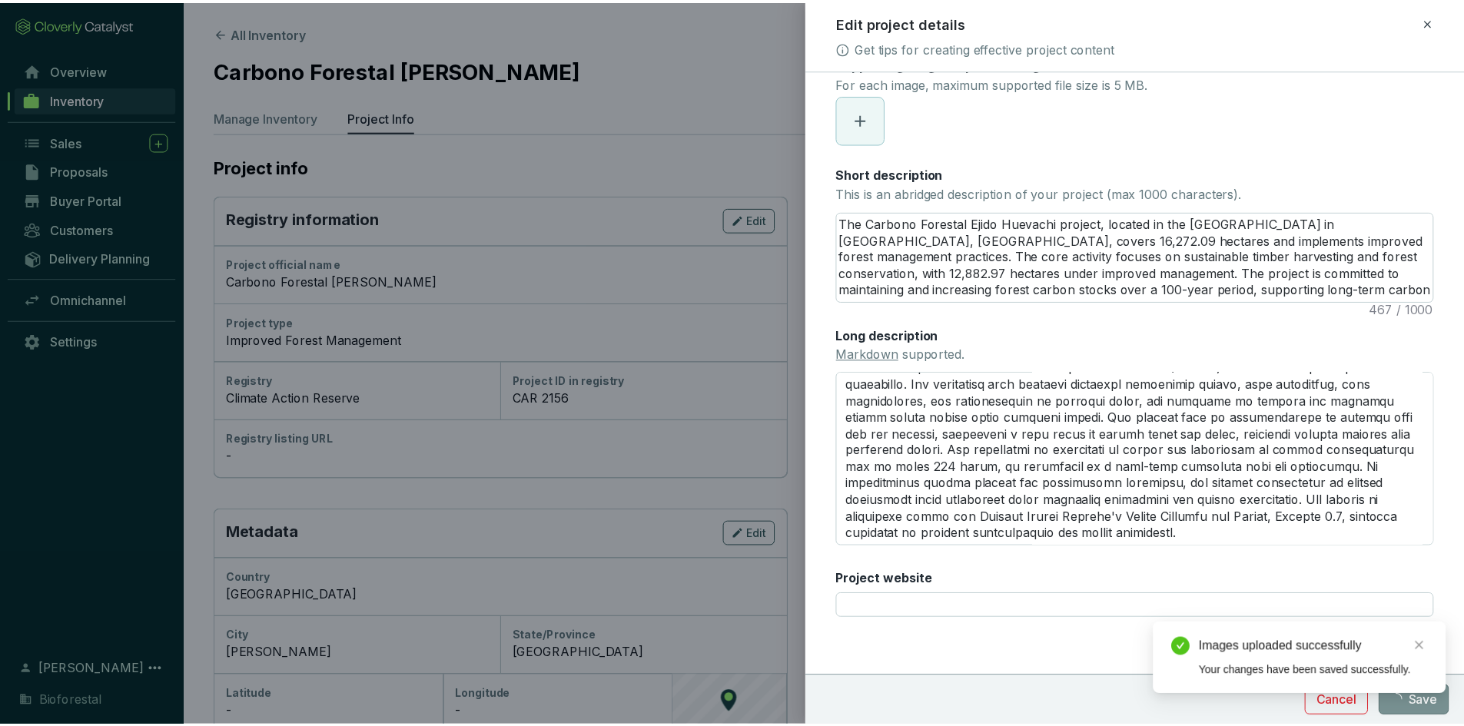
scroll to position [196, 0]
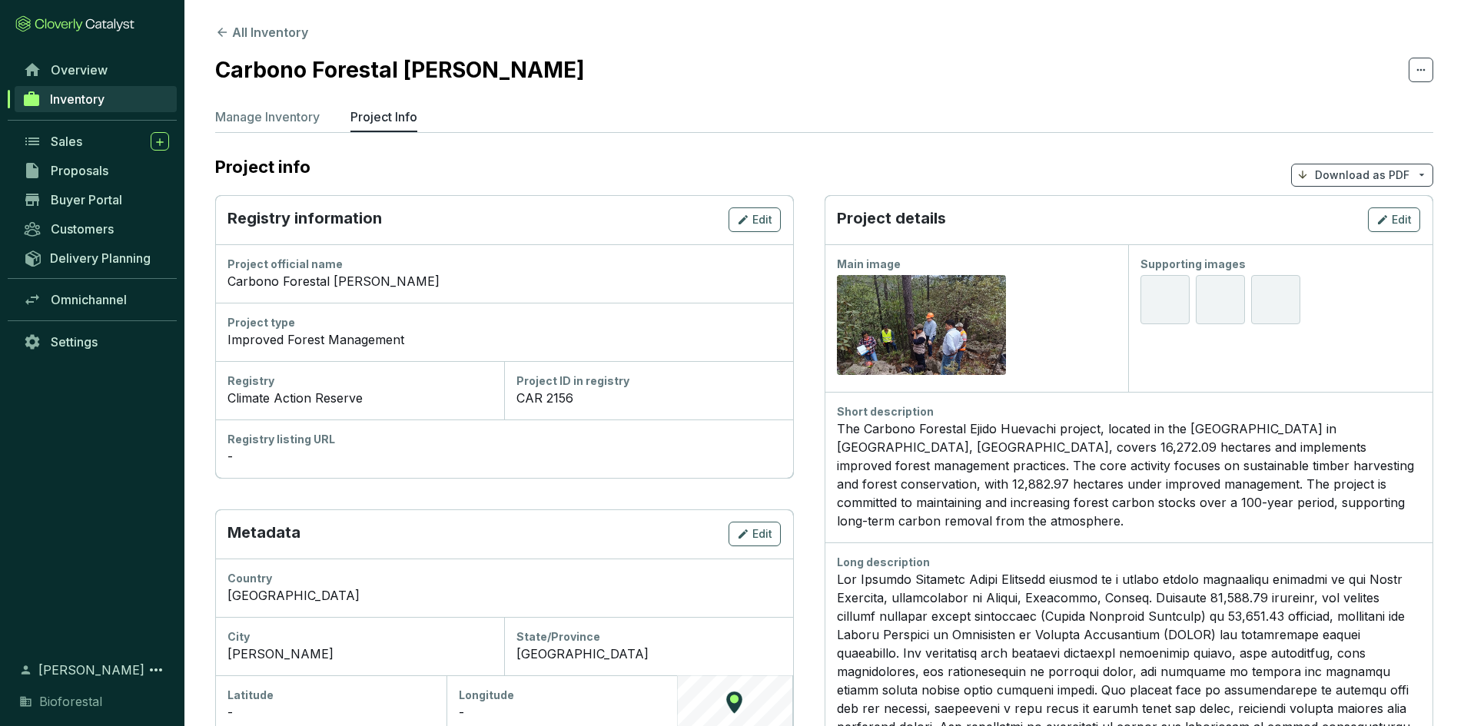
click at [110, 95] on link "Inventory" at bounding box center [96, 99] width 162 height 26
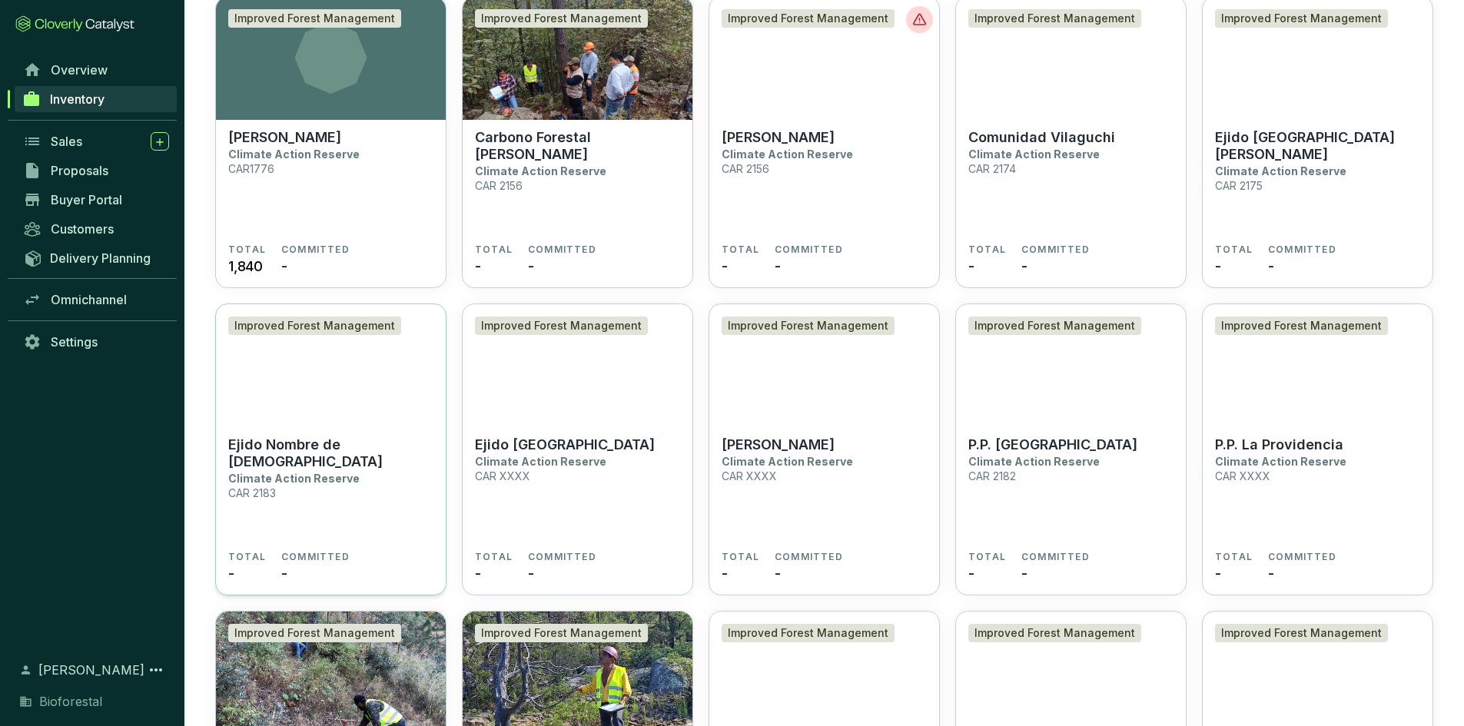
scroll to position [3227, 0]
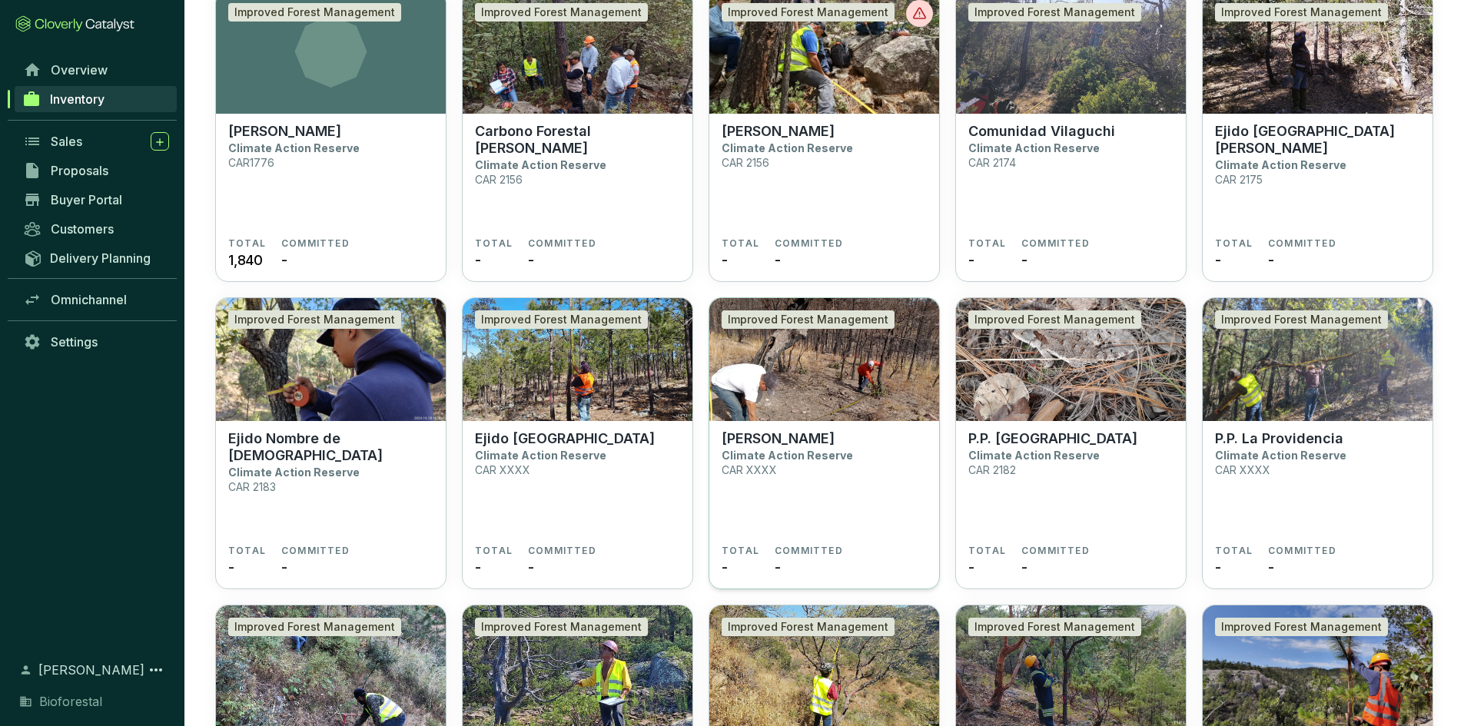
click at [769, 457] on p "Climate Action Reserve" at bounding box center [786, 455] width 131 height 13
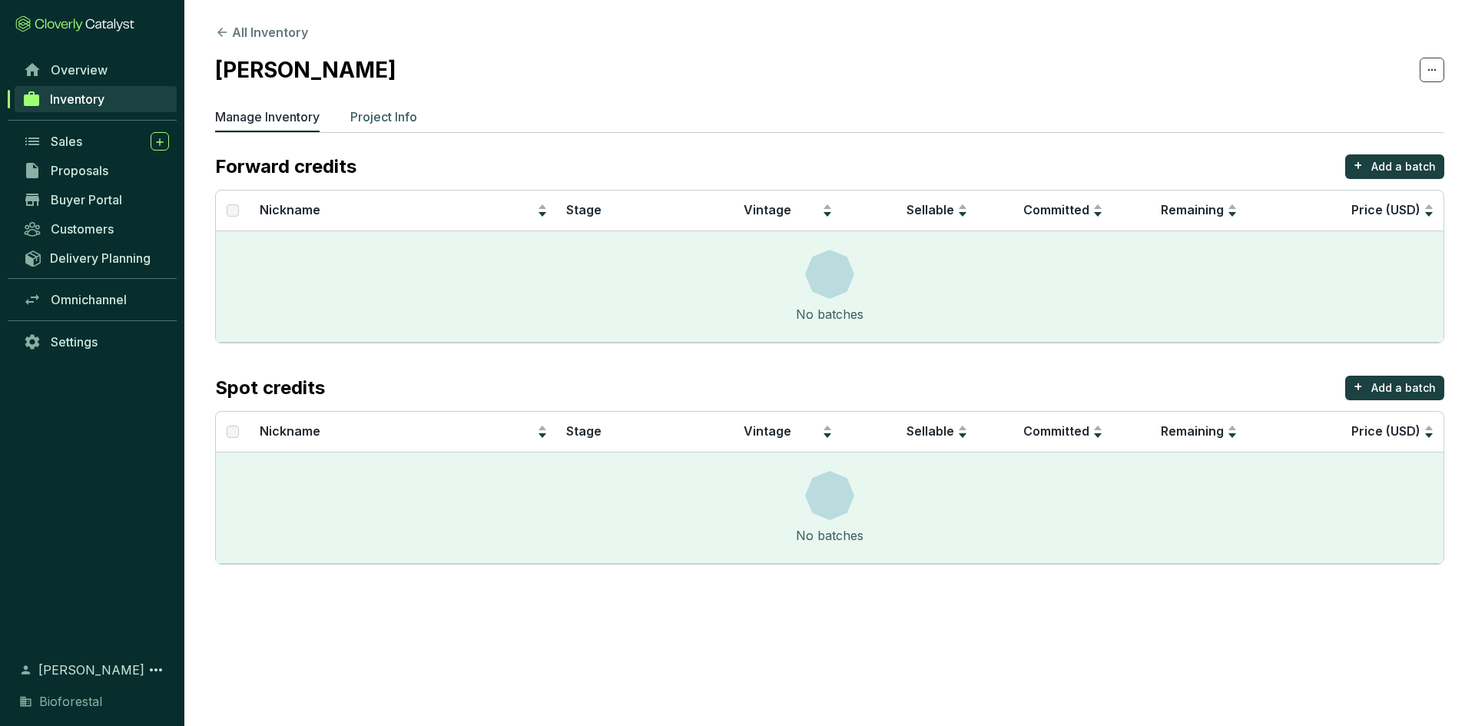
click at [380, 110] on p "Project Info" at bounding box center [383, 117] width 67 height 18
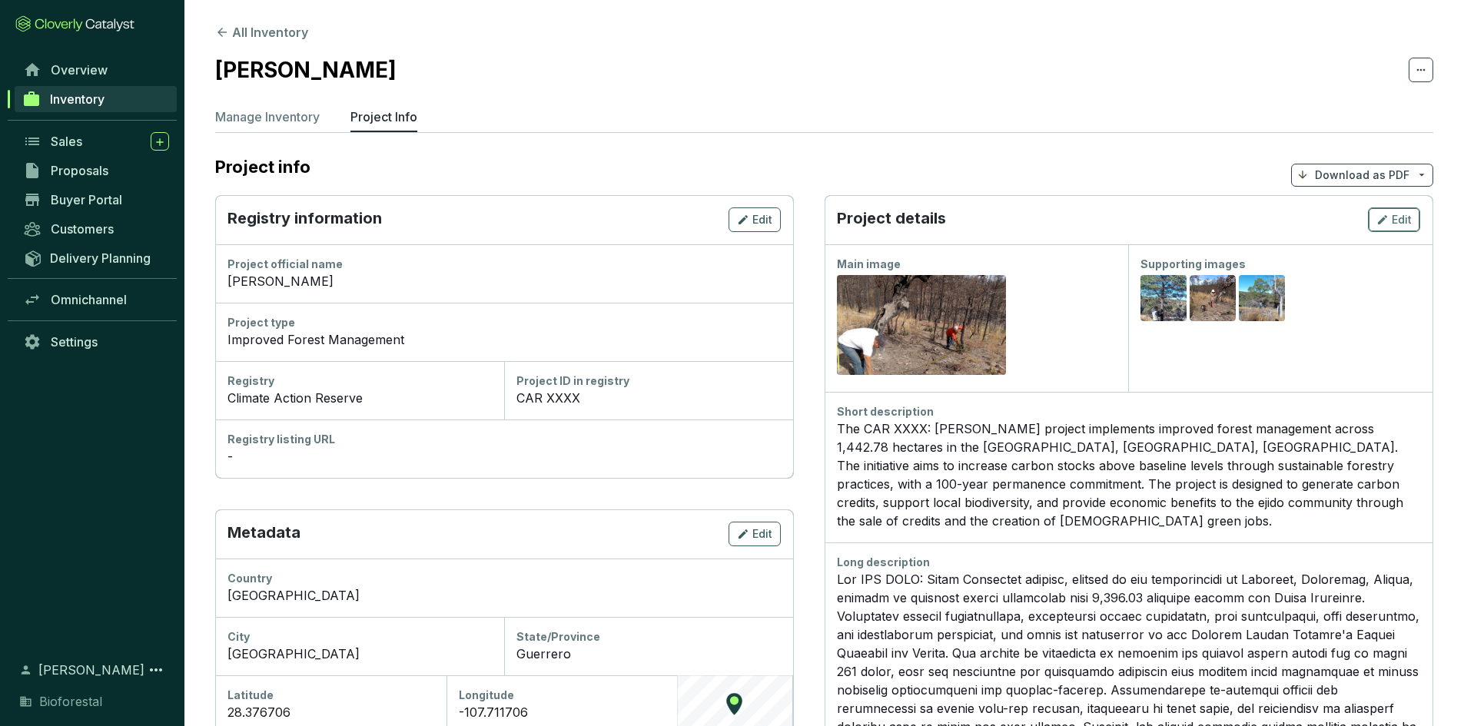
click at [1376, 216] on icon "button" at bounding box center [1382, 220] width 12 height 18
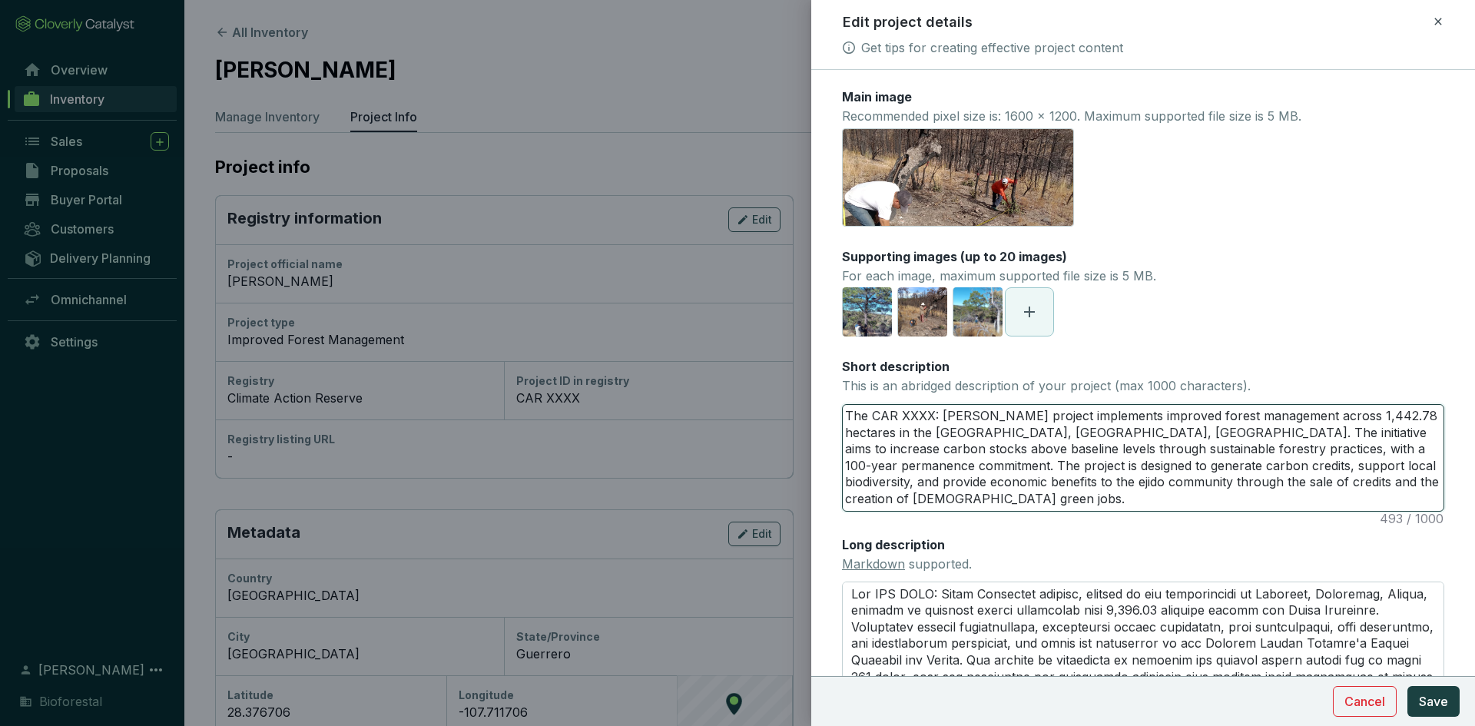
click at [932, 413] on textarea "The CAR XXXX: Ejido Vilaguchi project implements improved forest management acr…" at bounding box center [1143, 458] width 601 height 106
type textarea "The CAR XXX: Ejido Vilaguchi project implements improved forest management acro…"
type textarea "The CAR XX: Ejido Vilaguchi project implements improved forest management acros…"
type textarea "The CAR X: Ejido Vilaguchi project implements improved forest management across…"
type textarea "The CAR : Ejido Vilaguchi project implements improved forest management across …"
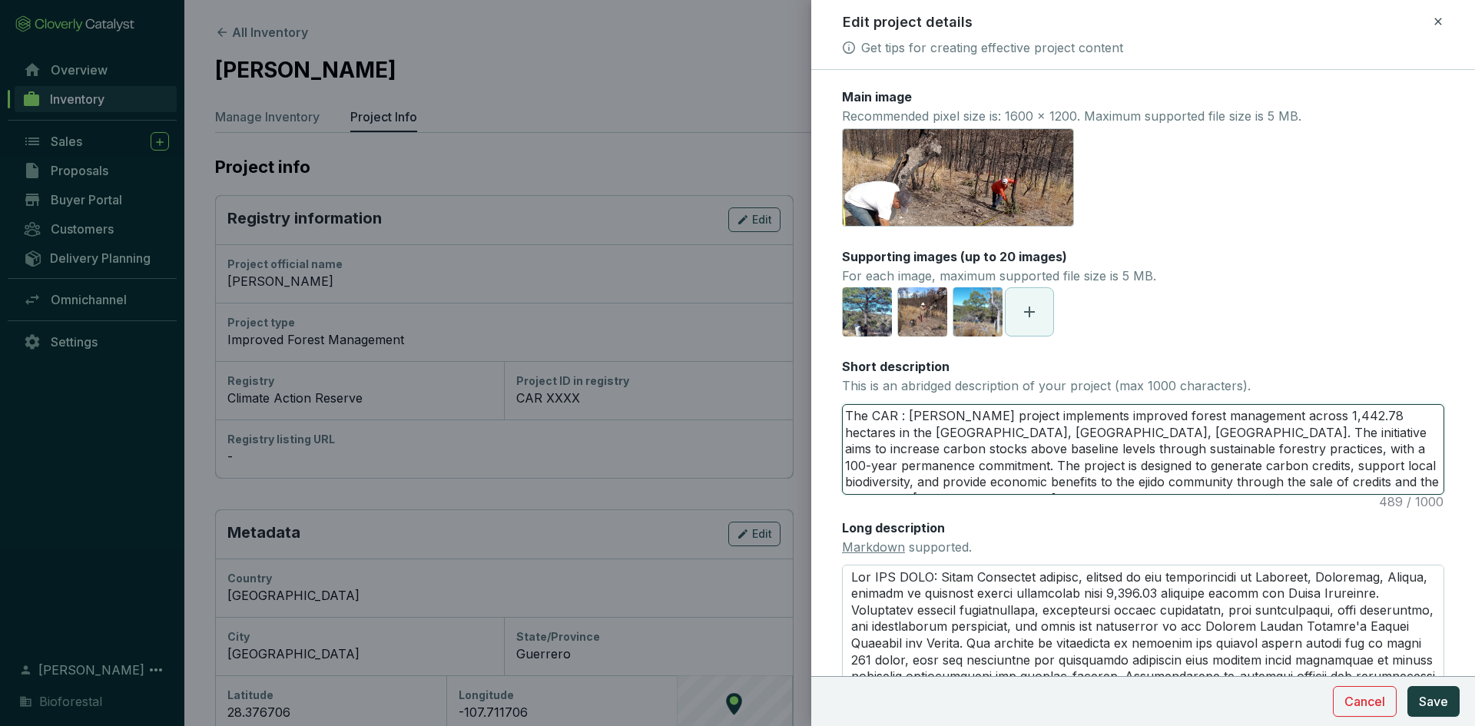
type textarea "The CAR 2: Ejido Vilaguchi project implements improved forest management across…"
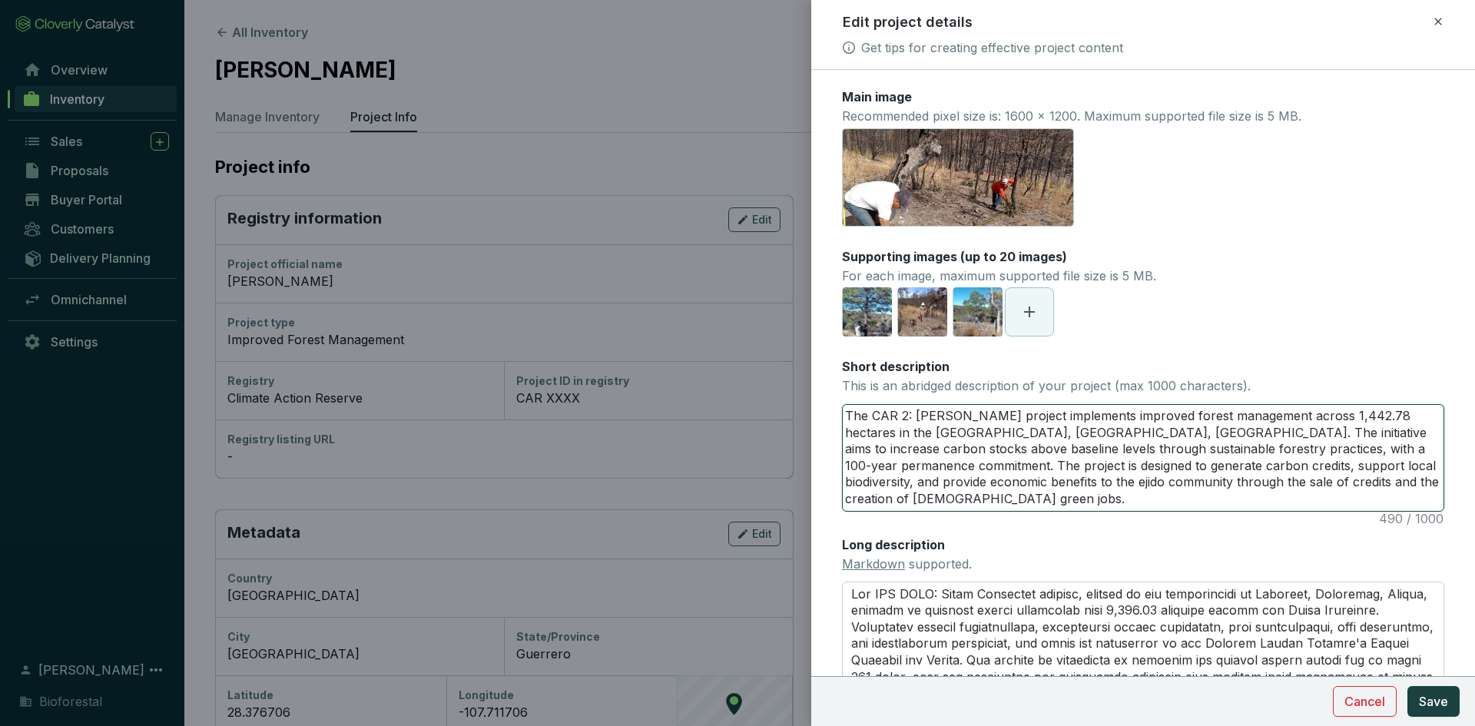
type textarea "The CAR 21: Ejido Vilaguchi project implements improved forest management acros…"
type textarea "The CAR 219: Ejido Vilaguchi project implements improved forest management acro…"
type textarea "The CAR 2196: Ejido Vilaguchi project implements improved forest management acr…"
click at [936, 598] on textarea "Long description Markdown supported." at bounding box center [1143, 669] width 602 height 174
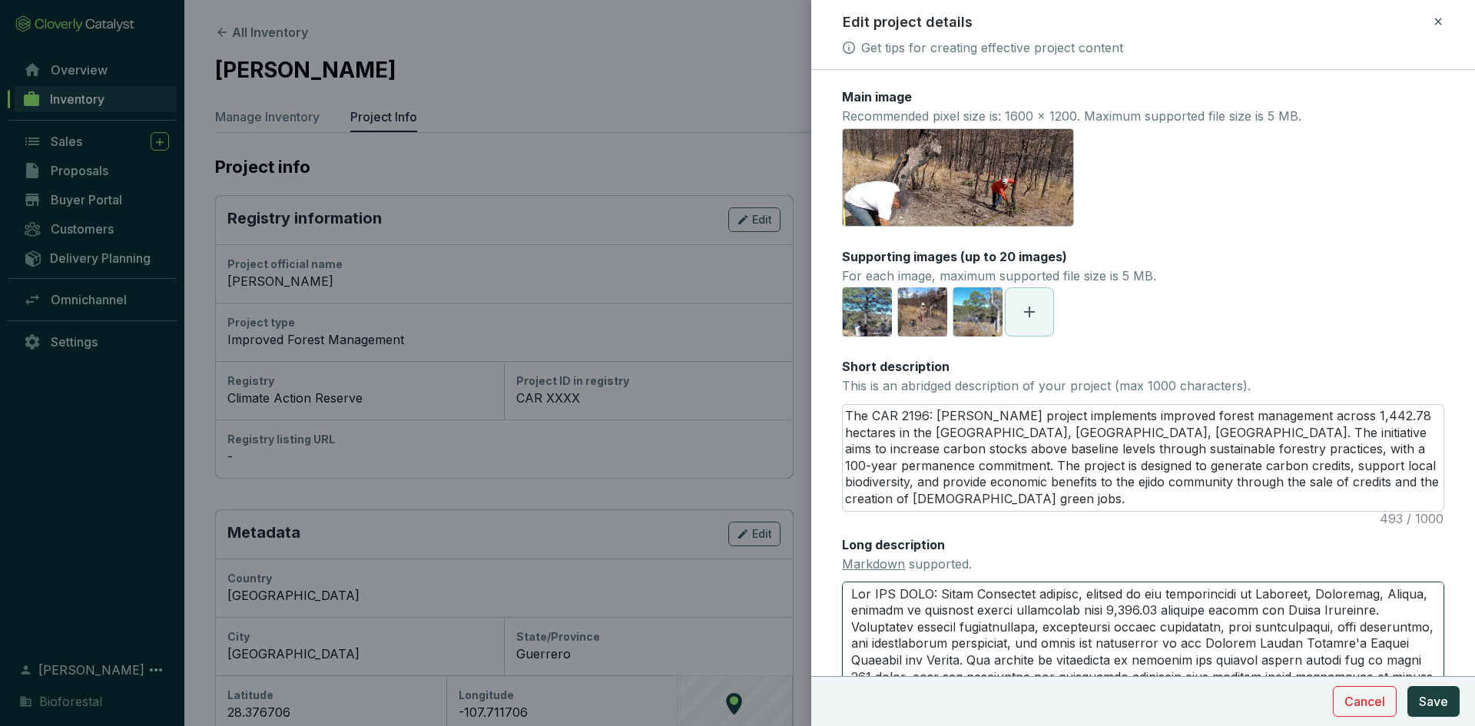
type textarea "The CAR XXX: Ejido Vilaguchi project, located in the municipality of Guerrero, …"
type textarea "The CAR XX: Ejido Vilaguchi project, located in the municipality of Guerrero, C…"
type textarea "The CAR X: Ejido Vilaguchi project, located in the municipality of Guerrero, Ch…"
type textarea "The CAR : Ejido Vilaguchi project, located in the municipality of Guerrero, Chi…"
type textarea "The CAR 2: Ejido Vilaguchi project, located in the municipality of Guerrero, Ch…"
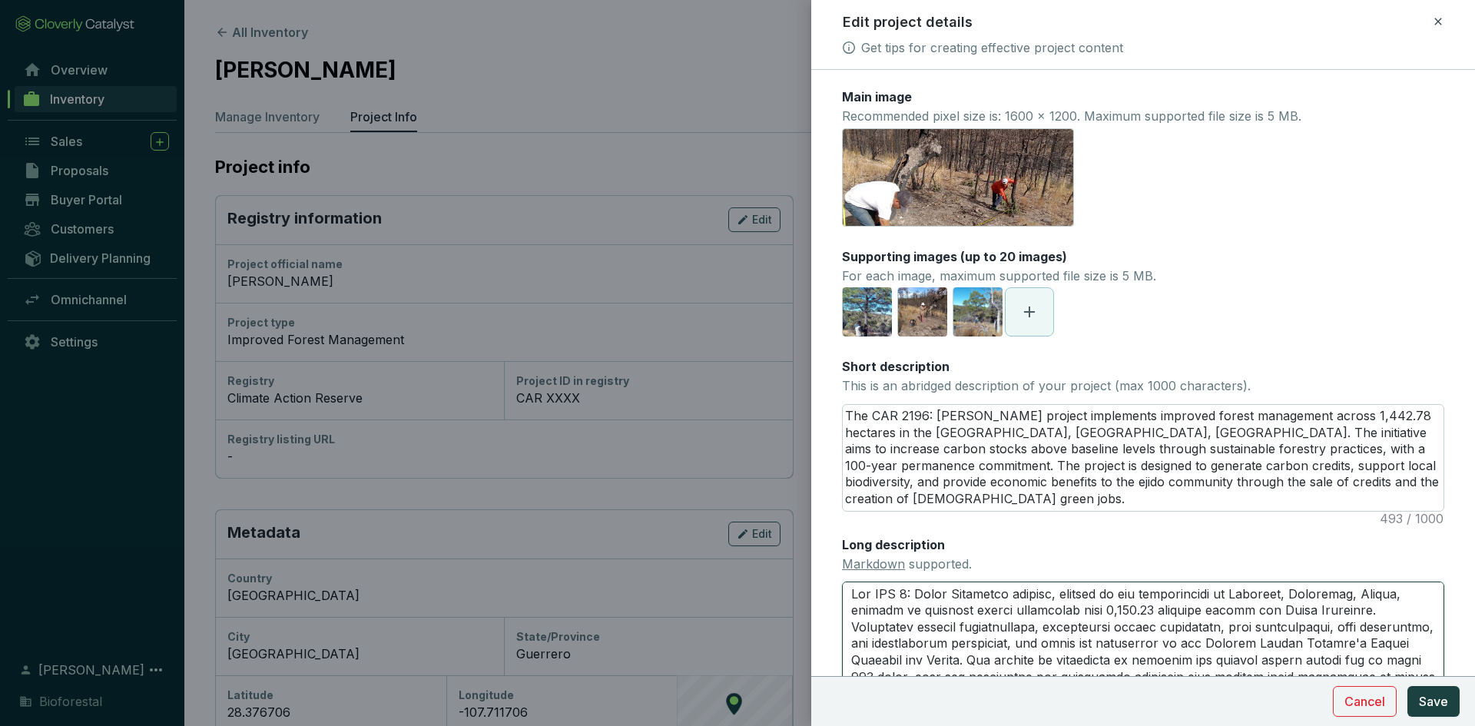
type textarea "The CAR 21: Ejido Vilaguchi project, located in the municipality of Guerrero, C…"
type textarea "The CAR 219: Ejido Vilaguchi project, located in the municipality of Guerrero, …"
type textarea "The CAR 2196: Ejido Vilaguchi project, located in the municipality of Guerrero,…"
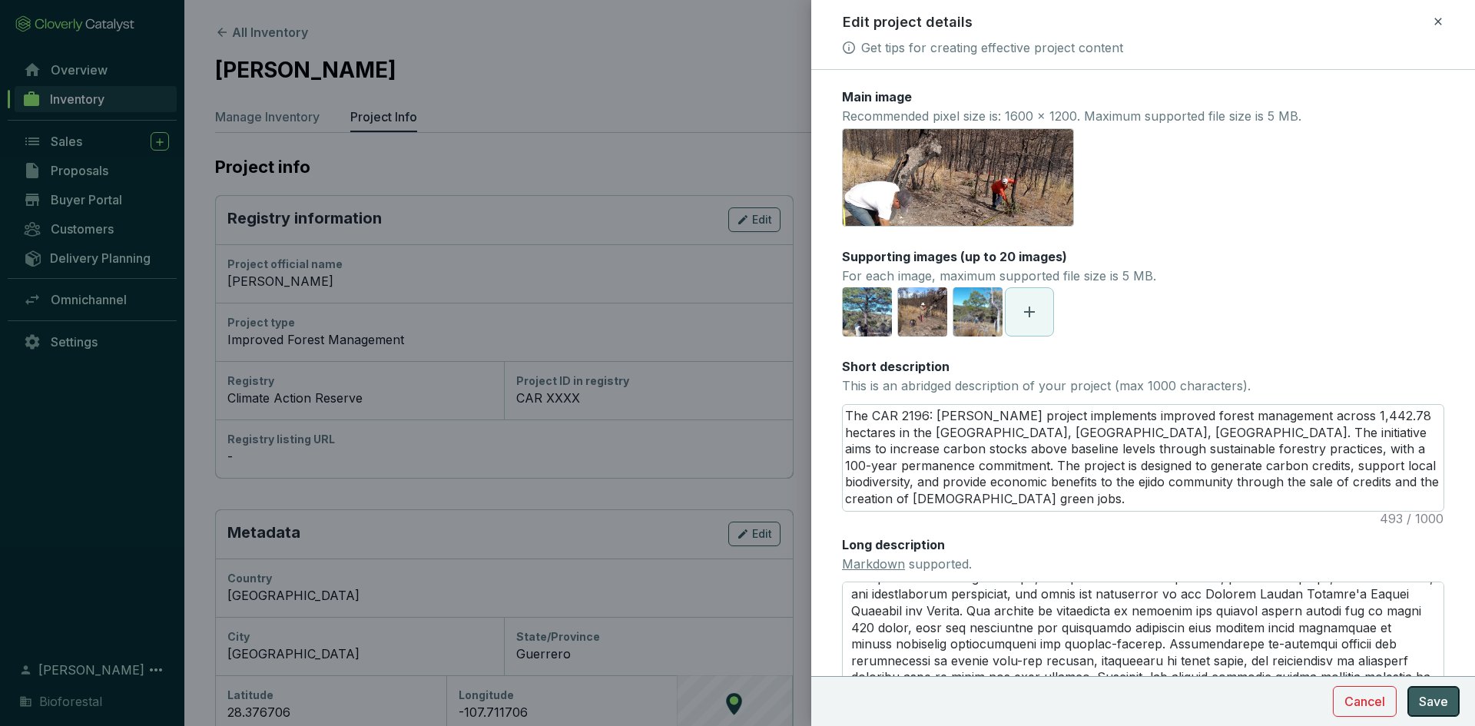
click at [1426, 711] on button "Save" at bounding box center [1434, 701] width 52 height 31
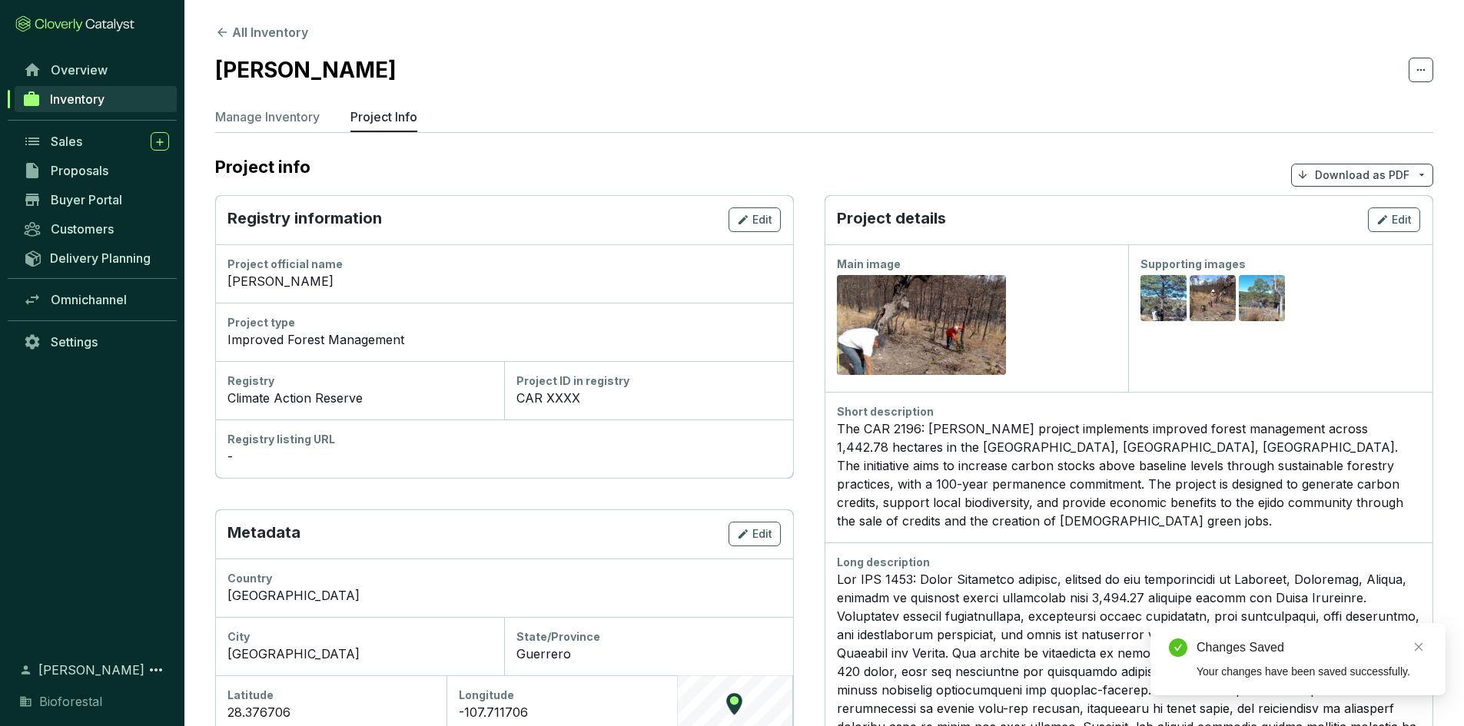
click at [587, 403] on div "CAR XXXX" at bounding box center [648, 398] width 264 height 18
click at [583, 380] on div "Project ID in registry" at bounding box center [648, 380] width 264 height 15
click at [732, 224] on button "Edit" at bounding box center [754, 219] width 52 height 25
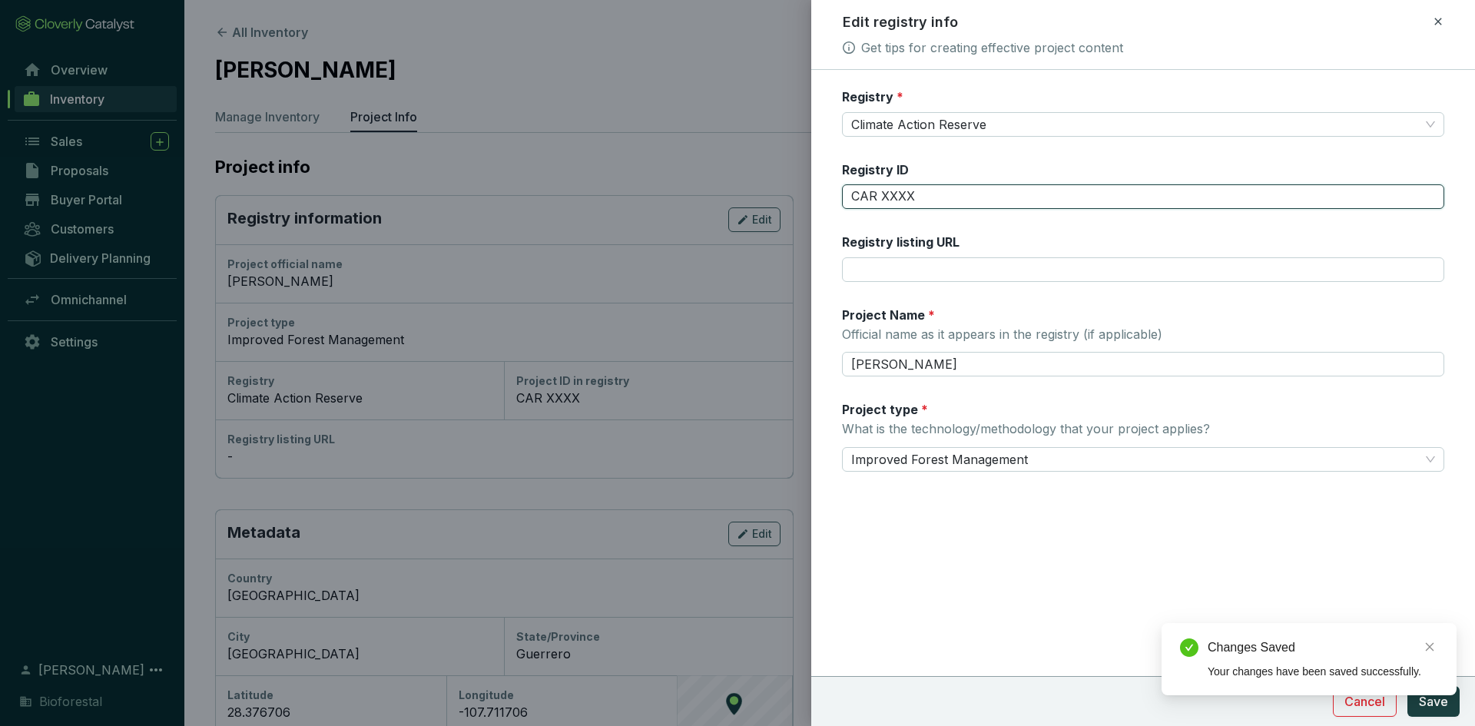
click at [919, 197] on input "CAR XXXX" at bounding box center [1143, 196] width 602 height 25
type input "CAR 2196"
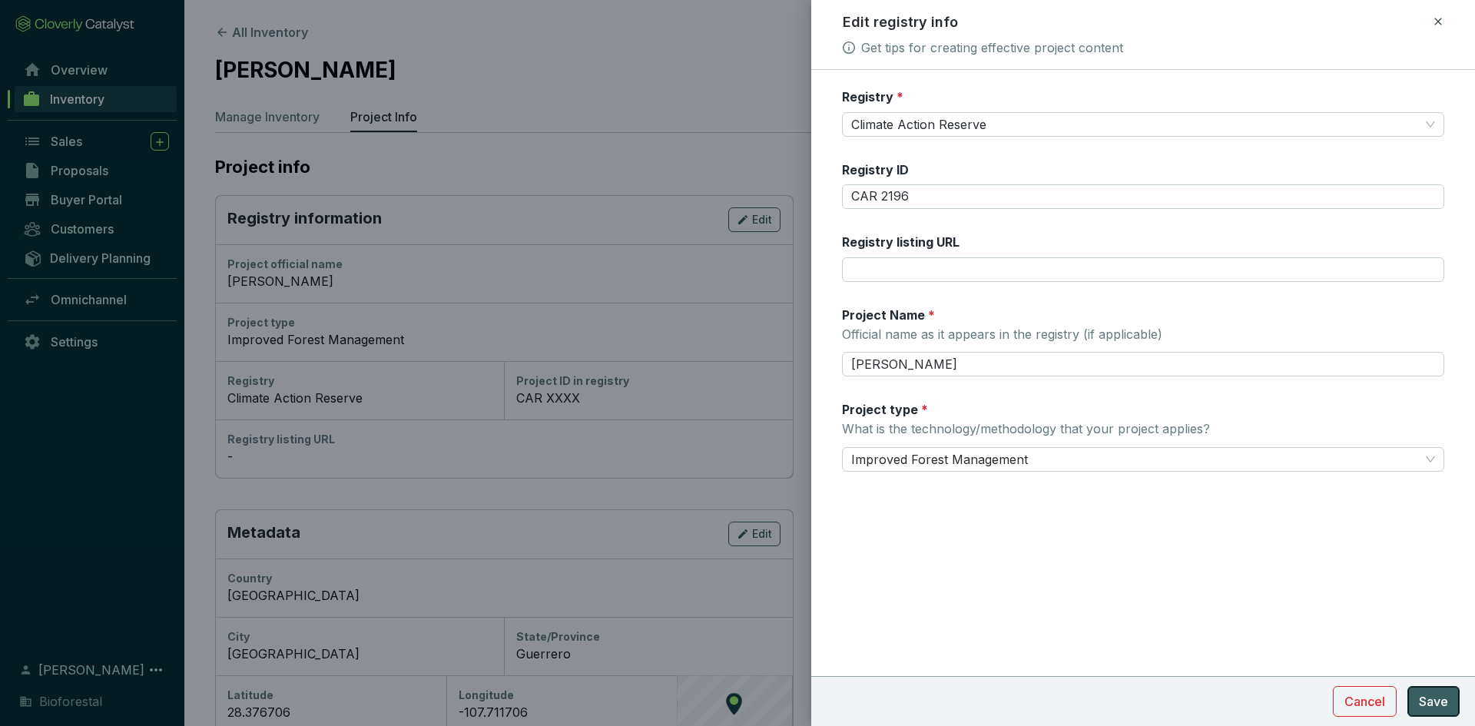
click at [1435, 693] on span "Save" at bounding box center [1433, 701] width 29 height 18
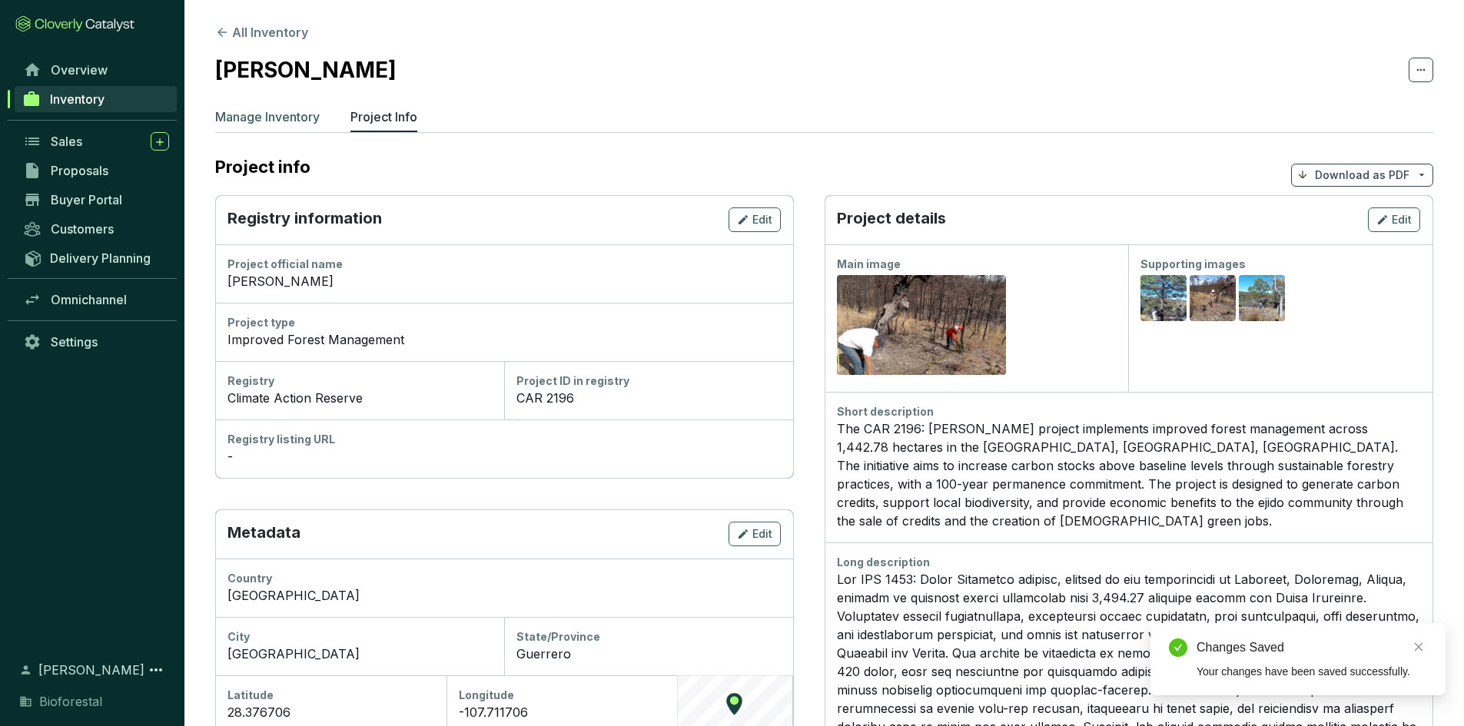
click at [281, 117] on p "Manage Inventory" at bounding box center [267, 117] width 104 height 18
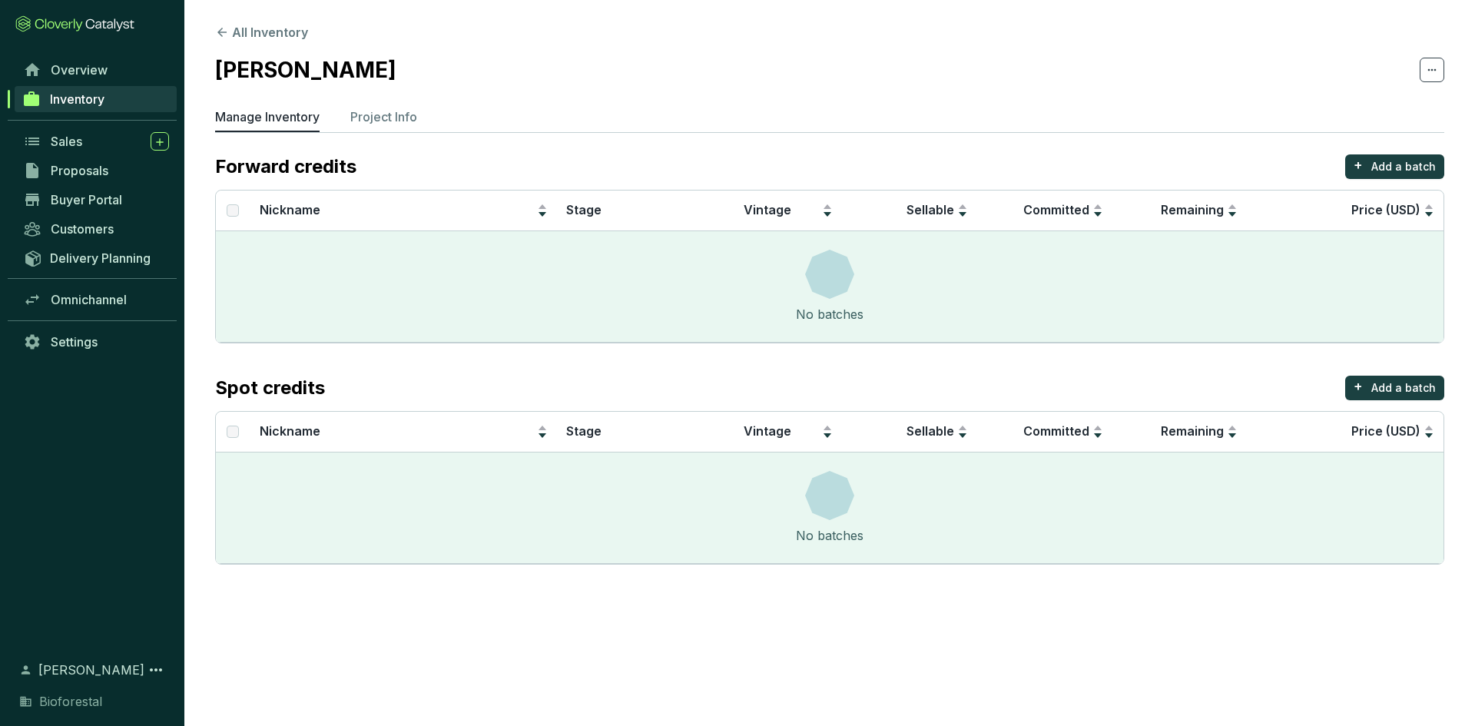
click at [113, 98] on link "Inventory" at bounding box center [96, 99] width 162 height 26
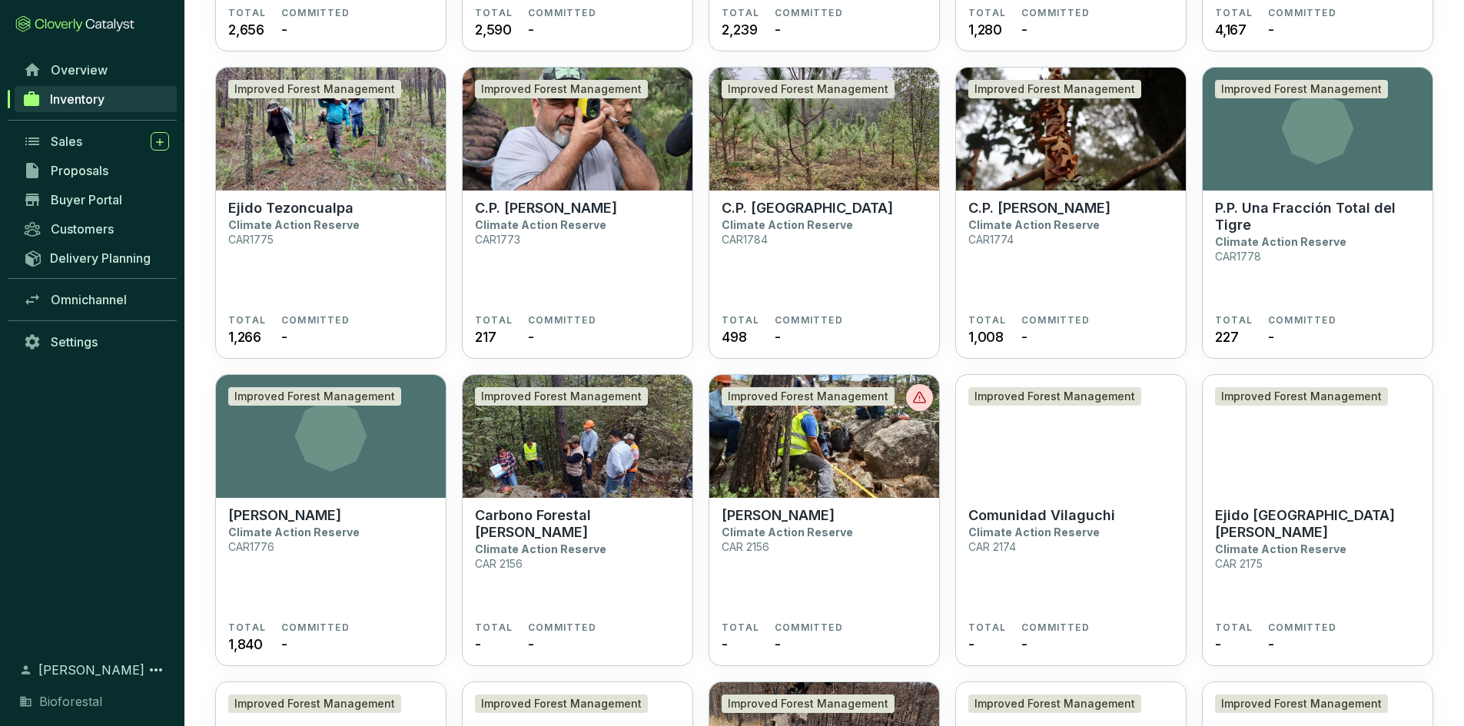
scroll to position [2997, 0]
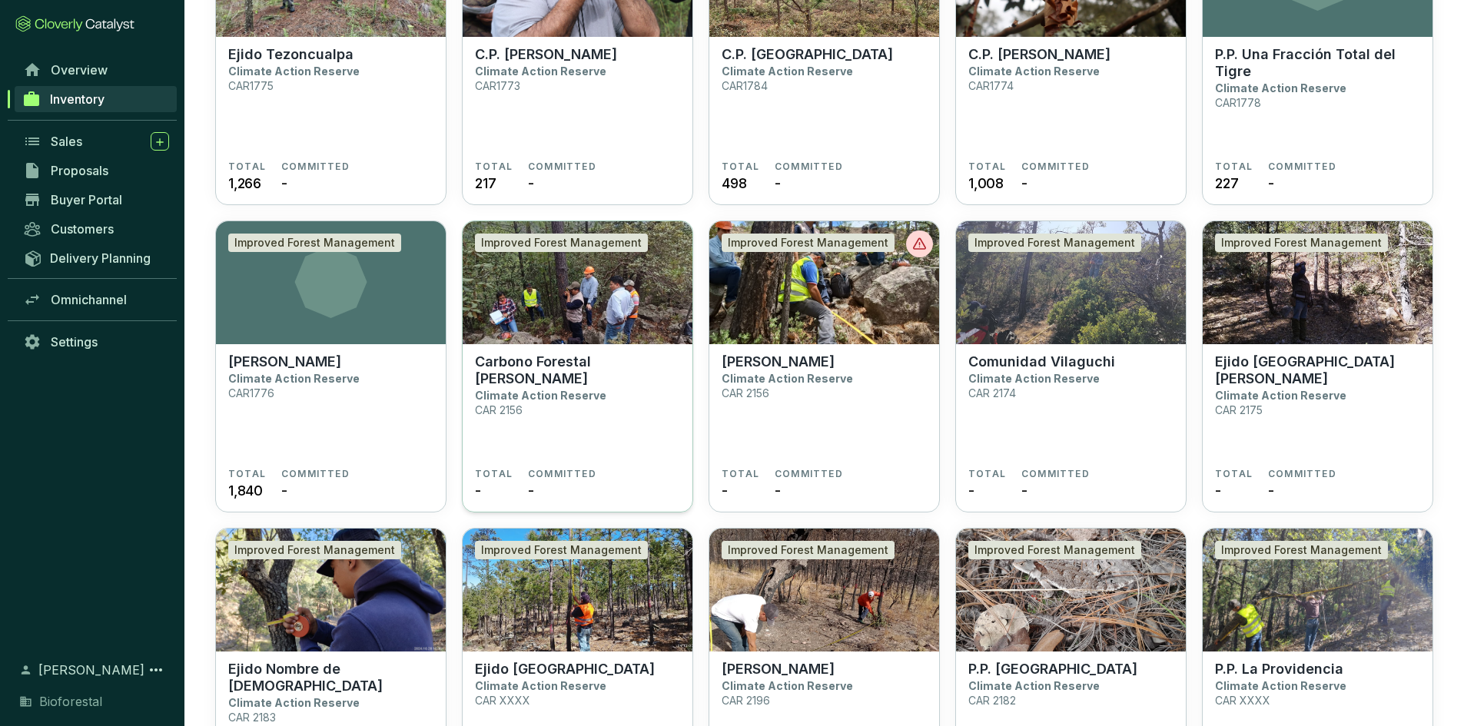
click at [526, 390] on p "Climate Action Reserve" at bounding box center [540, 395] width 131 height 13
click at [588, 300] on img at bounding box center [578, 282] width 230 height 123
click at [628, 391] on section "Carbono Forestal Ejido Huevachi Climate Action Reserve CAR 2156" at bounding box center [577, 410] width 205 height 114
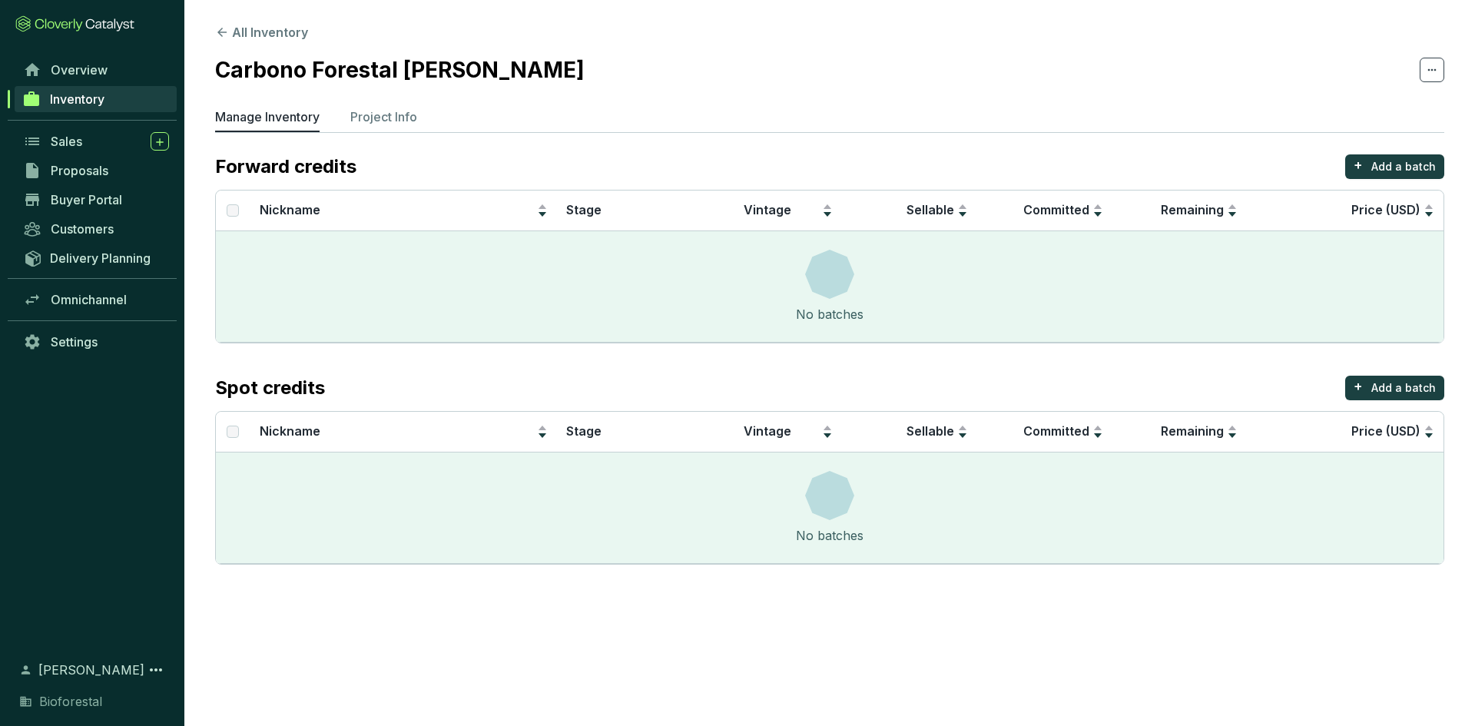
click at [74, 95] on span "Inventory" at bounding box center [77, 98] width 55 height 15
